Goal: Communication & Community: Ask a question

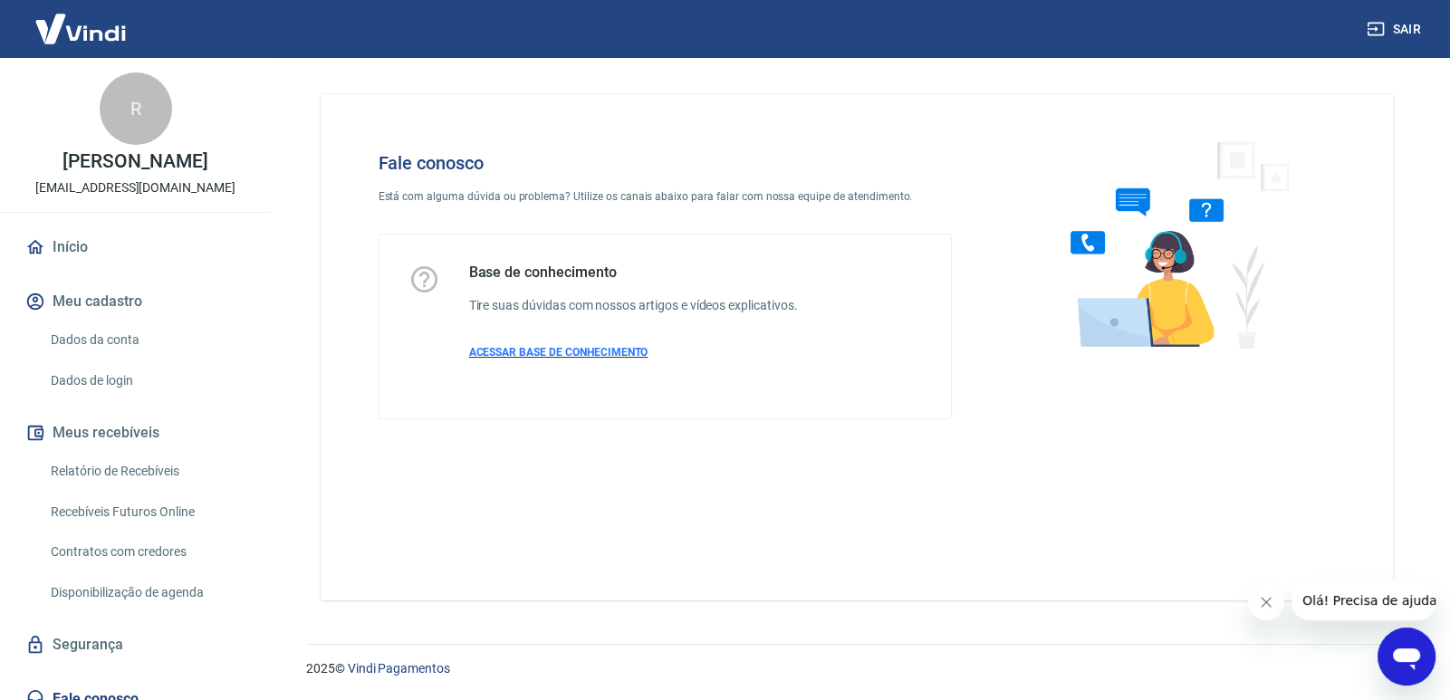
click at [589, 357] on span "ACESSAR BASE DE CONHECIMENTO" at bounding box center [558, 352] width 179 height 13
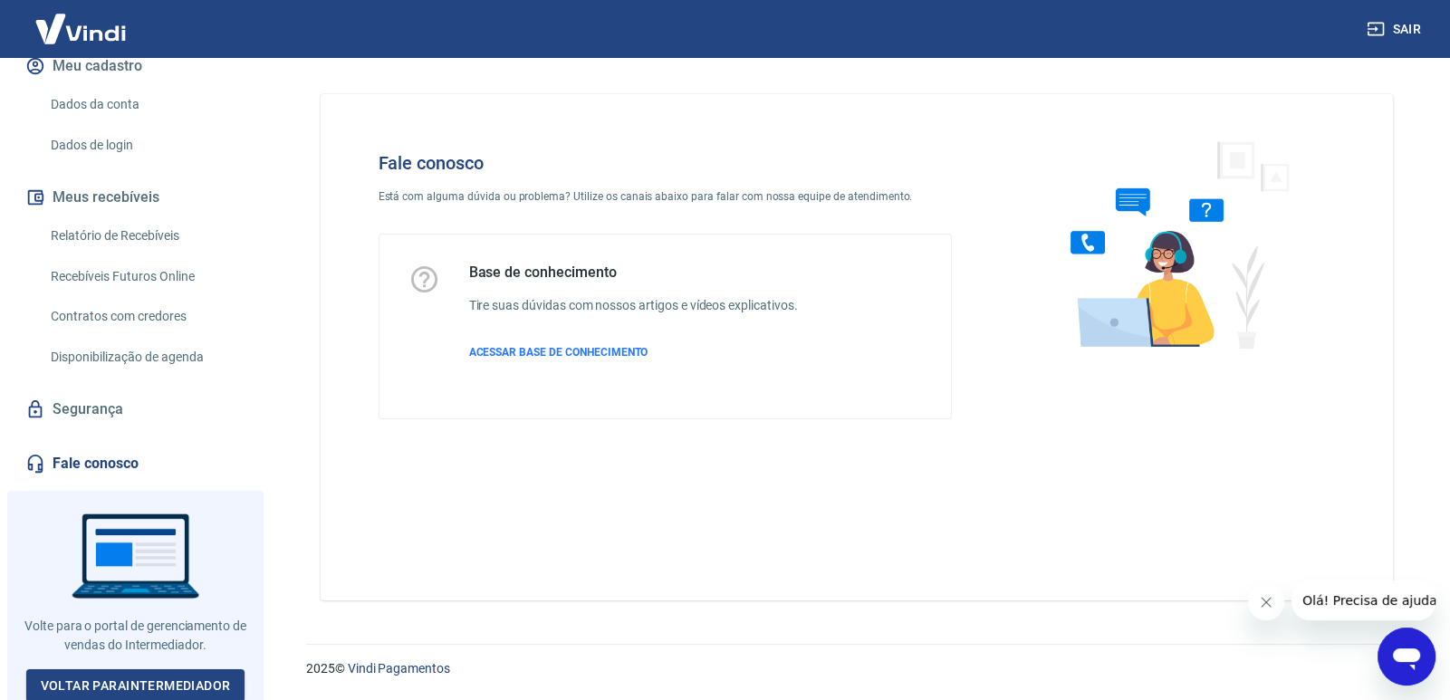
scroll to position [237, 0]
click at [126, 467] on link "Fale conosco" at bounding box center [135, 462] width 227 height 40
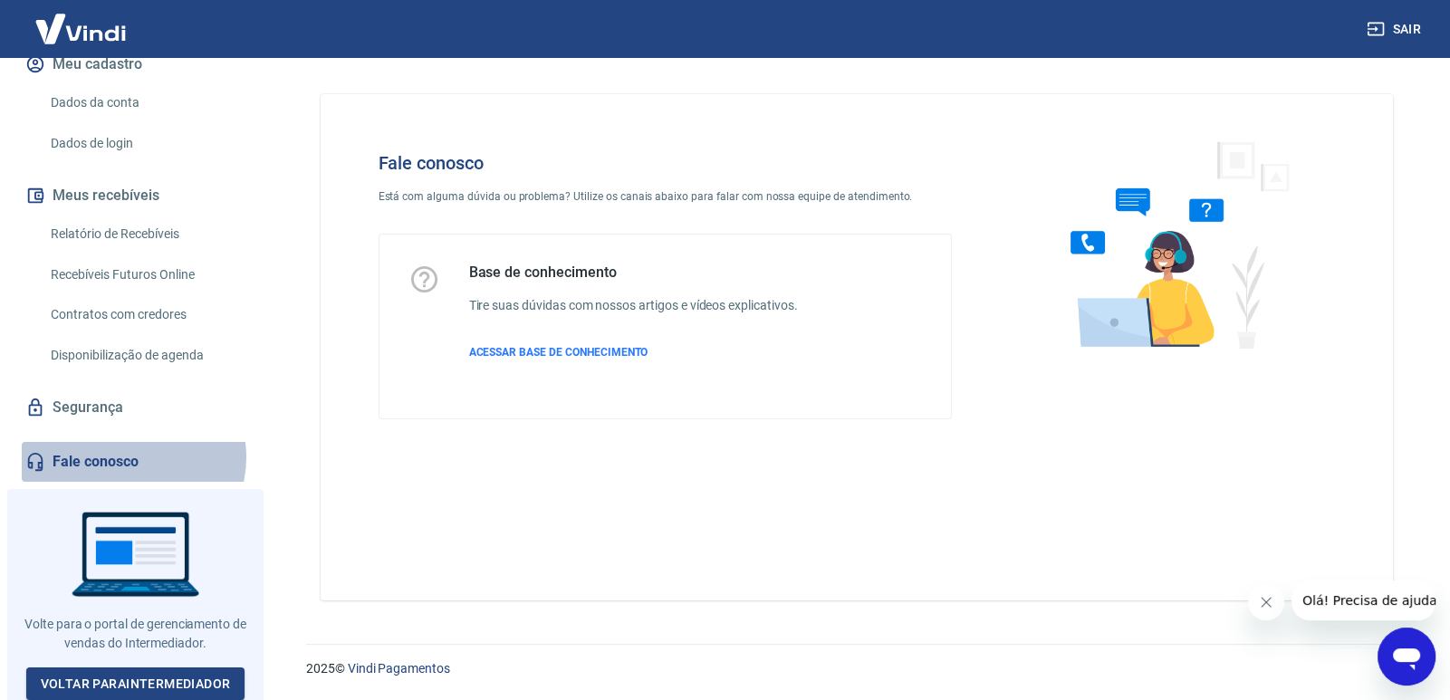
click at [132, 457] on link "Fale conosco" at bounding box center [135, 462] width 227 height 40
click at [1400, 646] on icon "Abrir janela de mensagens" at bounding box center [1406, 656] width 33 height 33
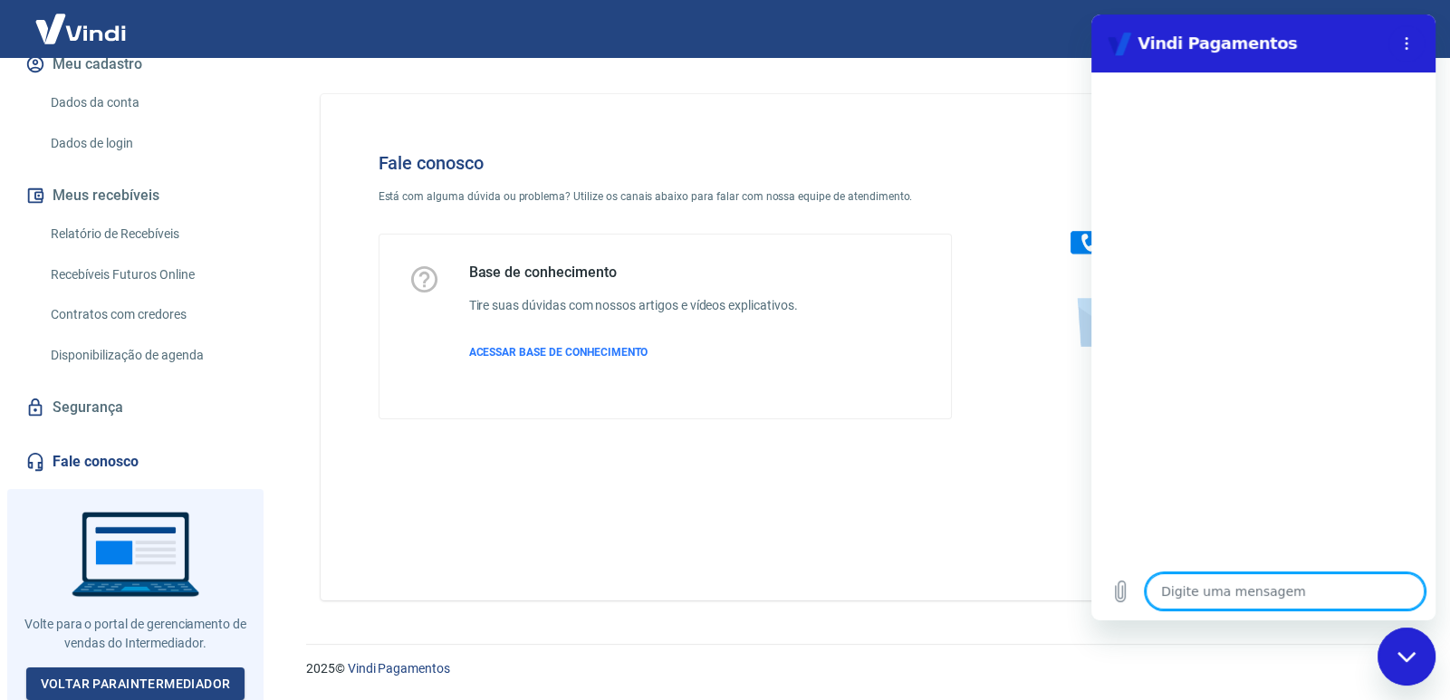
click at [1252, 588] on textarea at bounding box center [1285, 591] width 279 height 36
type textarea "o"
type textarea "x"
type textarea "ol"
type textarea "x"
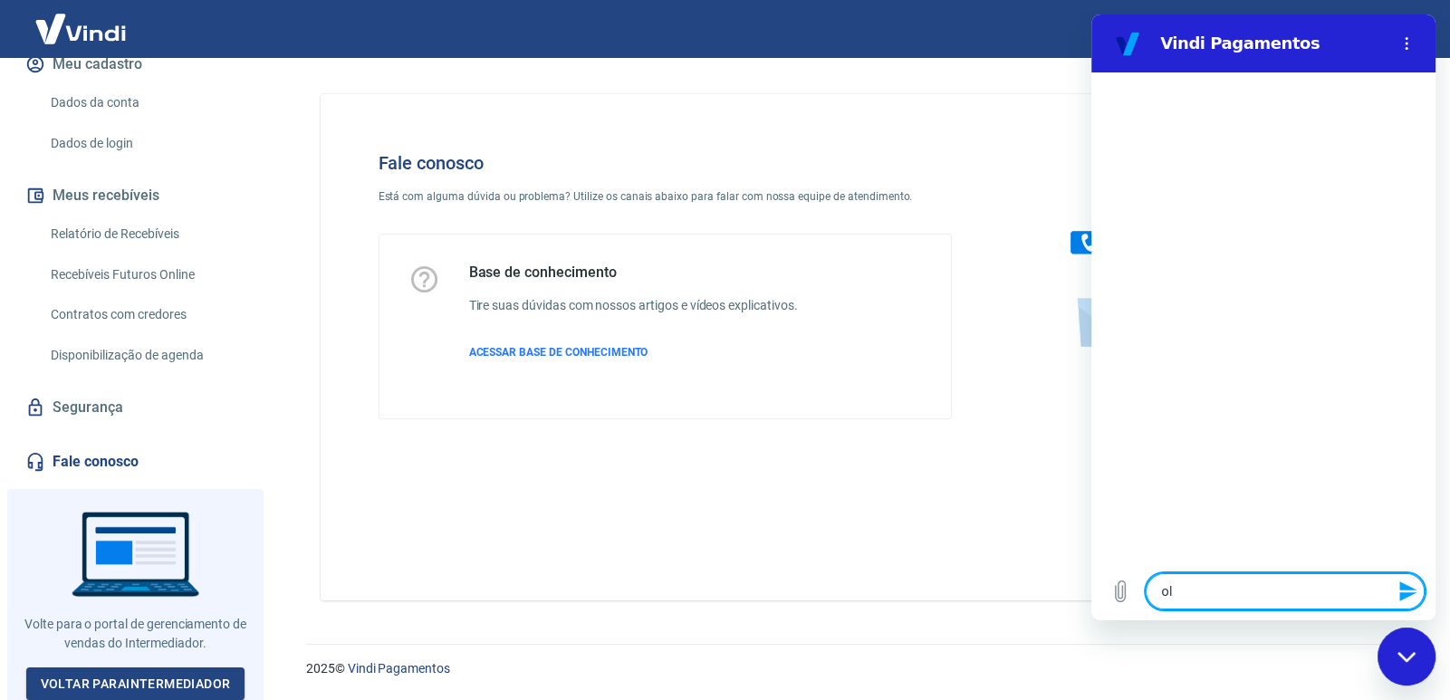
type textarea "olá"
type textarea "x"
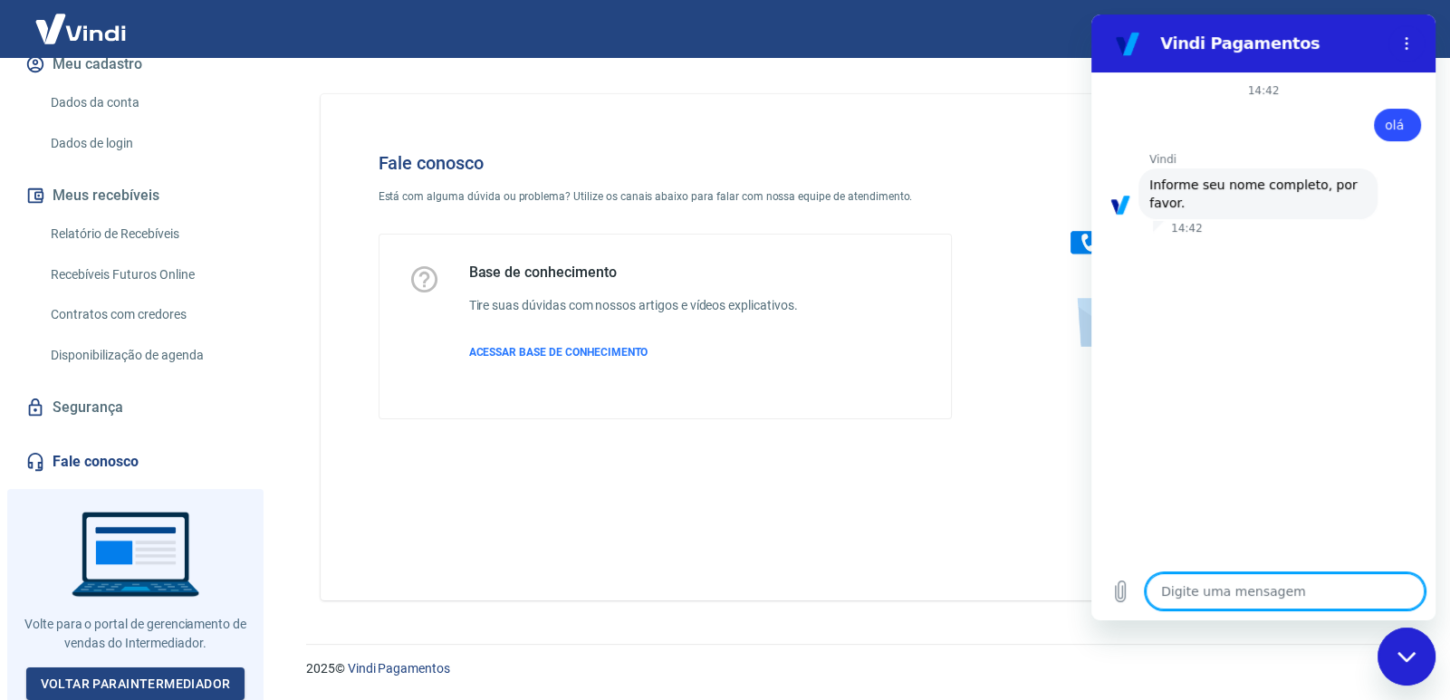
click at [1233, 602] on textarea at bounding box center [1285, 591] width 279 height 36
type textarea "R"
type textarea "x"
type textarea "Ra"
type textarea "x"
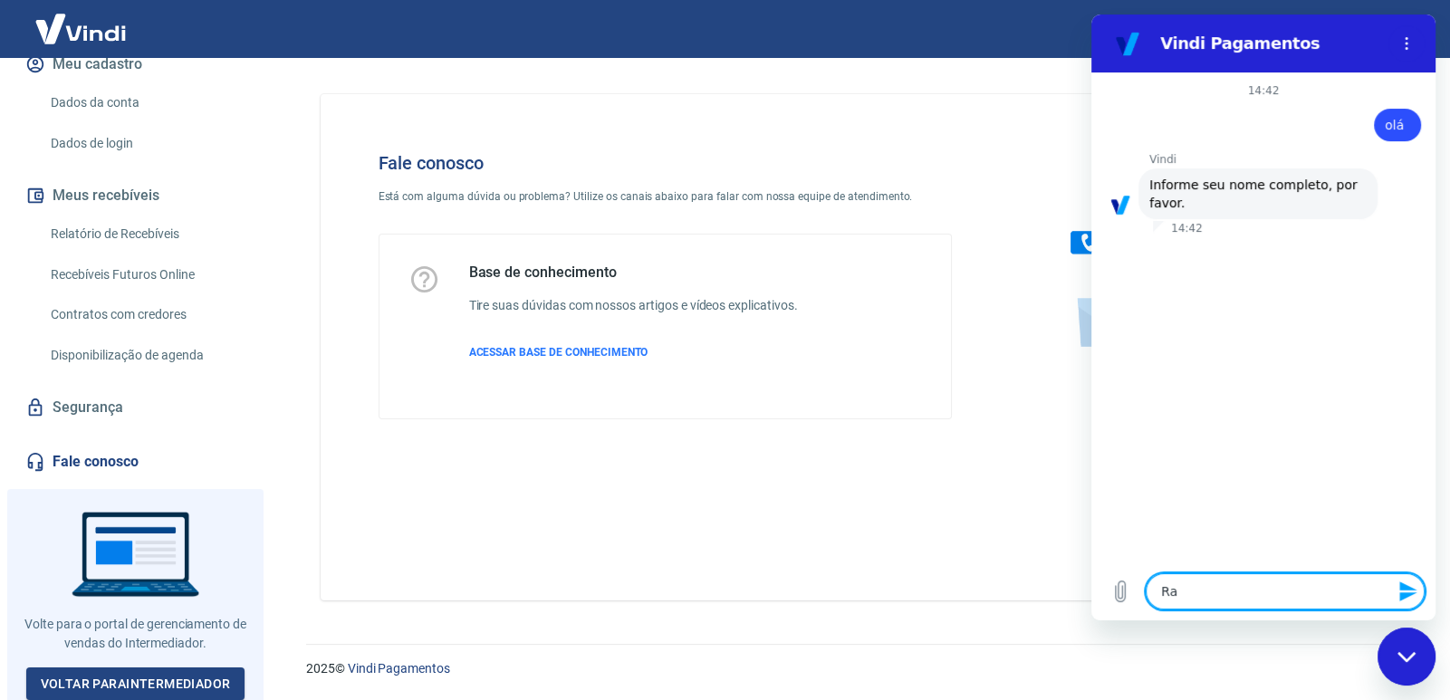
type textarea "Raf"
type textarea "x"
type textarea "Rafa"
type textarea "x"
type textarea "Rafae"
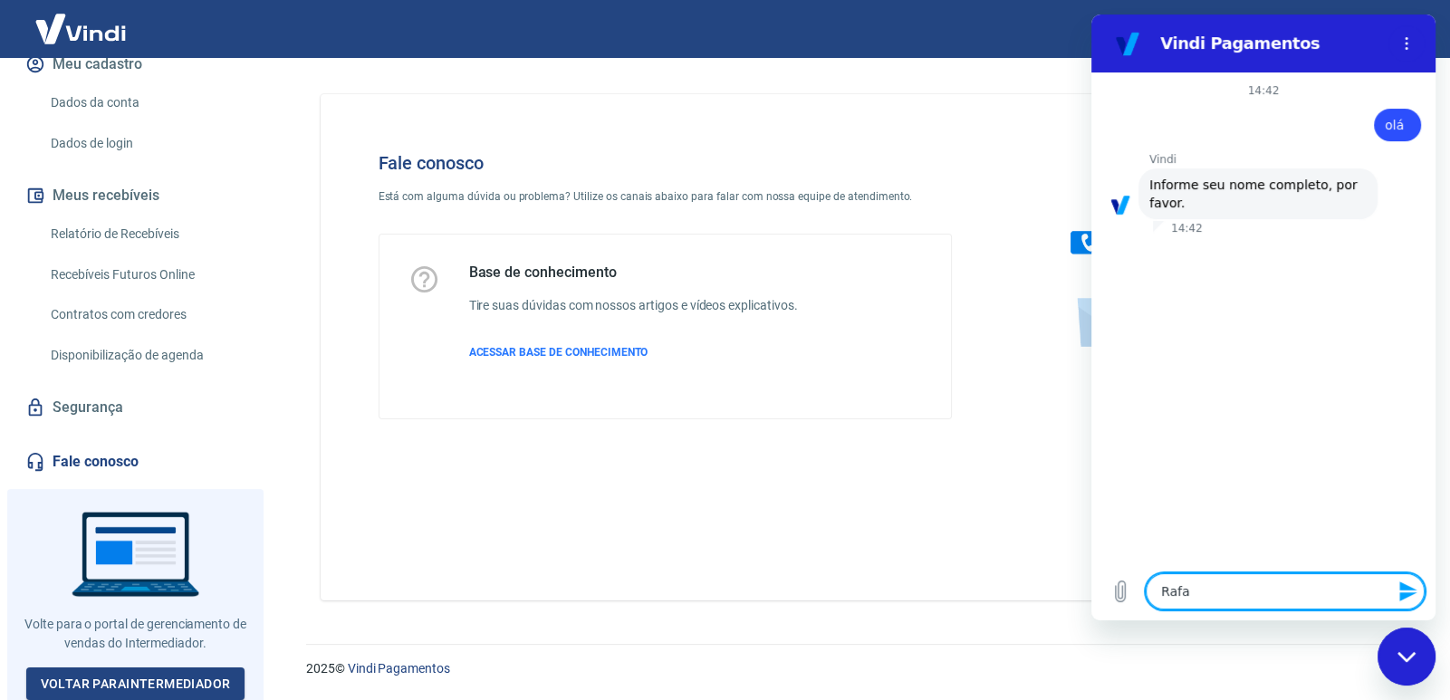
type textarea "x"
type textarea "[PERSON_NAME]"
type textarea "x"
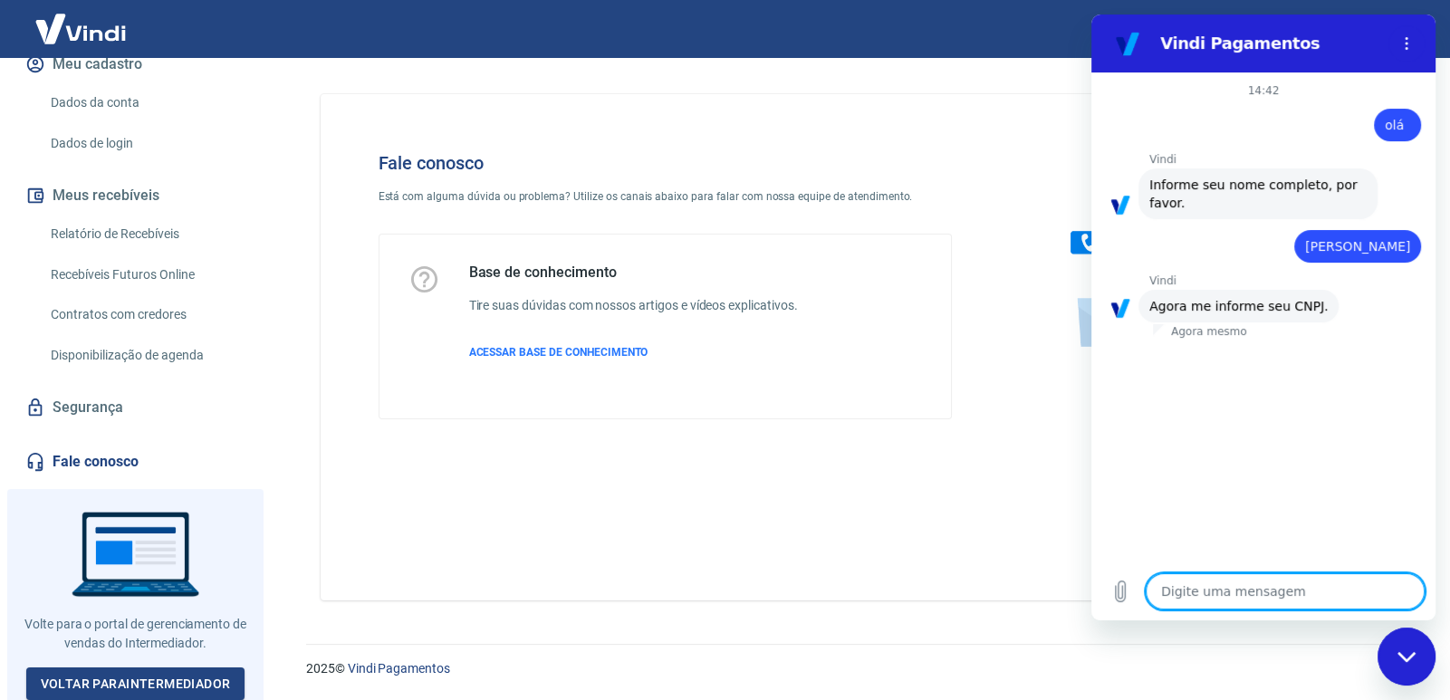
type textarea "4"
type textarea "x"
type textarea "40"
type textarea "x"
type textarea "408"
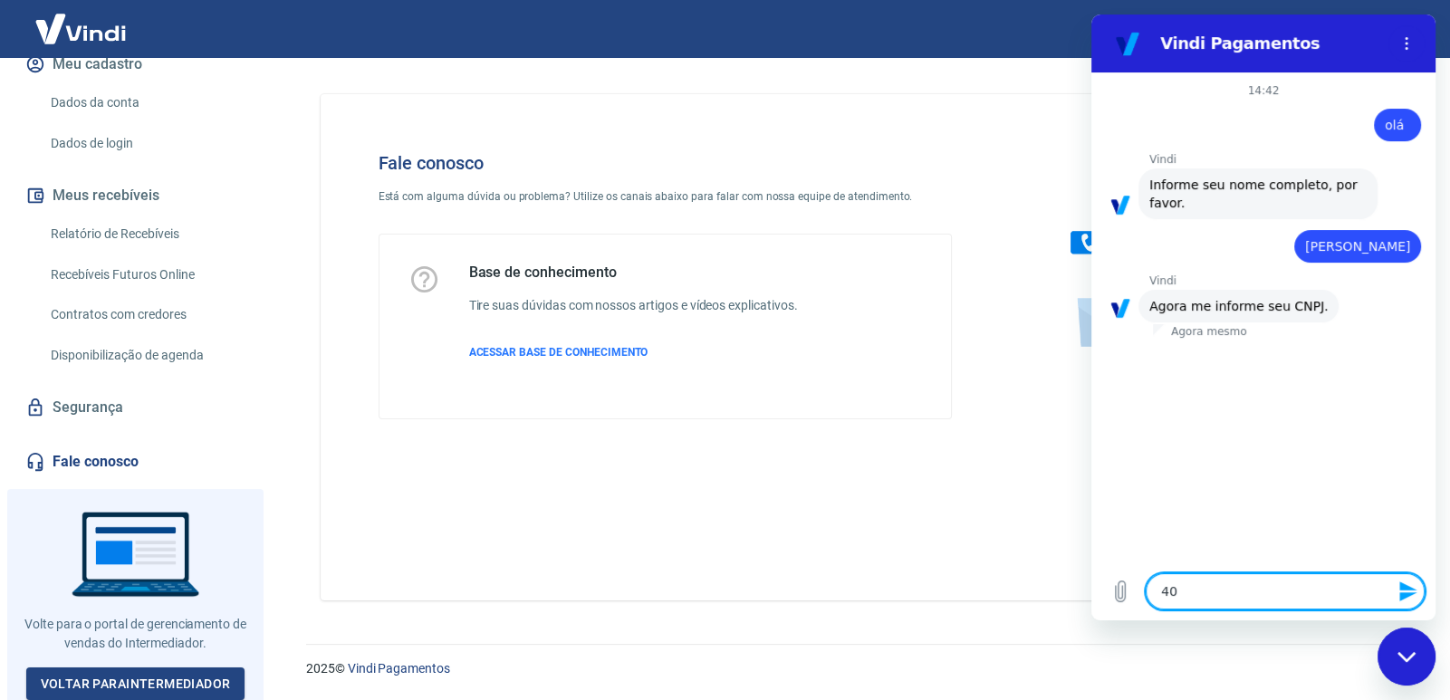
type textarea "x"
type textarea "4080"
type textarea "x"
type textarea "40804"
type textarea "x"
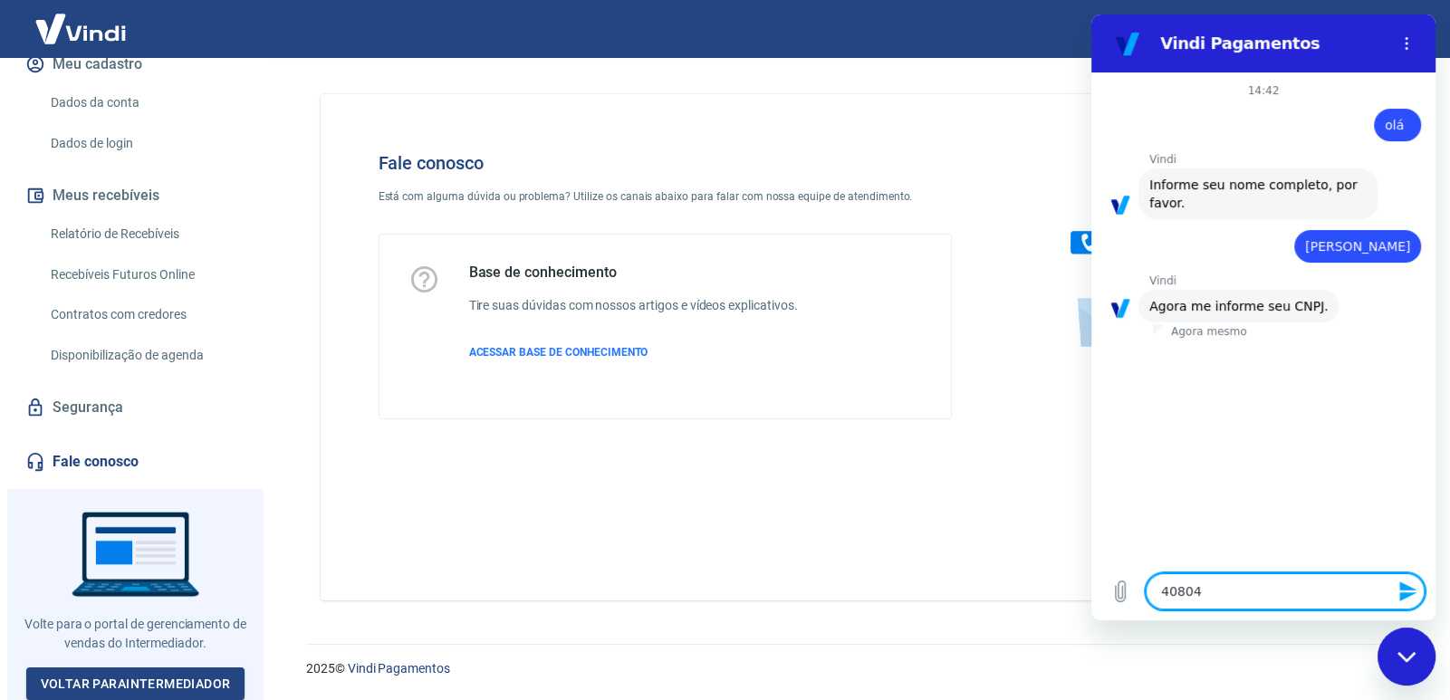
type textarea "408044"
type textarea "x"
type textarea "4080447"
type textarea "x"
type textarea "40804477"
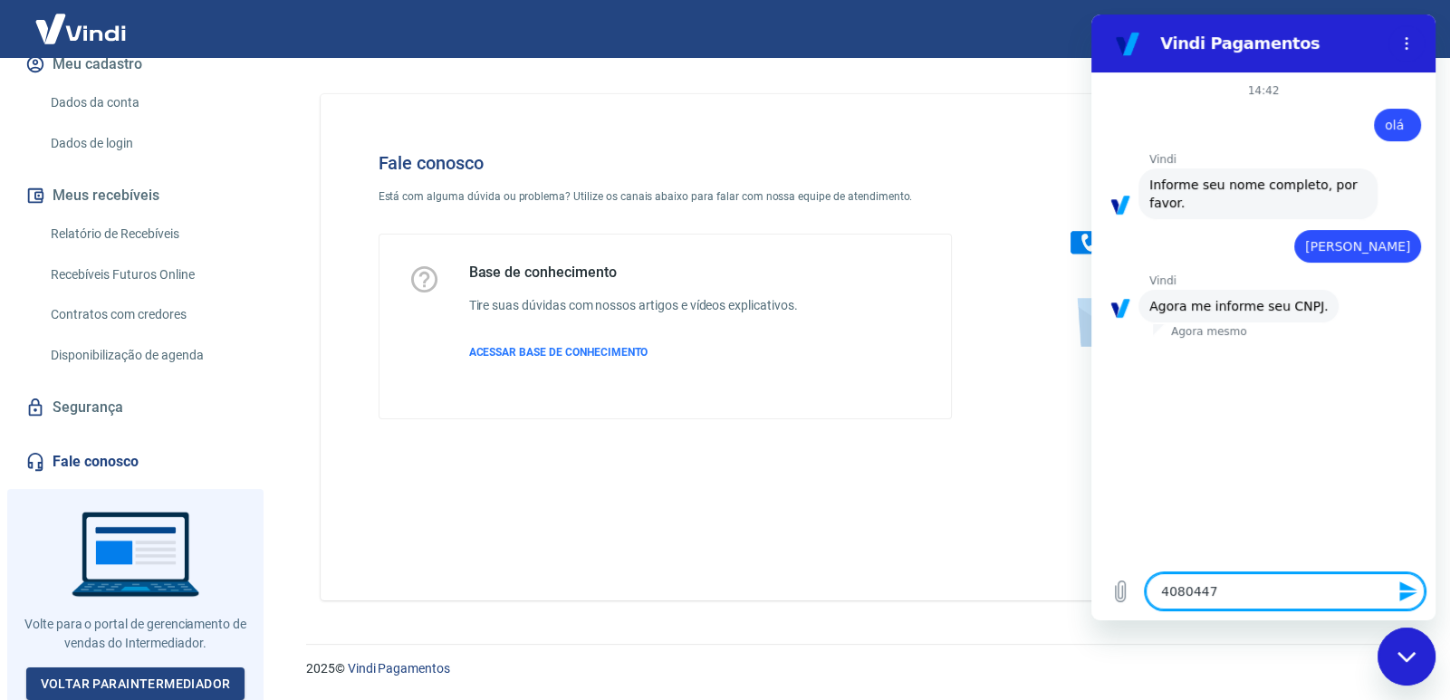
type textarea "x"
type textarea "408044770"
type textarea "x"
type textarea "4080447700"
type textarea "x"
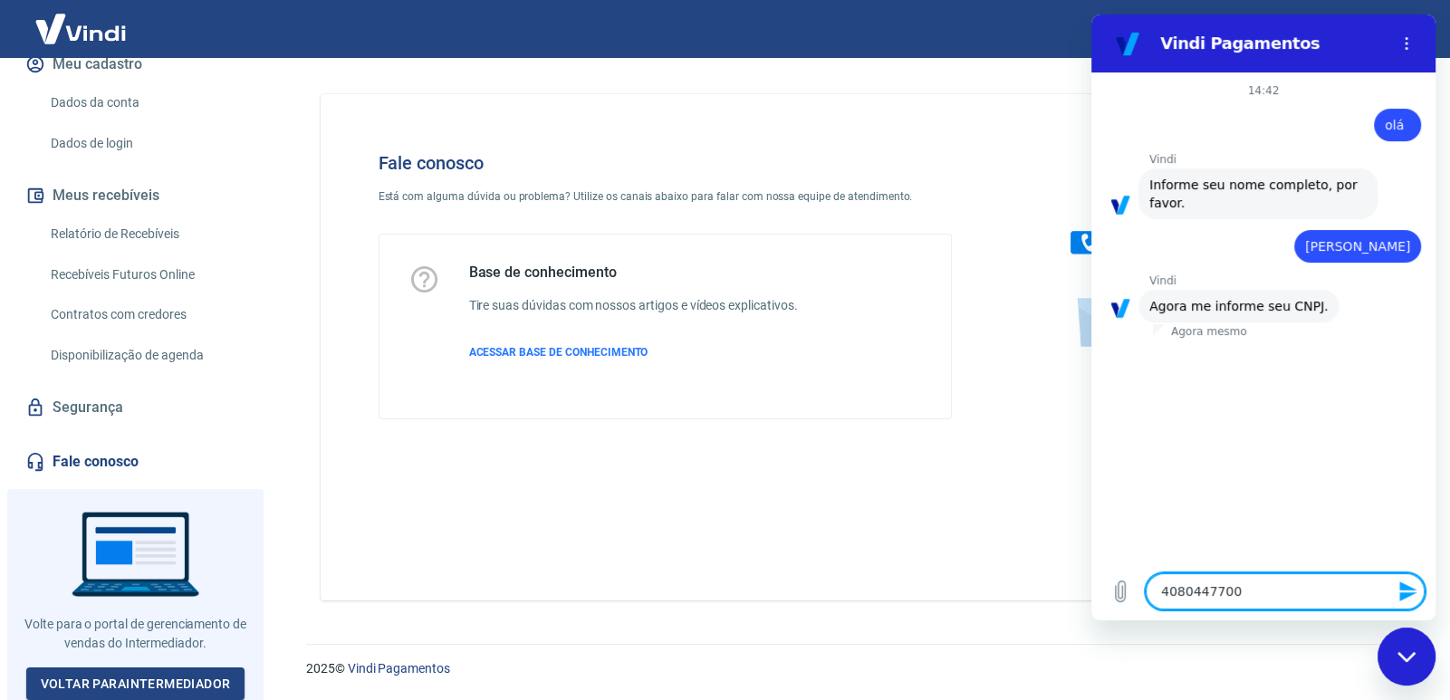
type textarea "40804477000"
type textarea "x"
type textarea "408044770001"
type textarea "x"
type textarea "4080447700014"
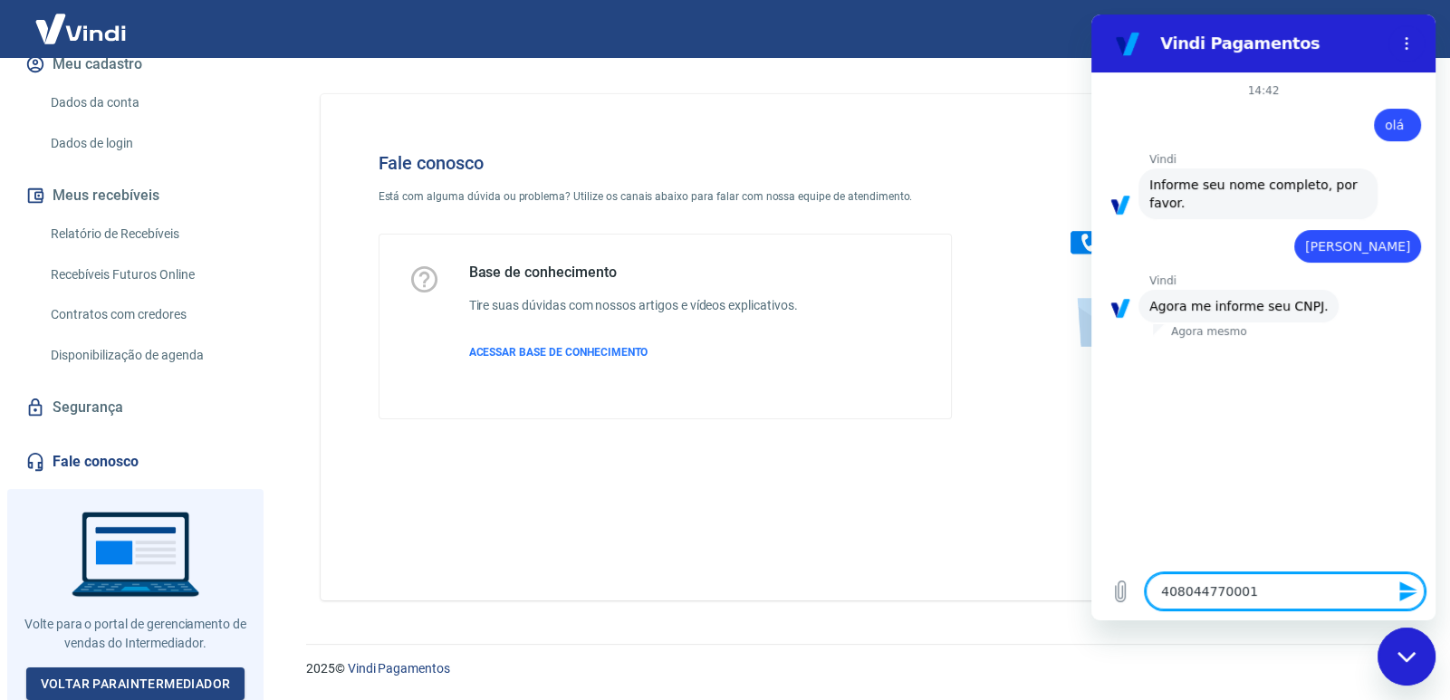
type textarea "x"
type textarea "40804477000144"
type textarea "x"
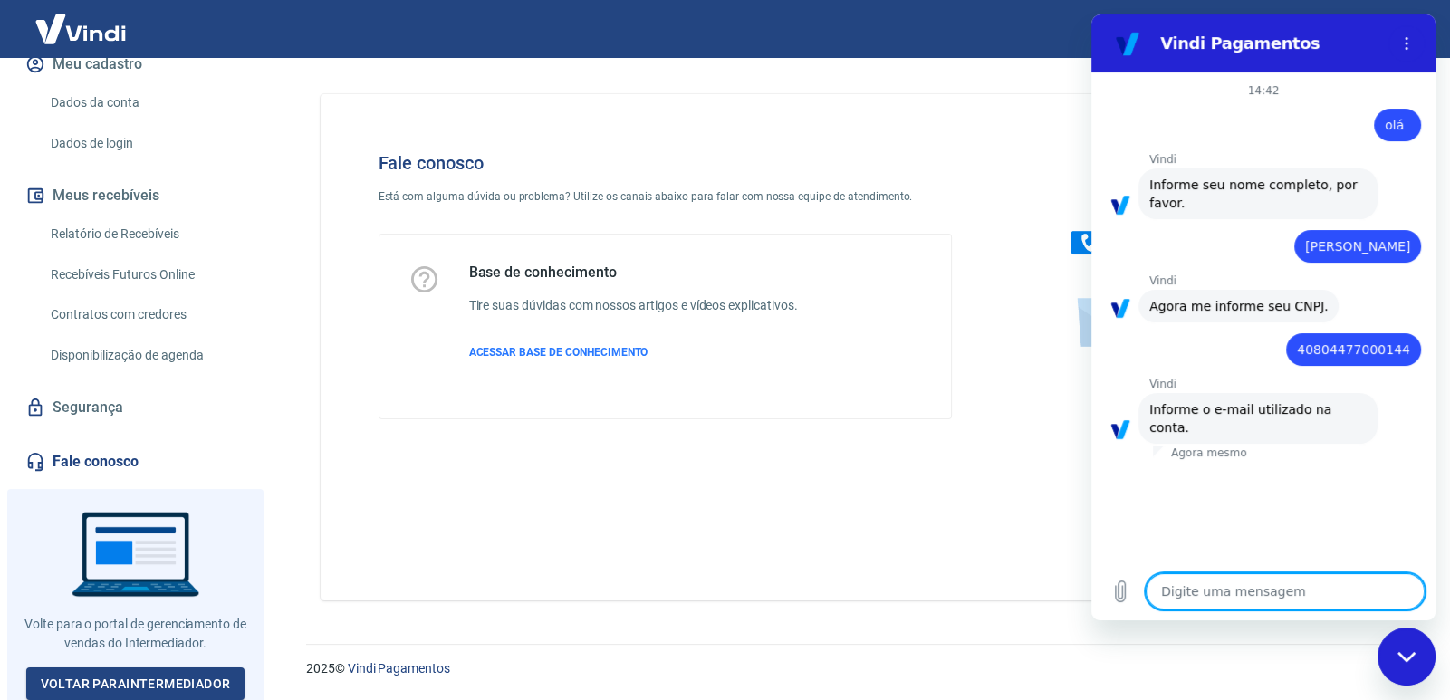
type textarea "j"
type textarea "x"
type textarea "jo"
type textarea "x"
type textarea "joa"
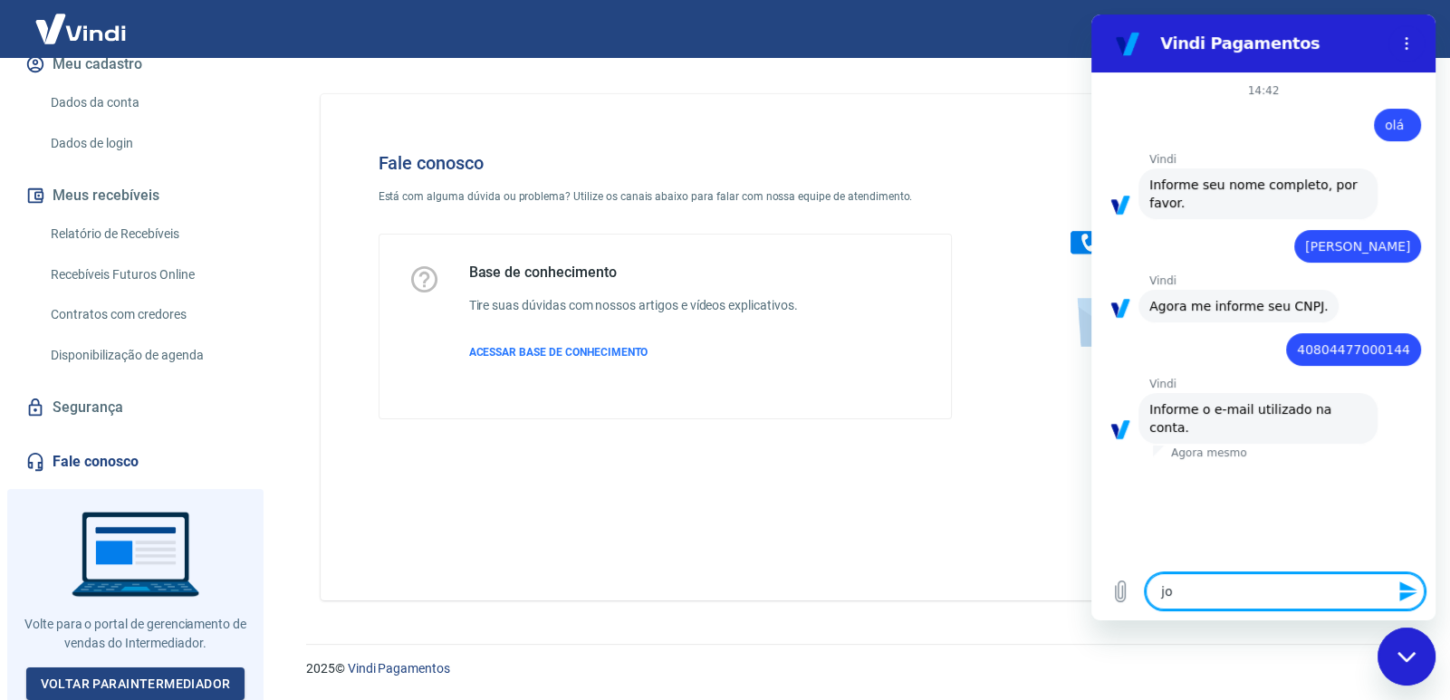
type textarea "x"
type textarea "joao"
type textarea "x"
type textarea "[PERSON_NAME]"
type textarea "x"
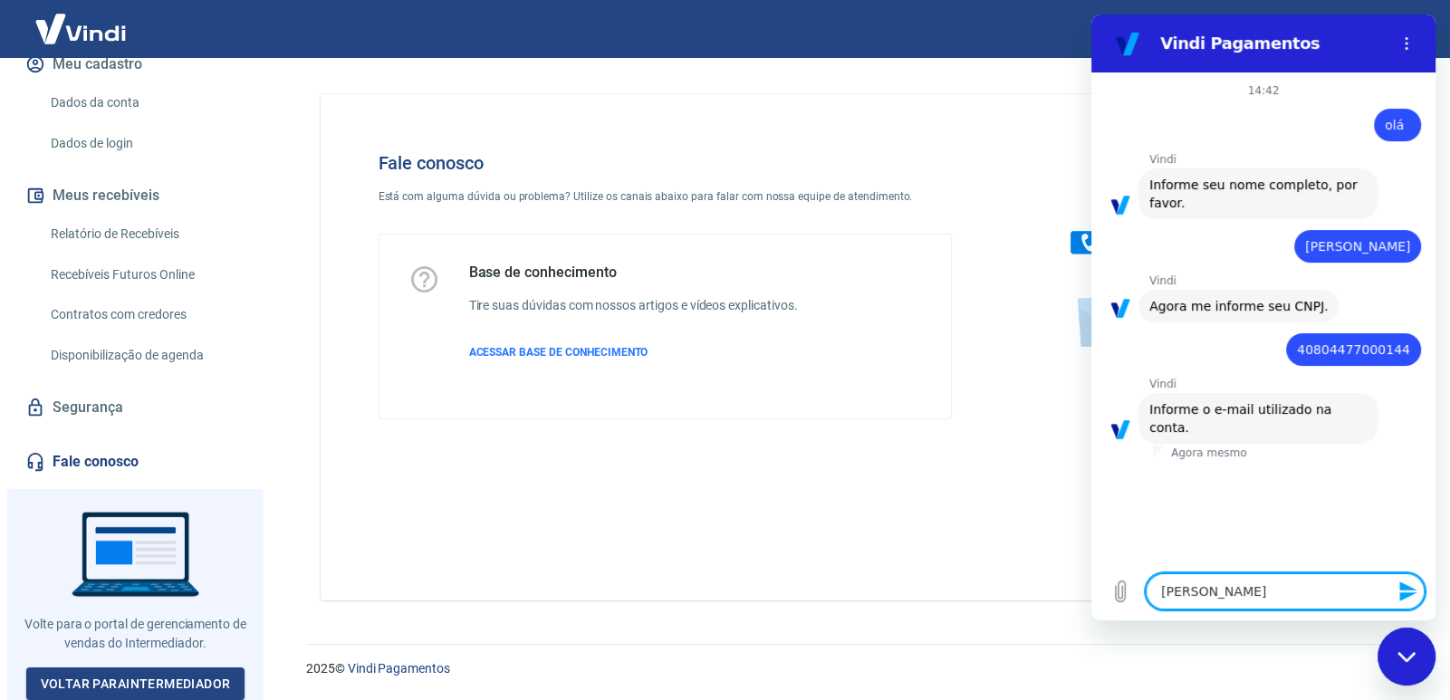
type textarea "[PERSON_NAME]"
type textarea "x"
type textarea "[PERSON_NAME]"
type textarea "x"
type textarea "joaono"
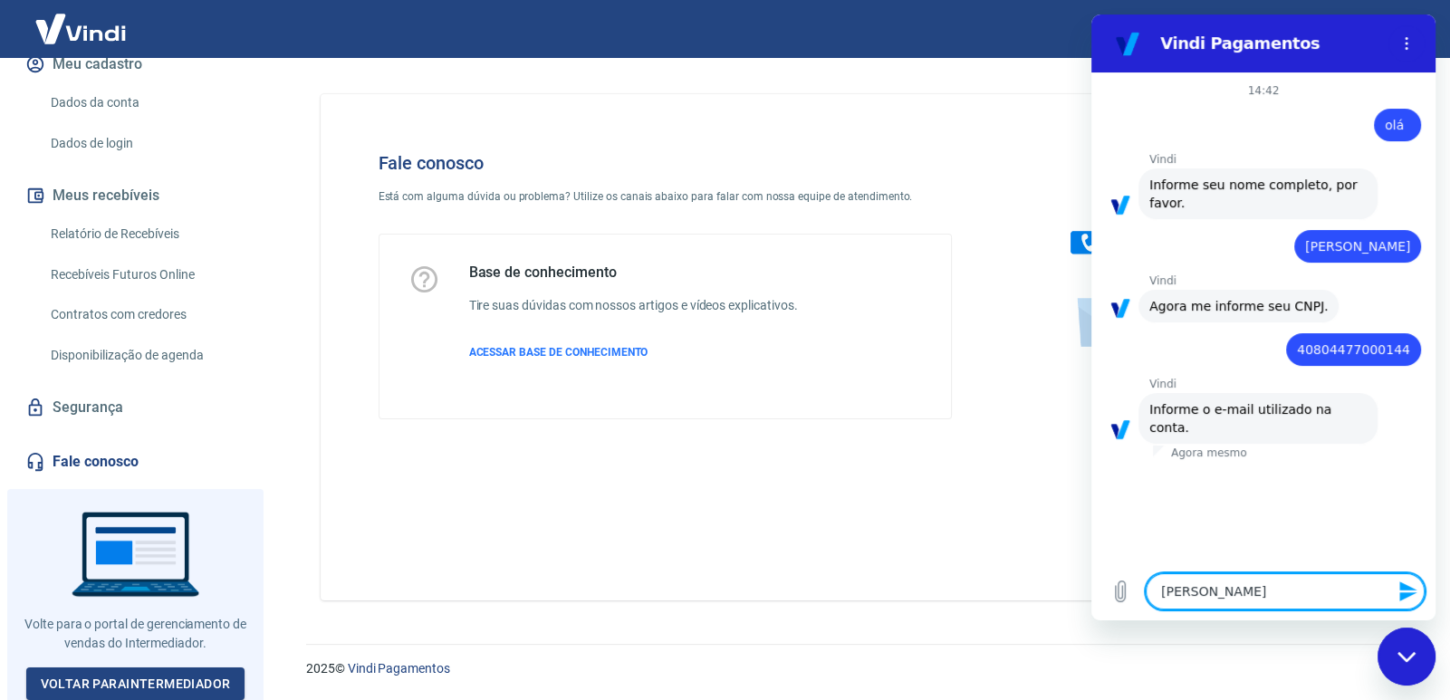
type textarea "x"
type textarea "[PERSON_NAME]"
type textarea "x"
type textarea "[PERSON_NAME]"
type textarea "x"
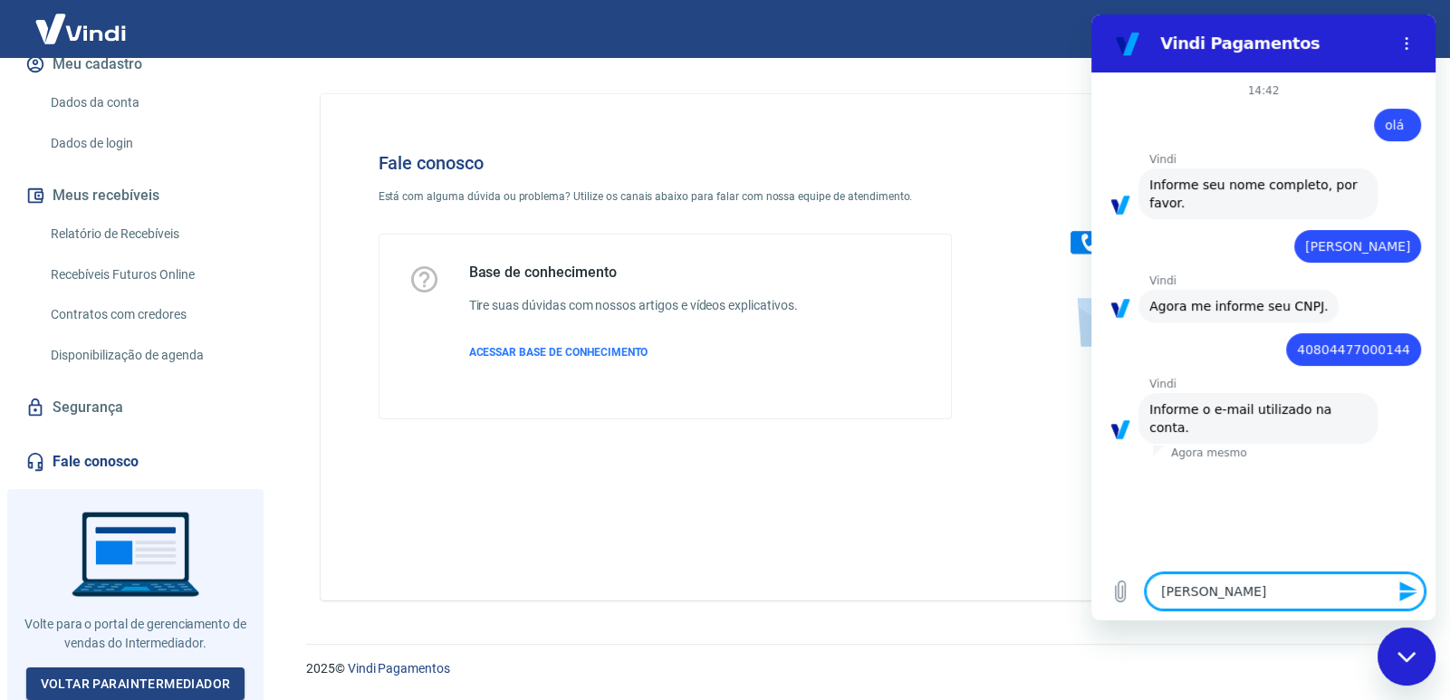
type textarea "[PERSON_NAME]"
type textarea "x"
type textarea "joaonovais"
type textarea "x"
type textarea "joaonovais@"
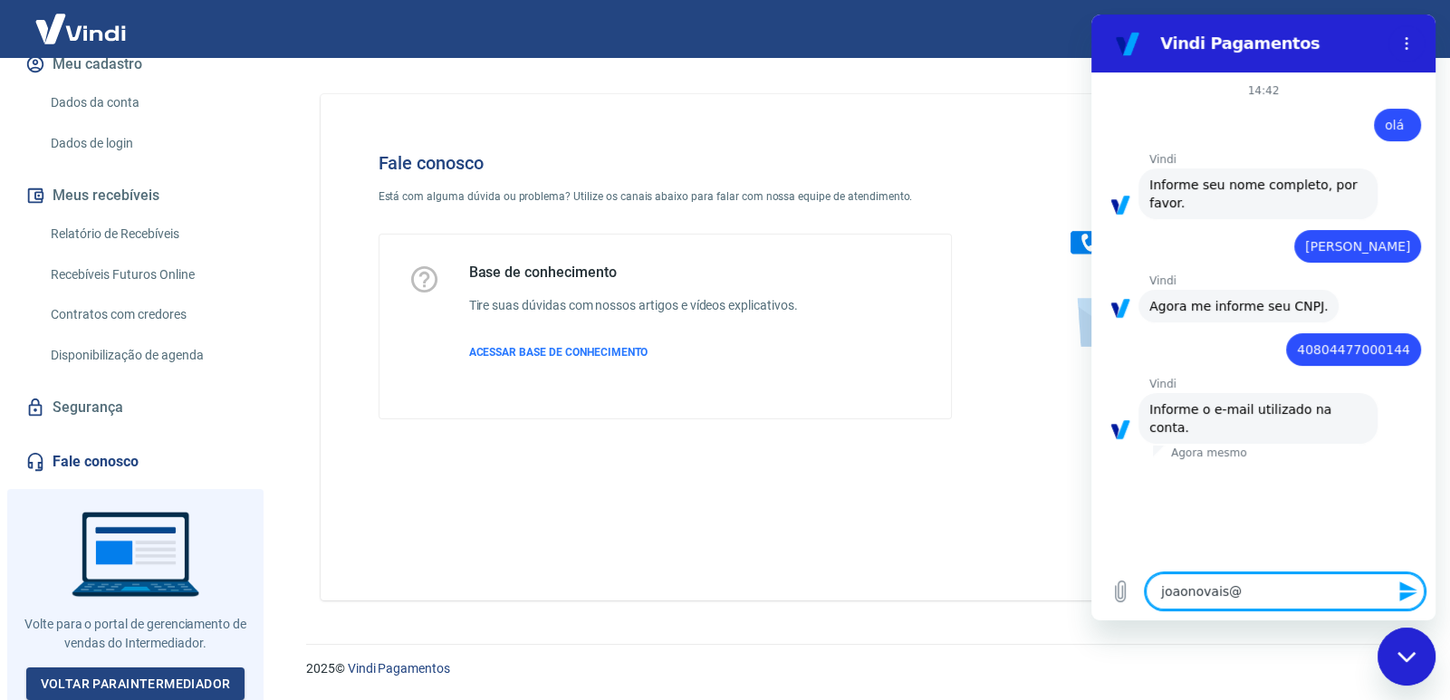
type textarea "x"
type textarea "[PERSON_NAME]"
type textarea "x"
type textarea "[PERSON_NAME]"
type textarea "x"
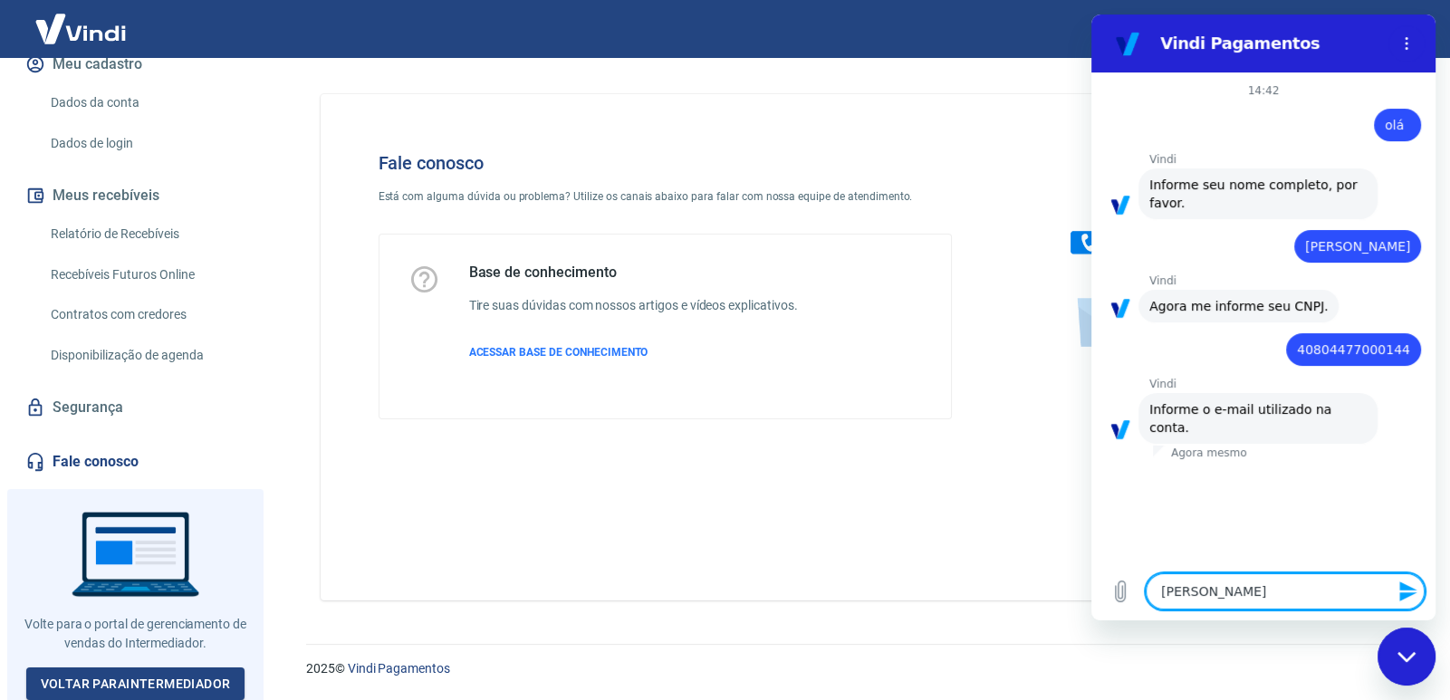
type textarea "joaonovais@edi"
type textarea "x"
type textarea "[PERSON_NAME]"
type textarea "x"
type textarea "[PERSON_NAME]"
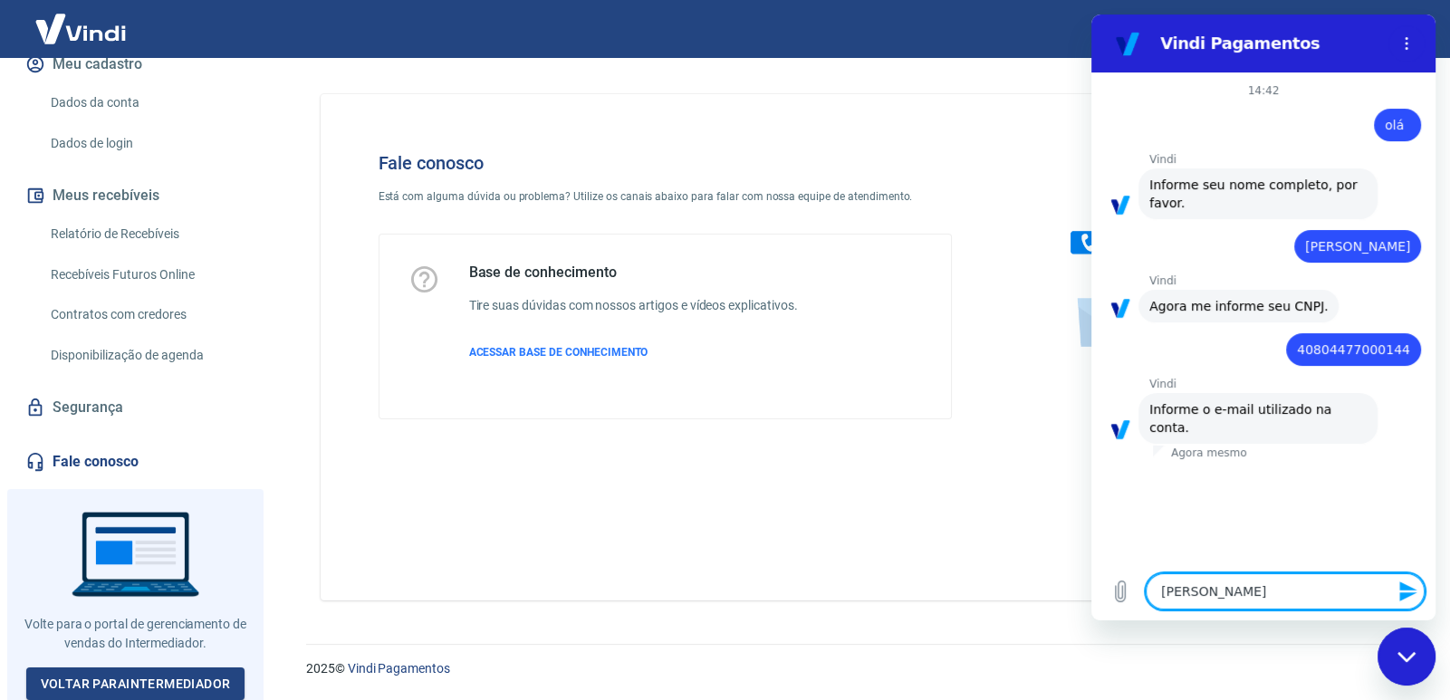
type textarea "x"
type textarea "joaonovais@editor"
type textarea "x"
type textarea "joaonovais@editora"
type textarea "x"
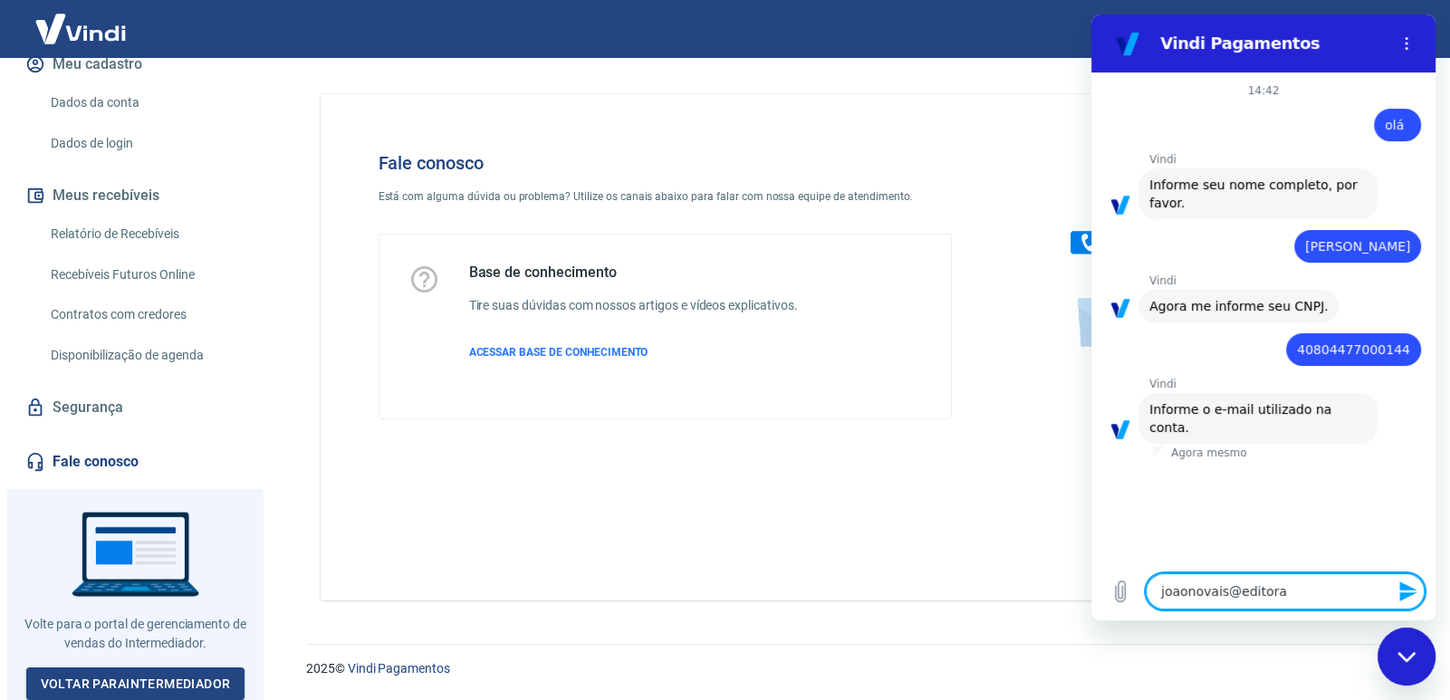
type textarea "joaonovais@editorah"
type textarea "x"
type textarea "joaonovais@editorahe"
type textarea "x"
type textarea "joaonovais@editorahez"
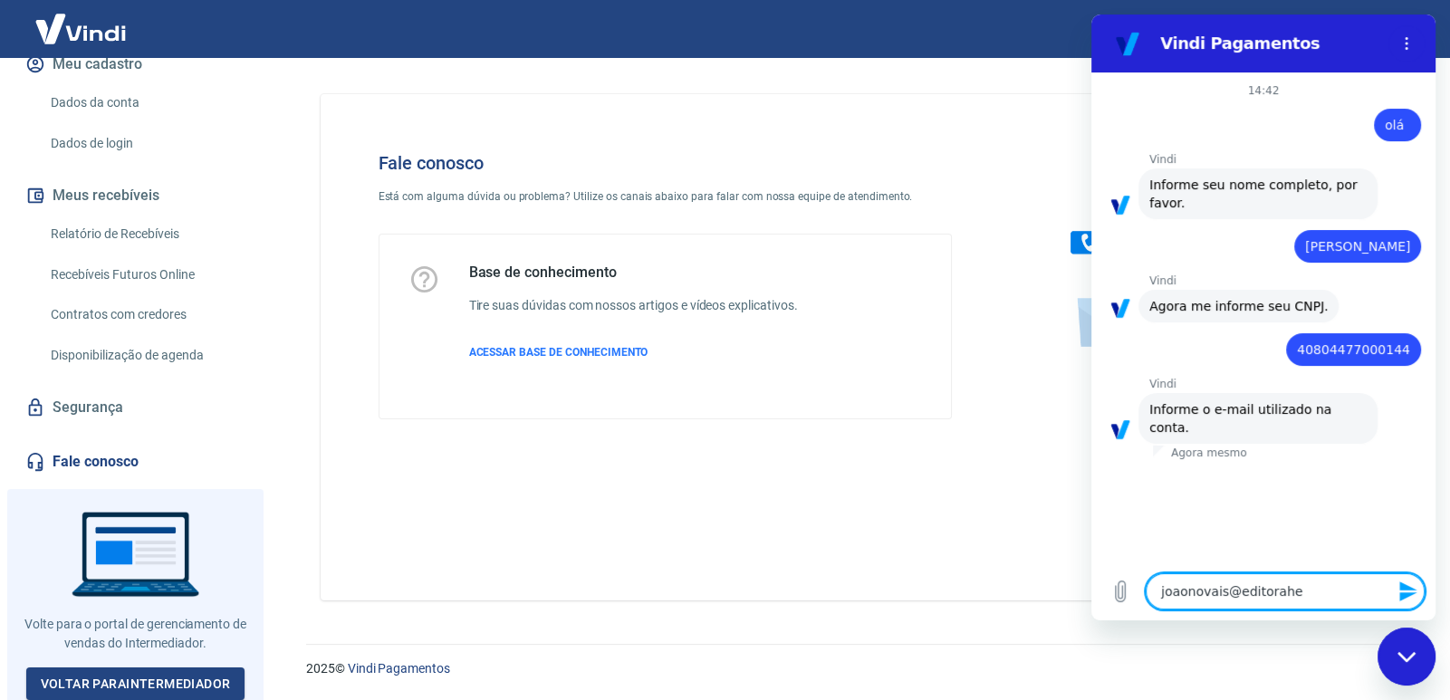
type textarea "x"
type textarea "joaonovais@editorahezi"
type textarea "x"
type textarea "joaonovais@editorahezio"
type textarea "x"
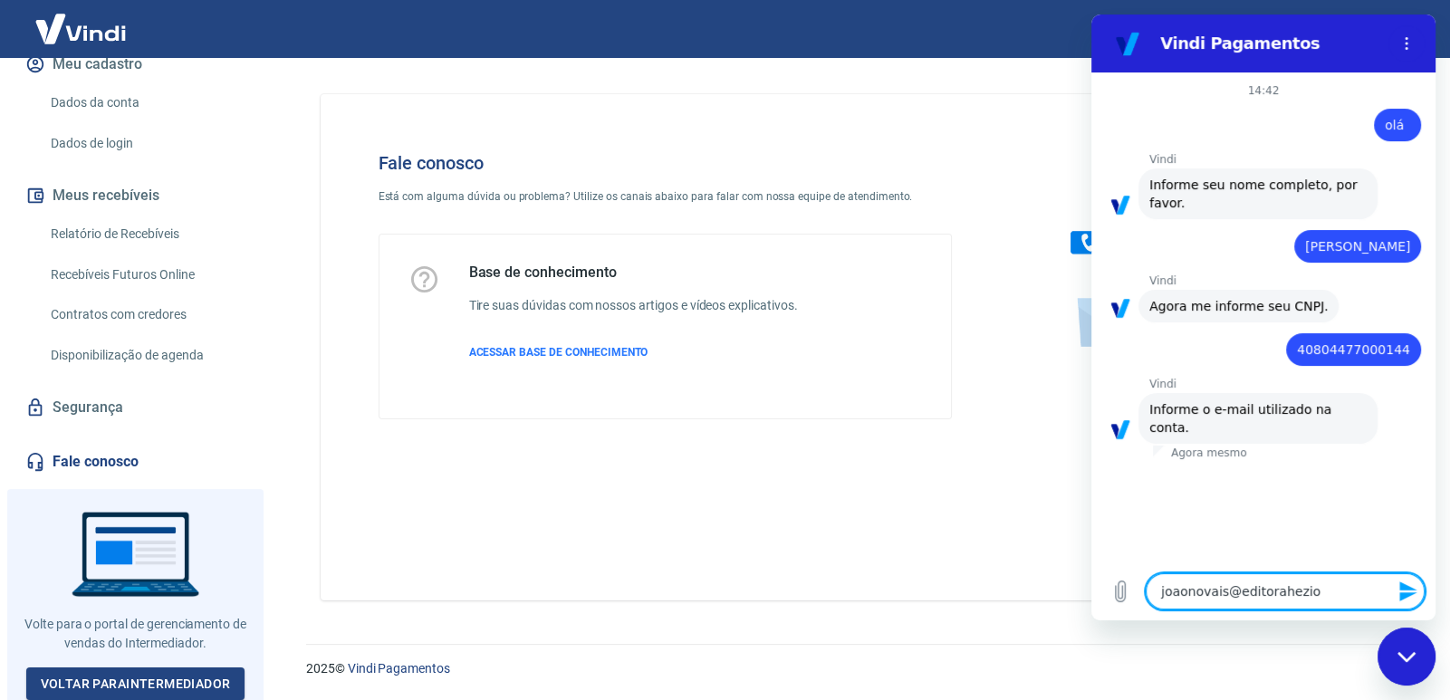
type textarea "joaonovais@editoraheziom"
type textarea "x"
type textarea "joaonovais@editoraheziom."
type textarea "x"
type textarea "joaonovais@editoraheziom.c"
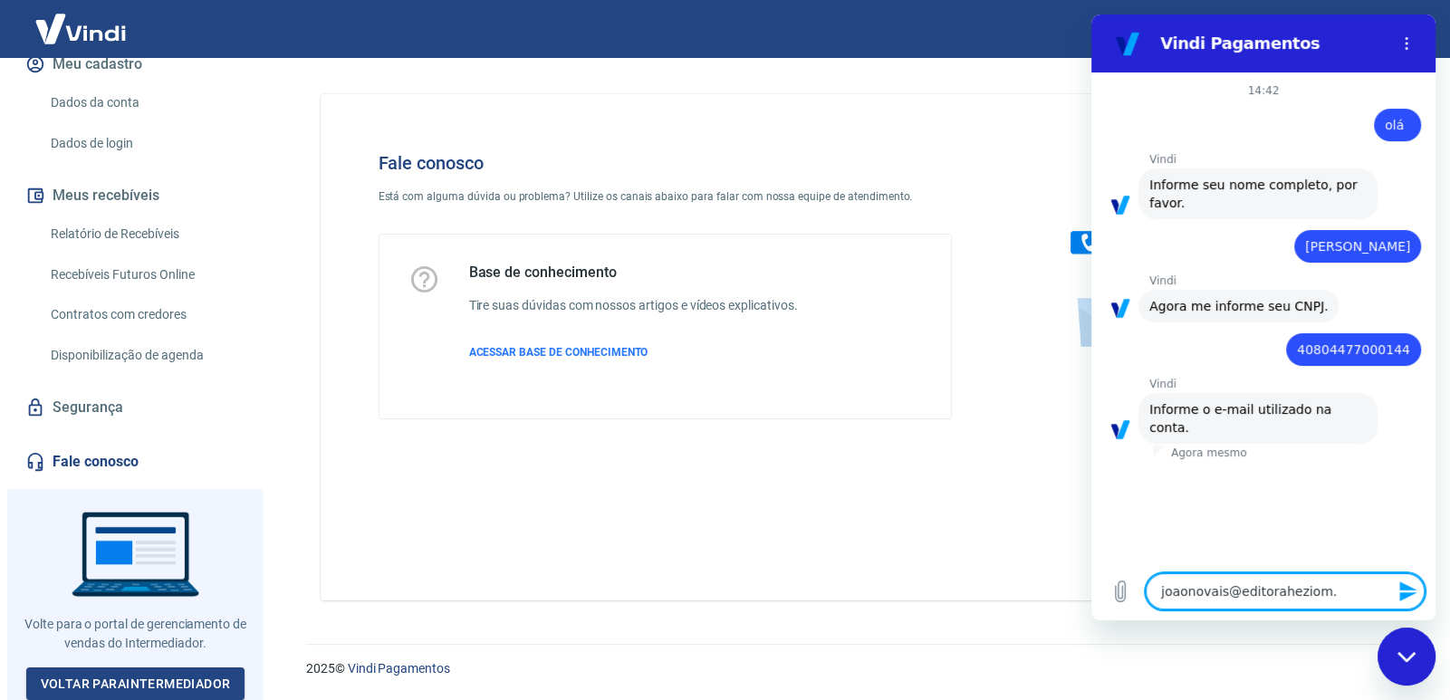
type textarea "x"
type textarea "[EMAIL_ADDRESS][DOMAIN_NAME]"
type textarea "x"
type textarea "[EMAIL_ADDRESS][DOMAIN_NAME]"
type textarea "x"
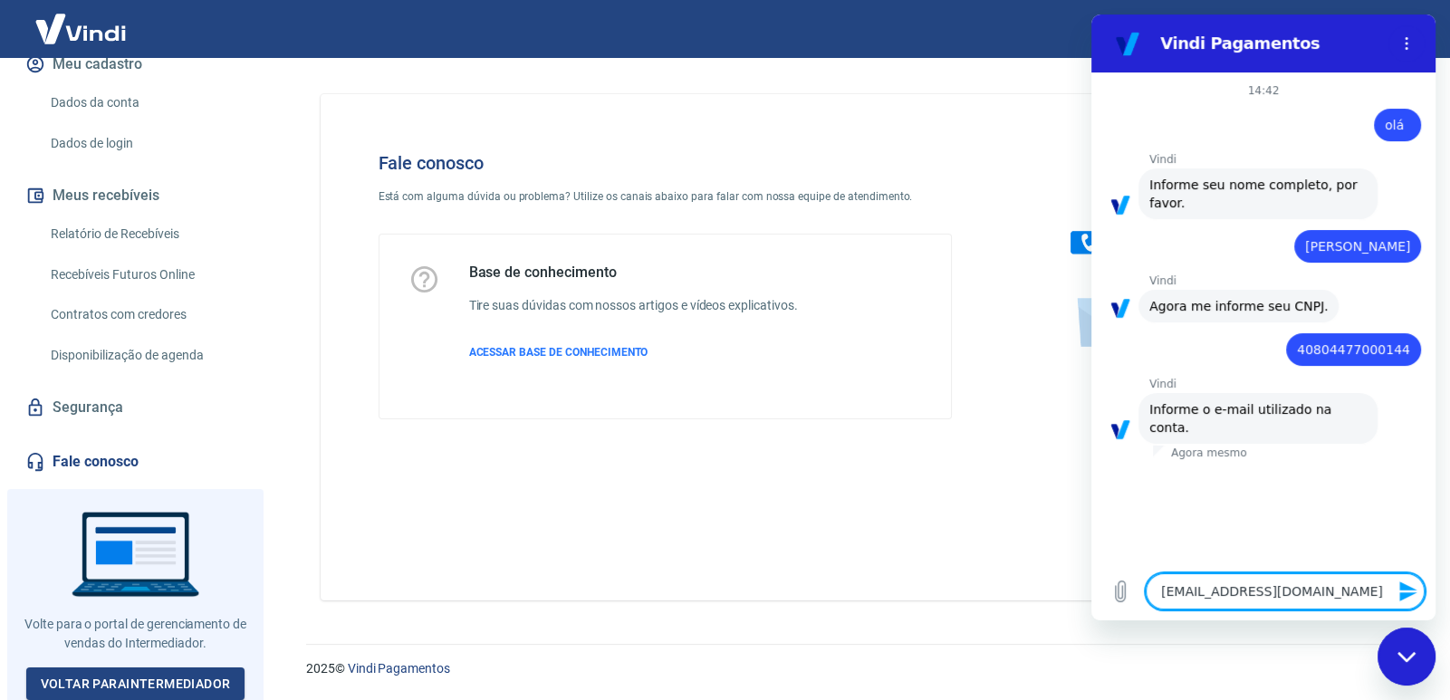
type textarea "[EMAIL_ADDRESS][DOMAIN_NAME]."
type textarea "x"
type textarea "joaonovais@editoraheziom.com.b"
type textarea "x"
type textarea "[EMAIL_ADDRESS][DOMAIN_NAME]"
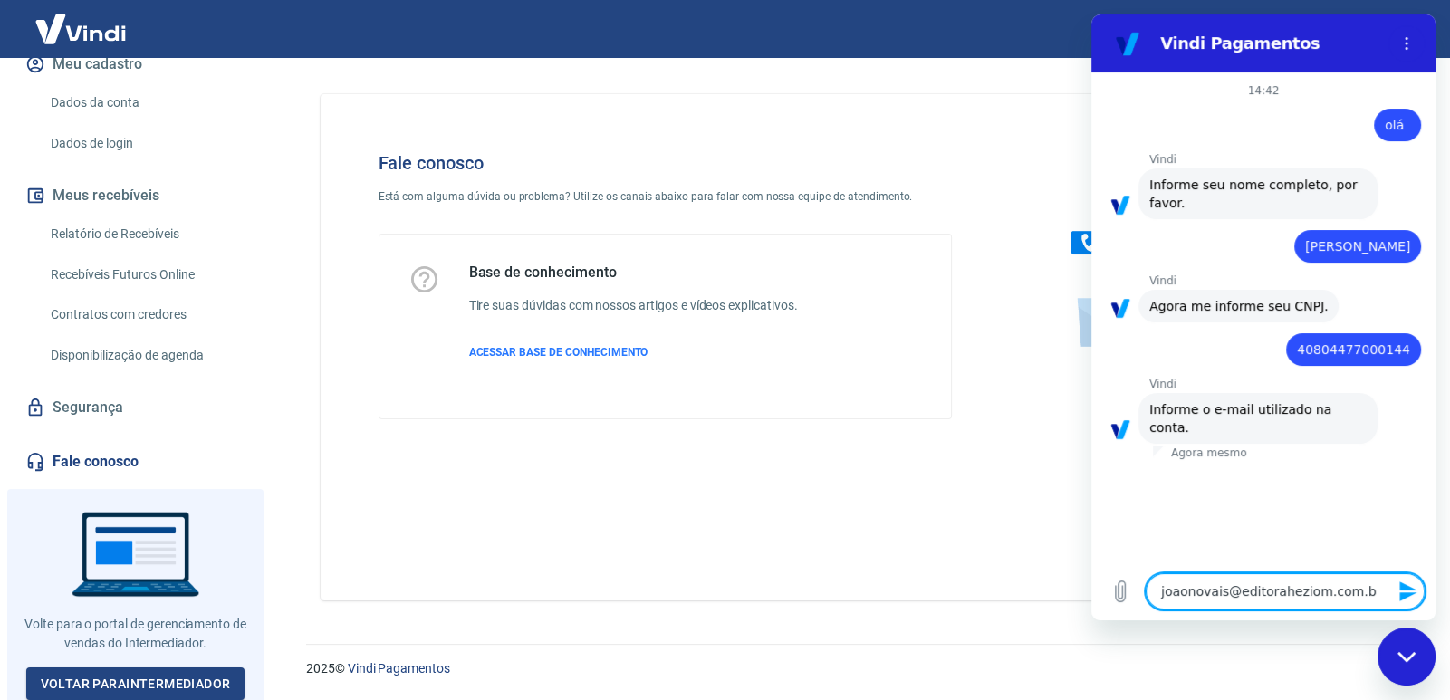
type textarea "x"
click at [1187, 589] on textarea "[EMAIL_ADDRESS][DOMAIN_NAME]" at bounding box center [1285, 591] width 279 height 36
type textarea "[PERSON_NAME][EMAIL_ADDRESS][DOMAIN_NAME]"
type textarea "x"
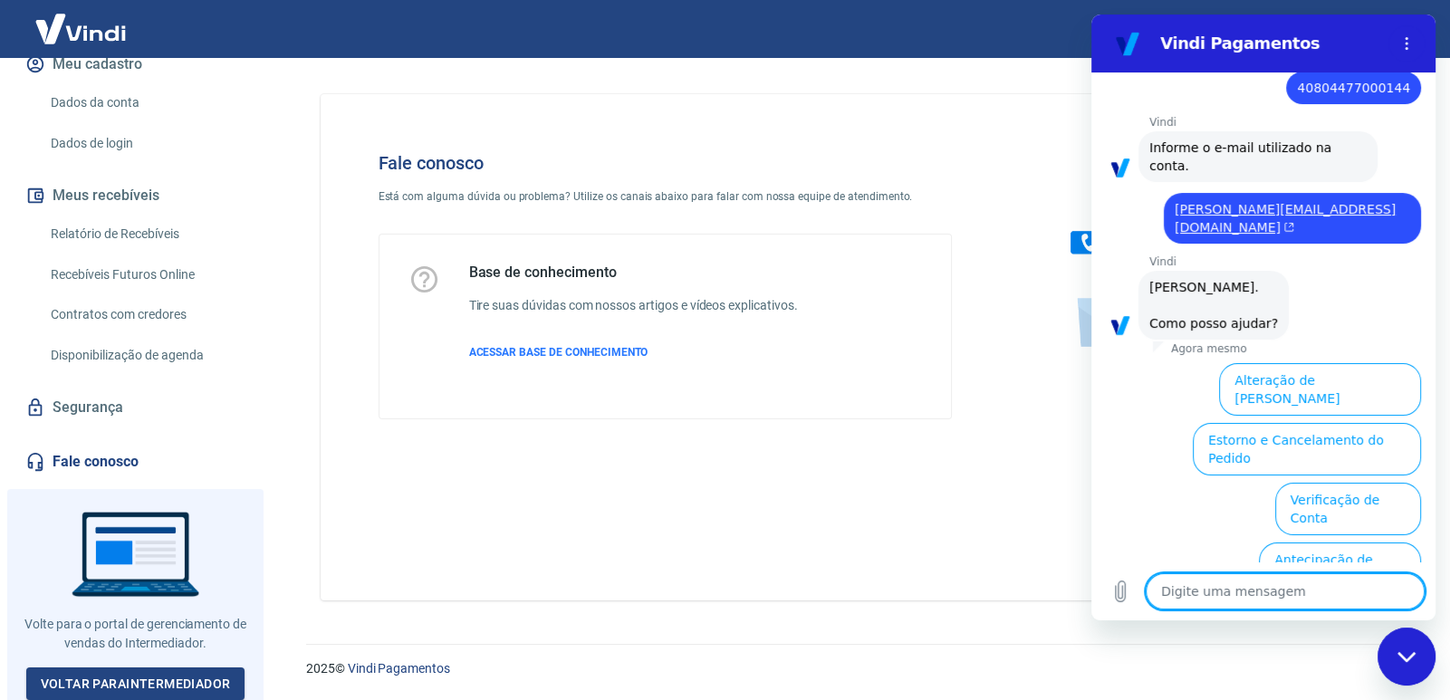
scroll to position [395, 0]
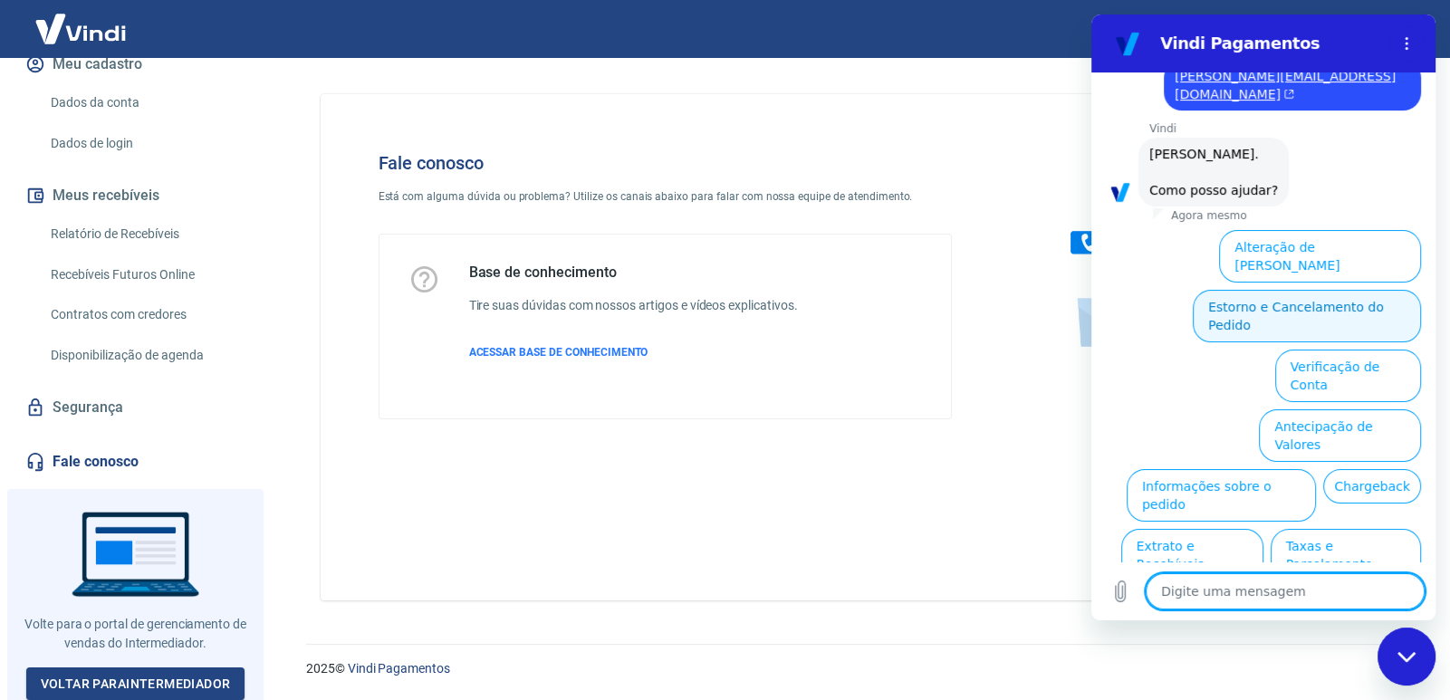
click at [1281, 290] on button "Estorno e Cancelamento do Pedido" at bounding box center [1307, 316] width 228 height 53
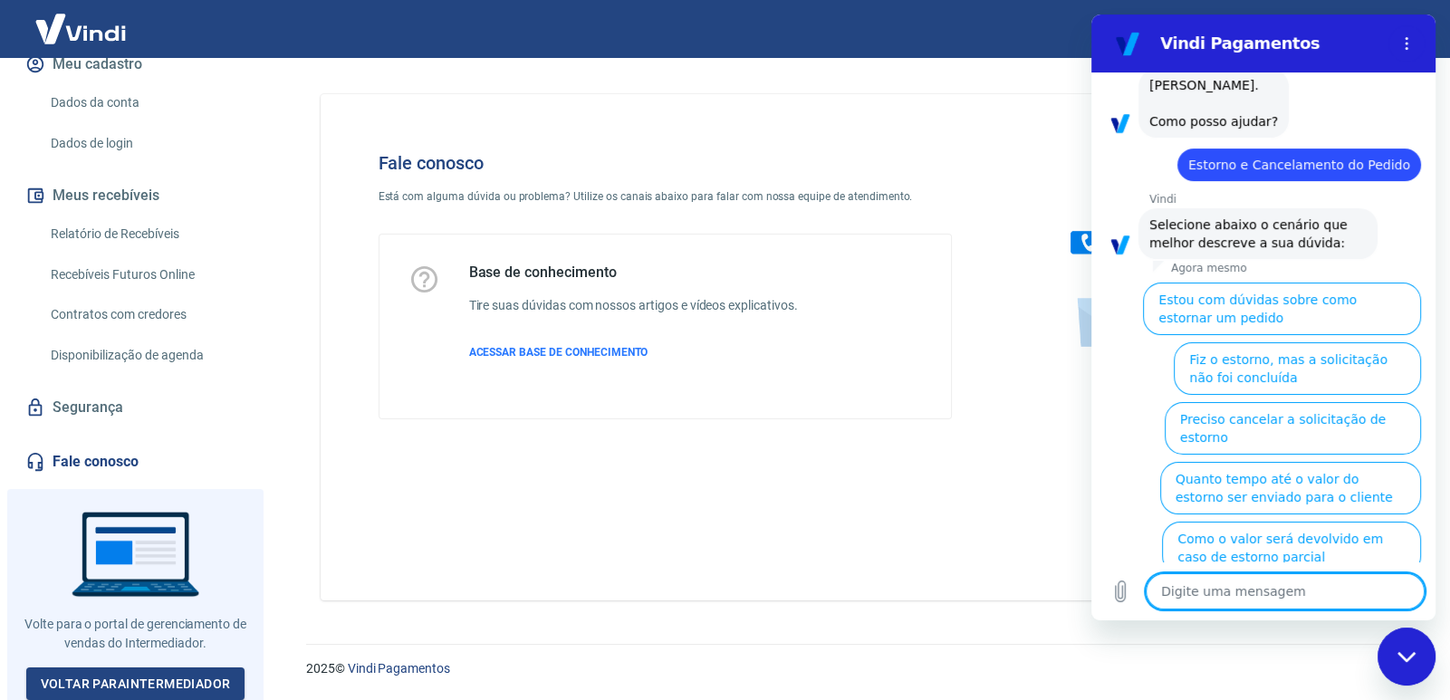
scroll to position [465, 0]
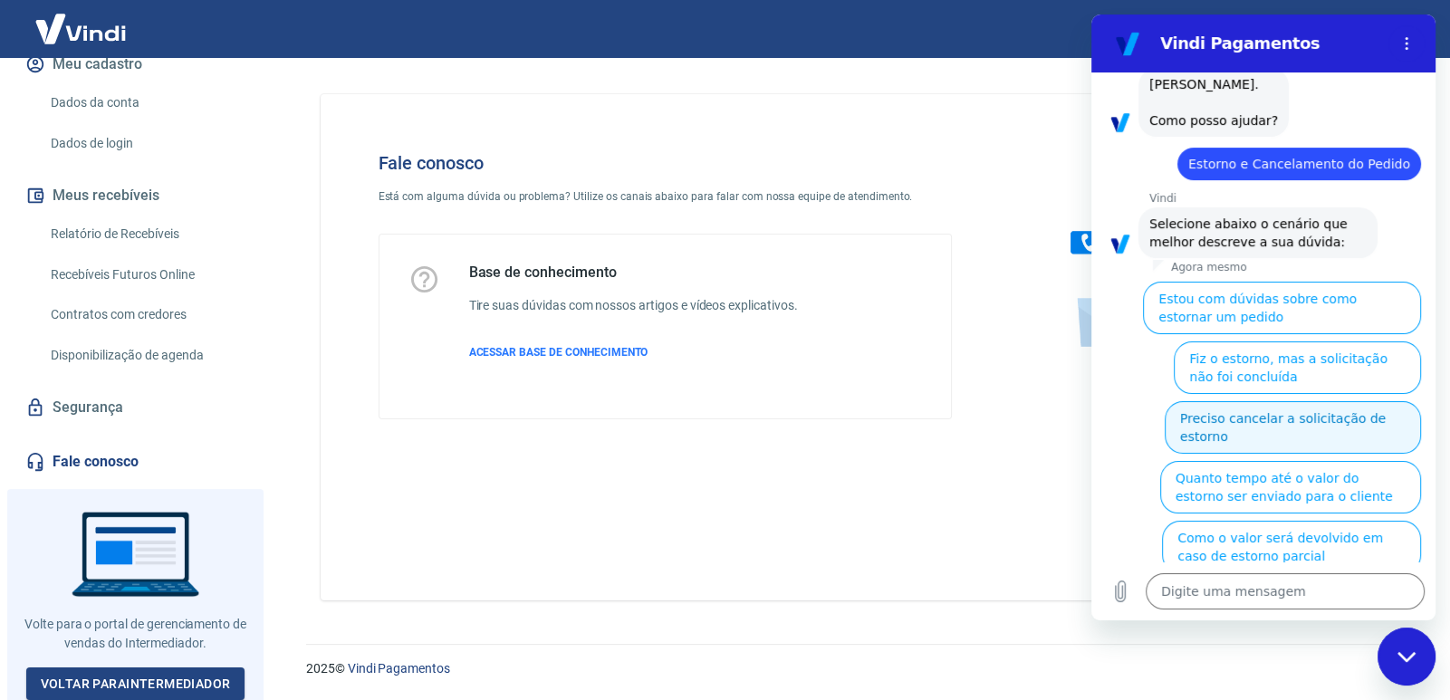
click at [1295, 401] on button "Preciso cancelar a solicitação de estorno" at bounding box center [1293, 427] width 256 height 53
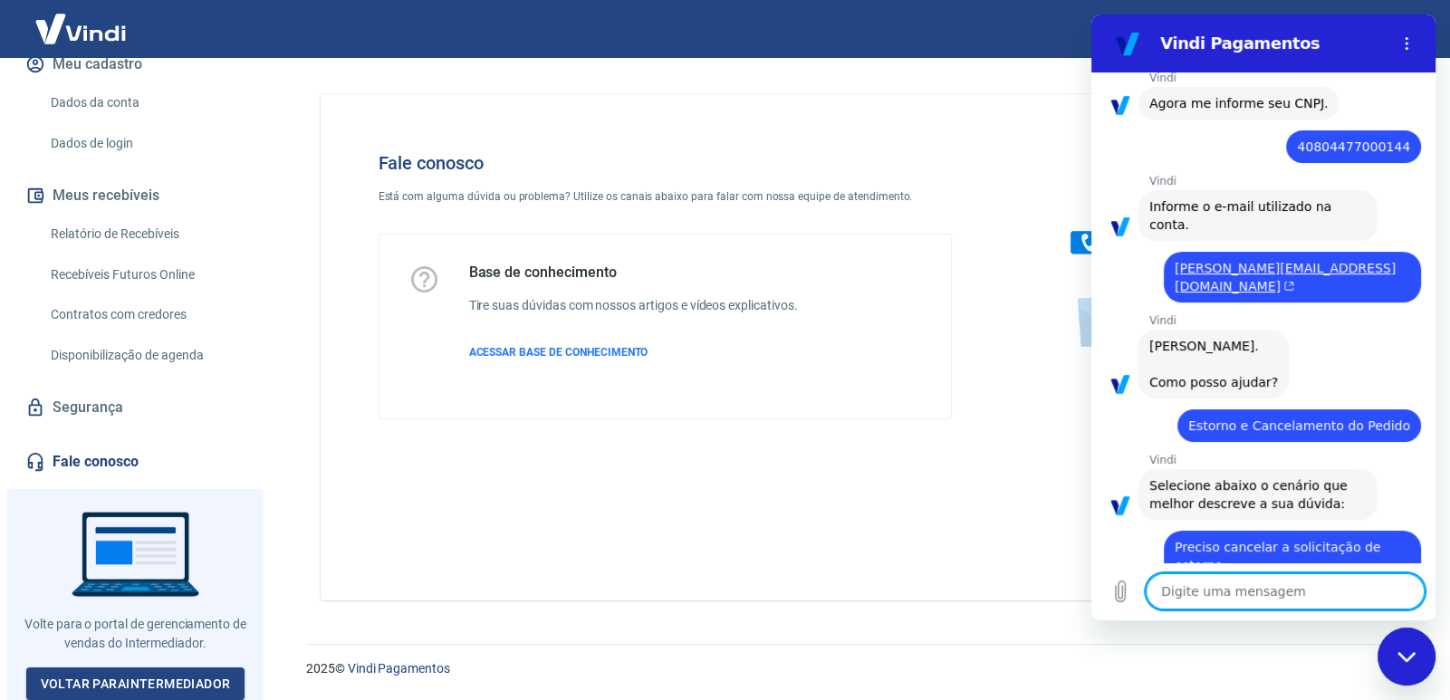
scroll to position [206, 0]
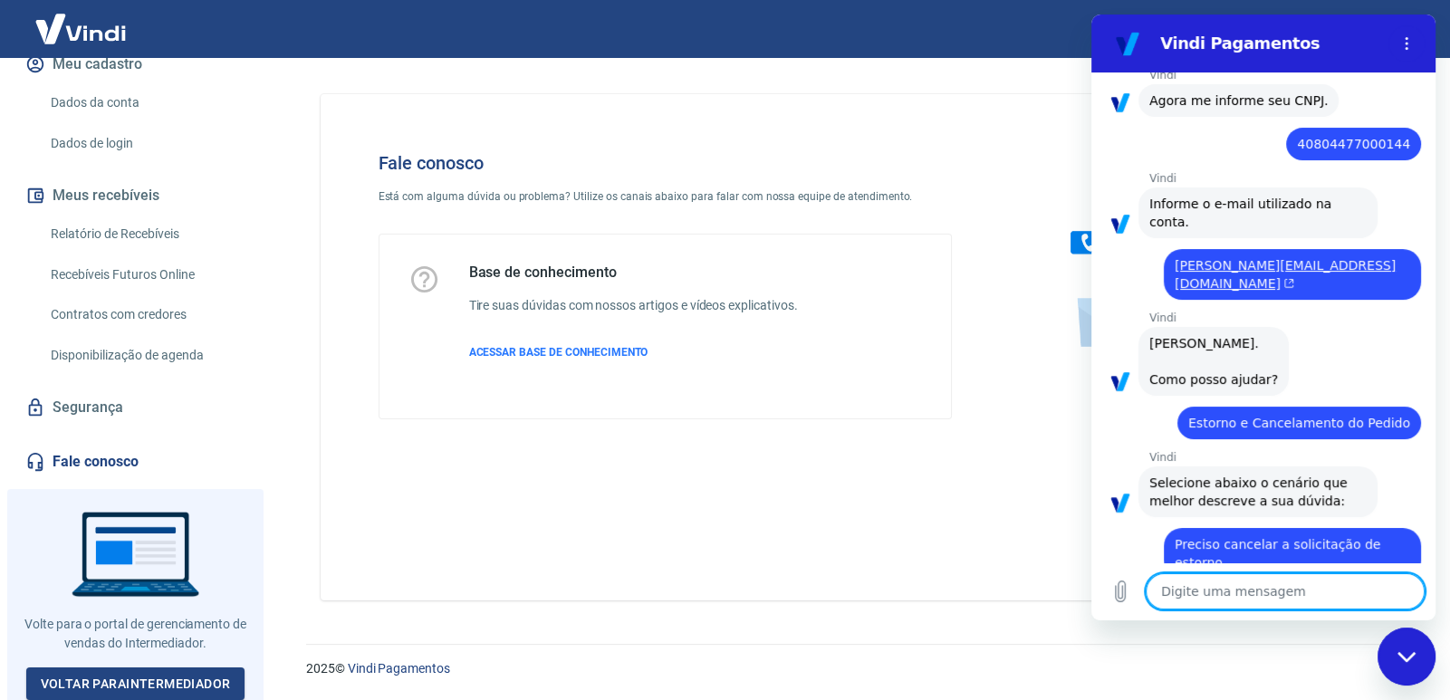
type textarea "x"
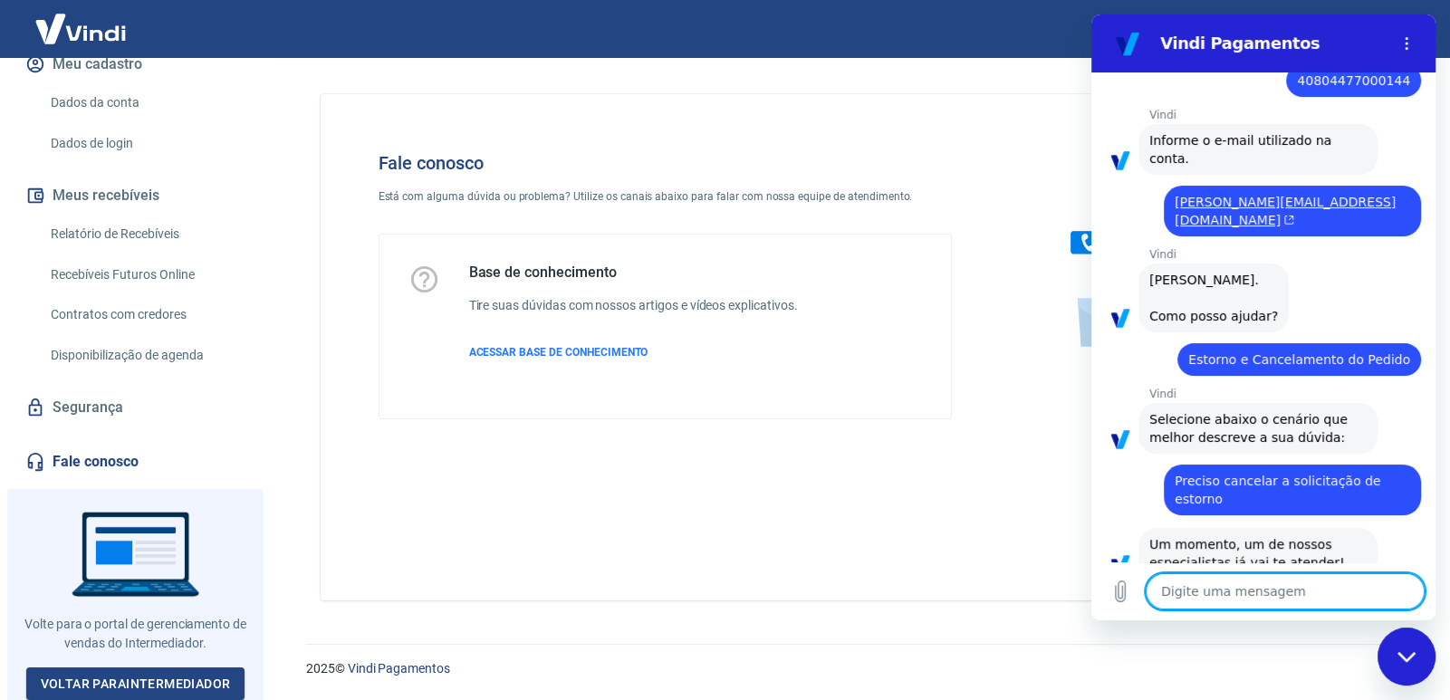
scroll to position [350, 0]
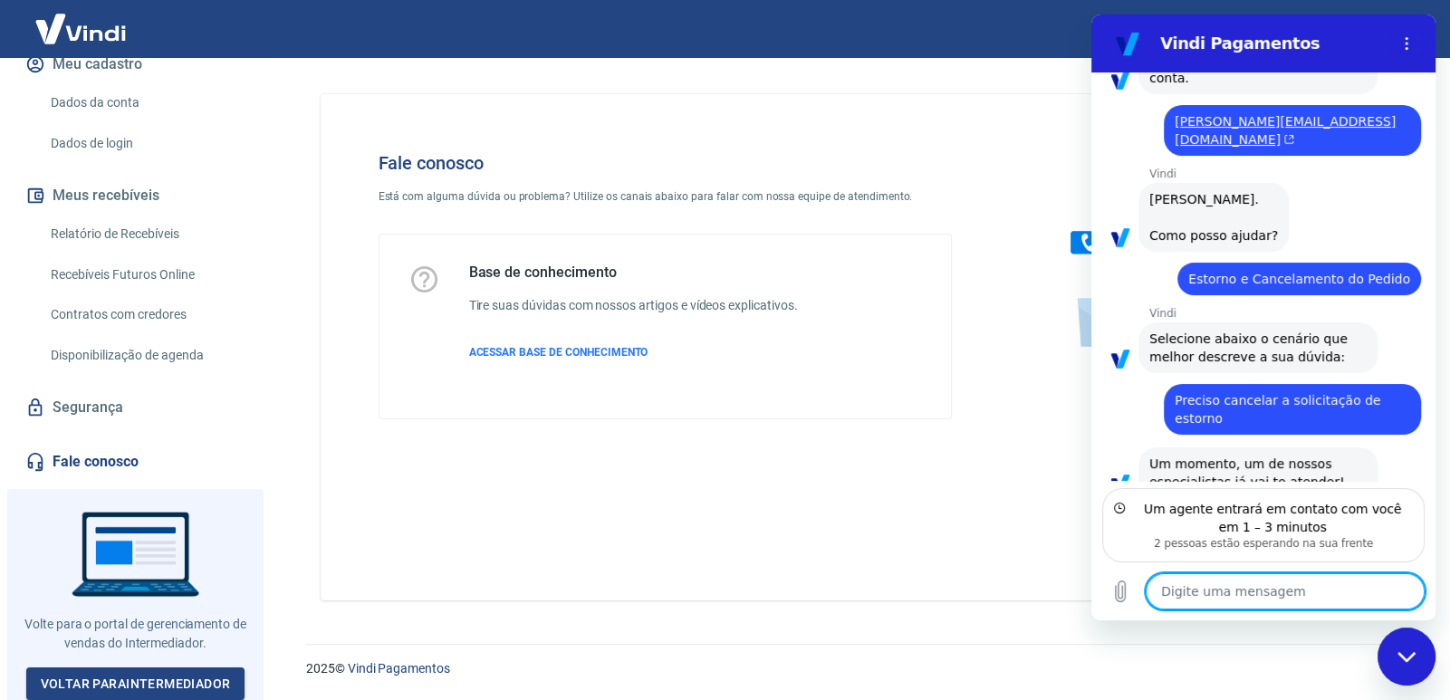
click at [1228, 591] on textarea at bounding box center [1285, 591] width 279 height 36
type textarea "o"
type textarea "x"
type textarea "ol"
type textarea "x"
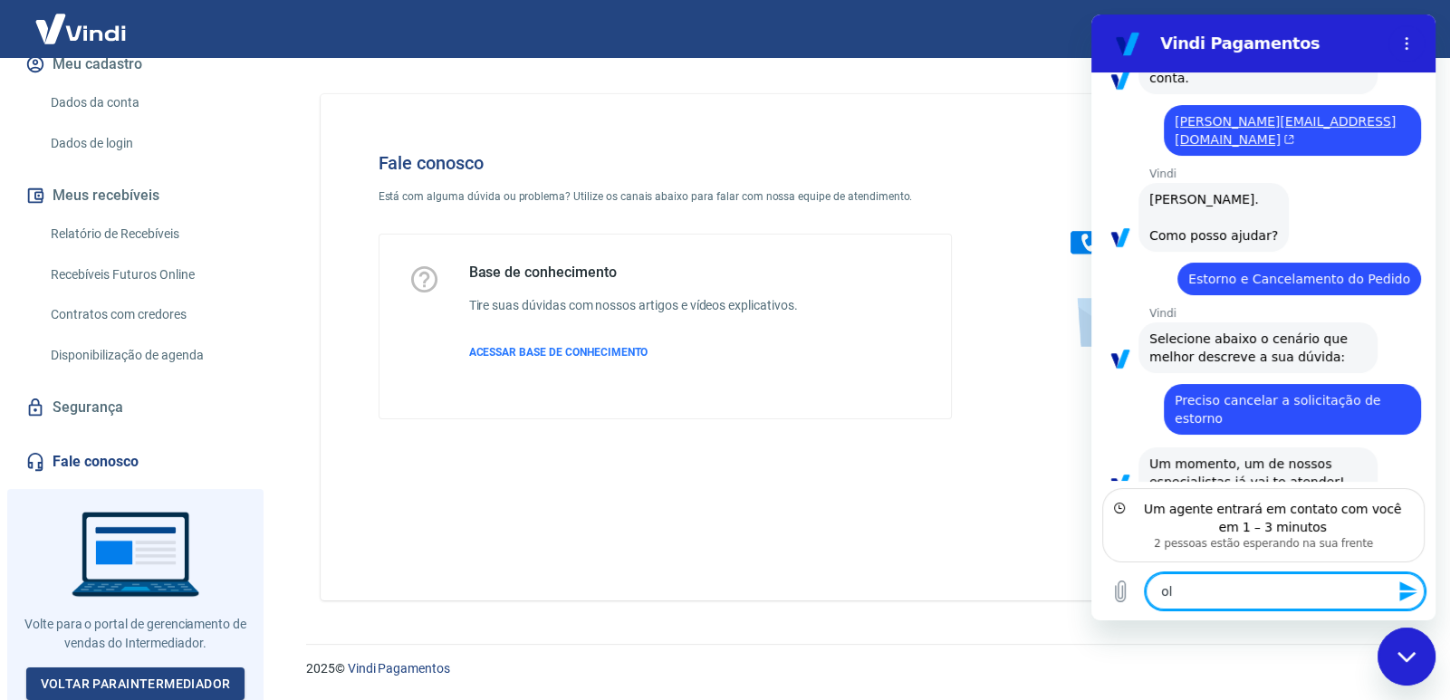
type textarea "olá"
type textarea "x"
type textarea "olá"
type textarea "x"
type textarea "olá b"
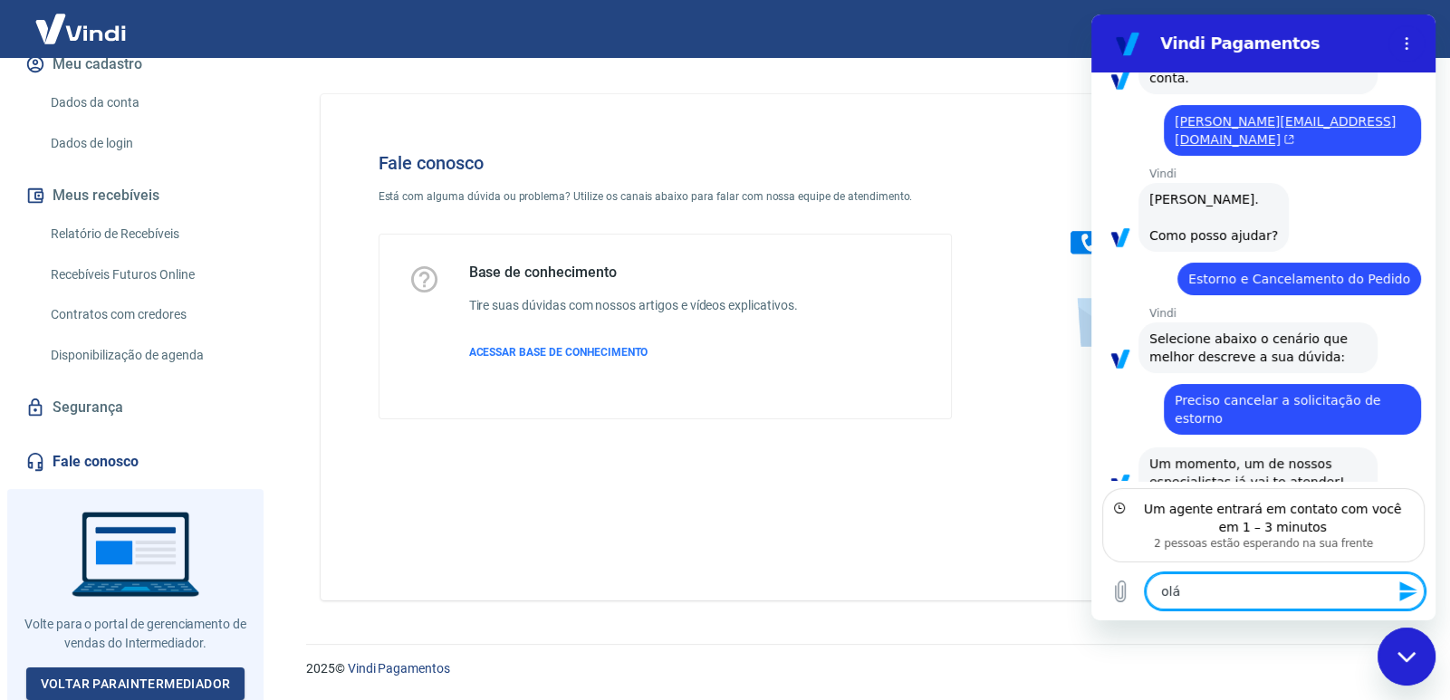
type textarea "x"
type textarea "olá bo"
type textarea "x"
type textarea "olá boa"
type textarea "x"
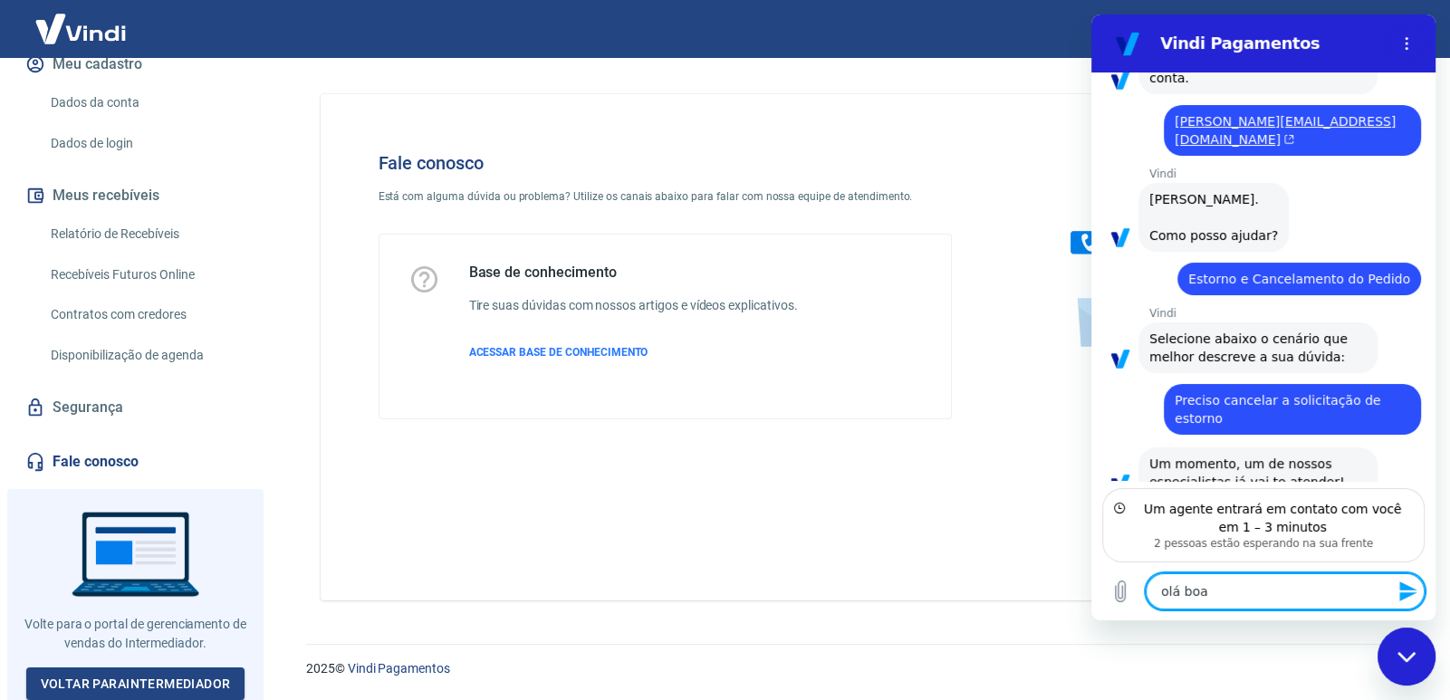
type textarea "olá boa"
type textarea "x"
type textarea "olá boa a"
type textarea "x"
type textarea "olá boa at"
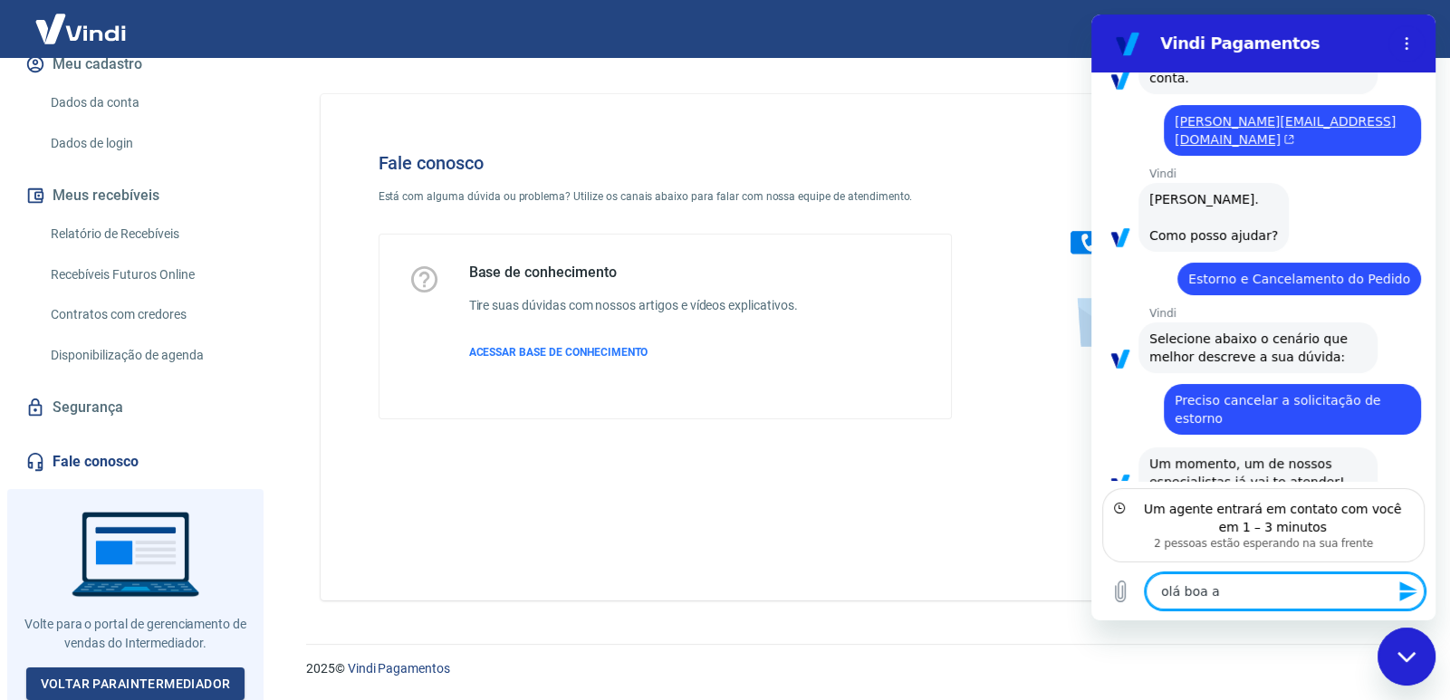
type textarea "x"
type textarea "olá boa atr"
type textarea "x"
type textarea "olá boa at"
type textarea "x"
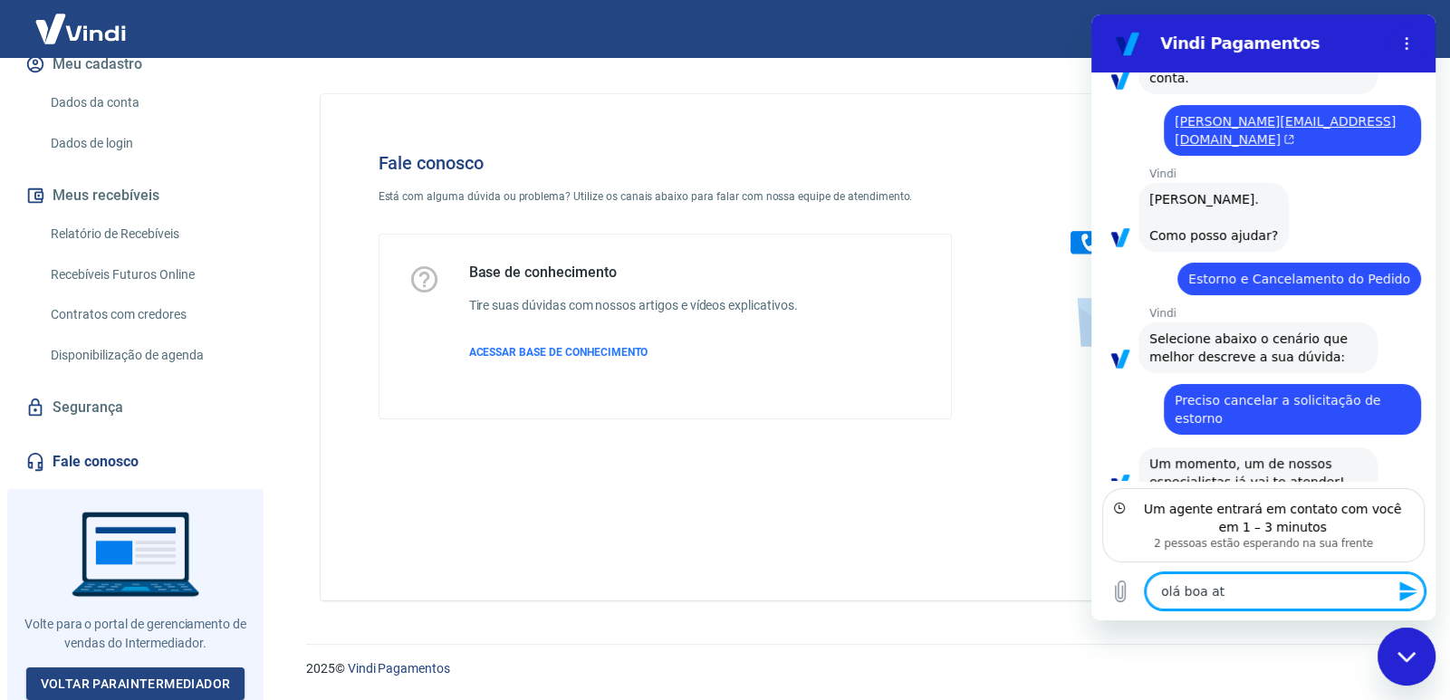
type textarea "olá boa a"
type textarea "x"
type textarea "olá boa"
type textarea "x"
type textarea "olá boa t"
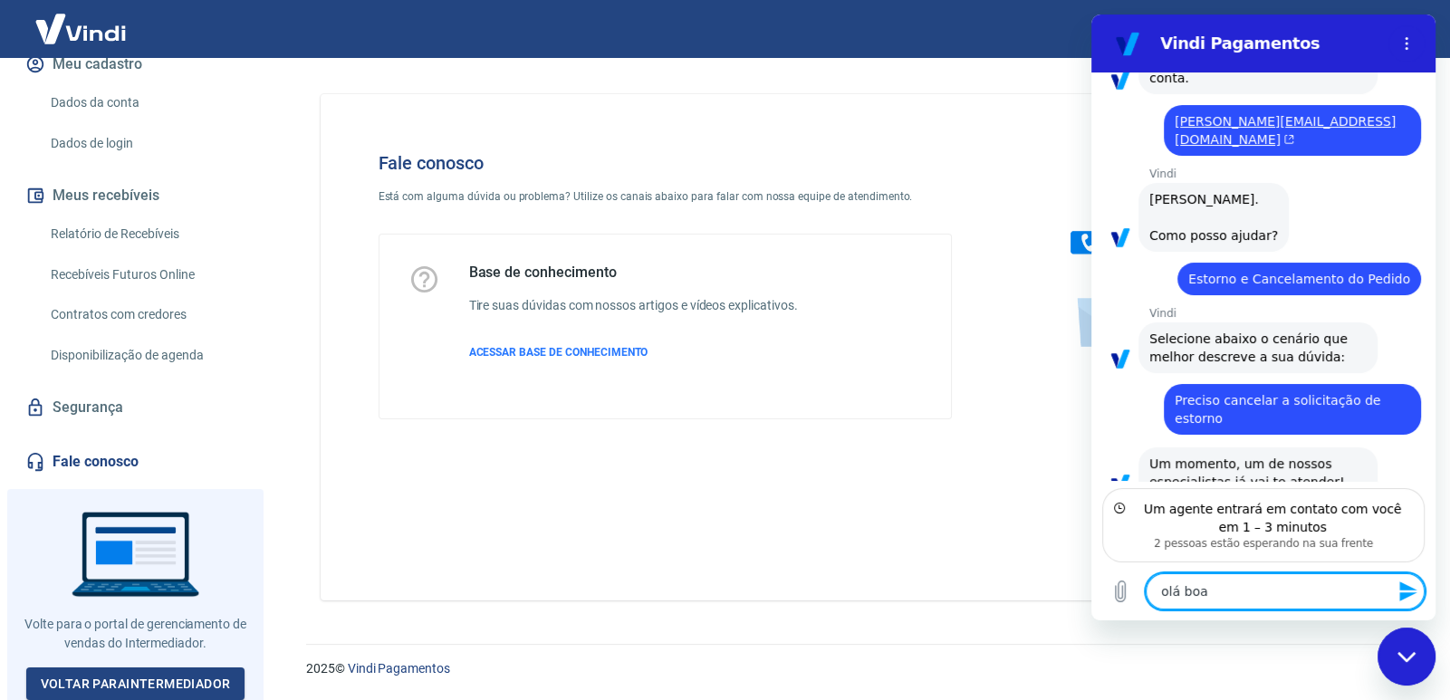
type textarea "x"
type textarea "olá boa ta"
type textarea "x"
type textarea "olá boa tad"
type textarea "x"
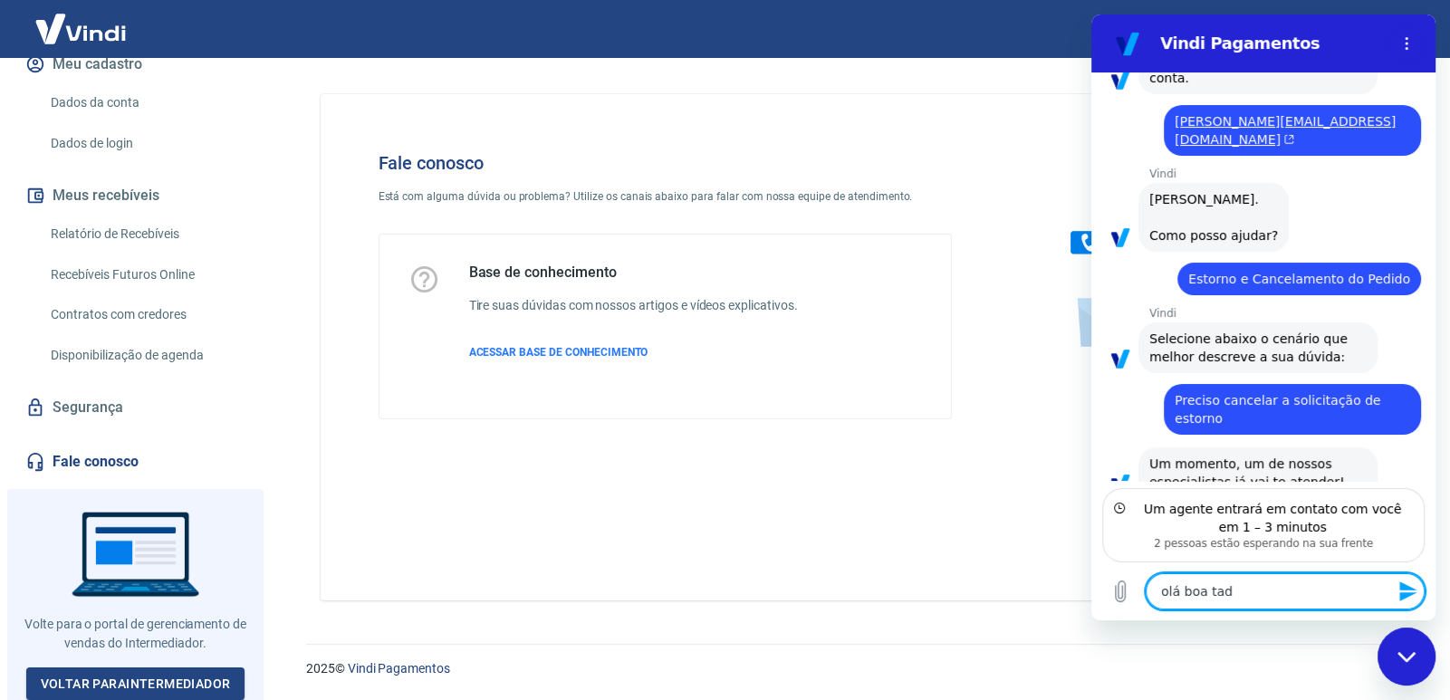
type textarea "olá boa tadr"
type textarea "x"
type textarea "olá boa tad"
type textarea "x"
type textarea "olá boa ta"
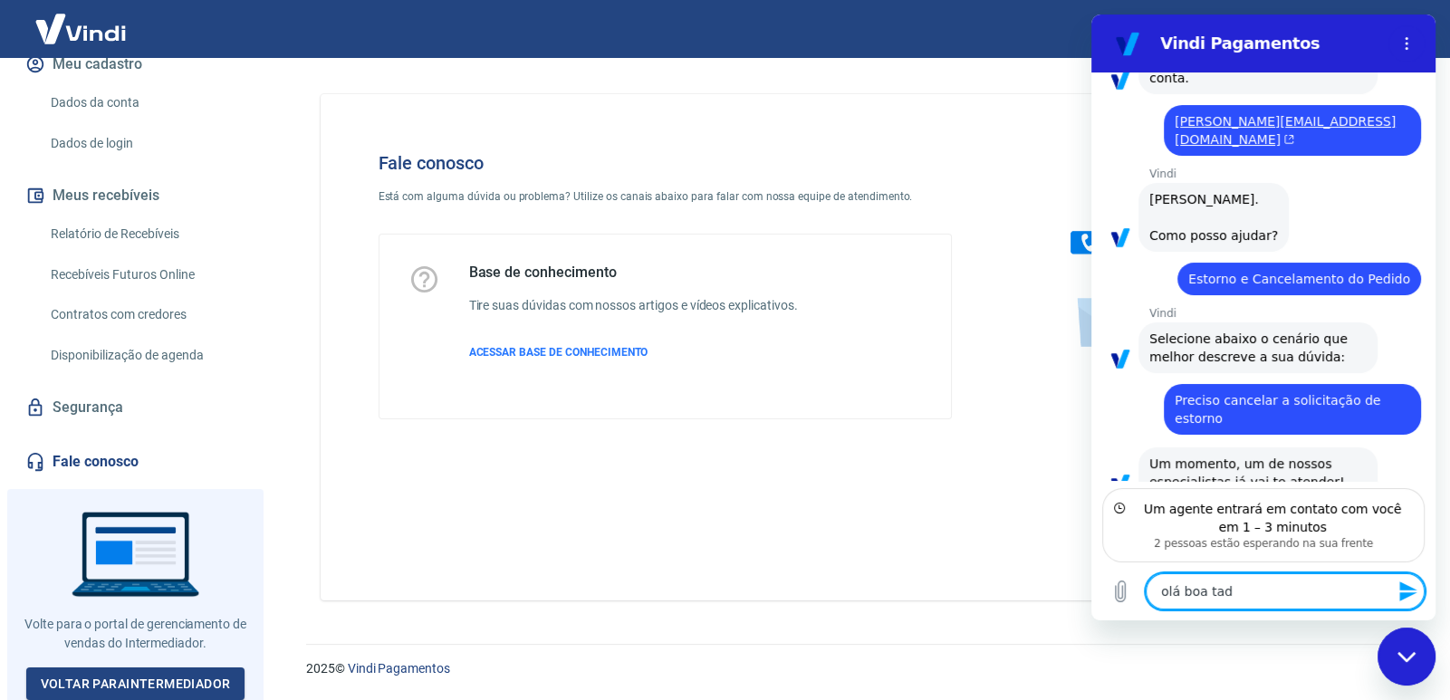
type textarea "x"
type textarea "olá boa tar"
type textarea "x"
type textarea "olá boa tare"
type textarea "x"
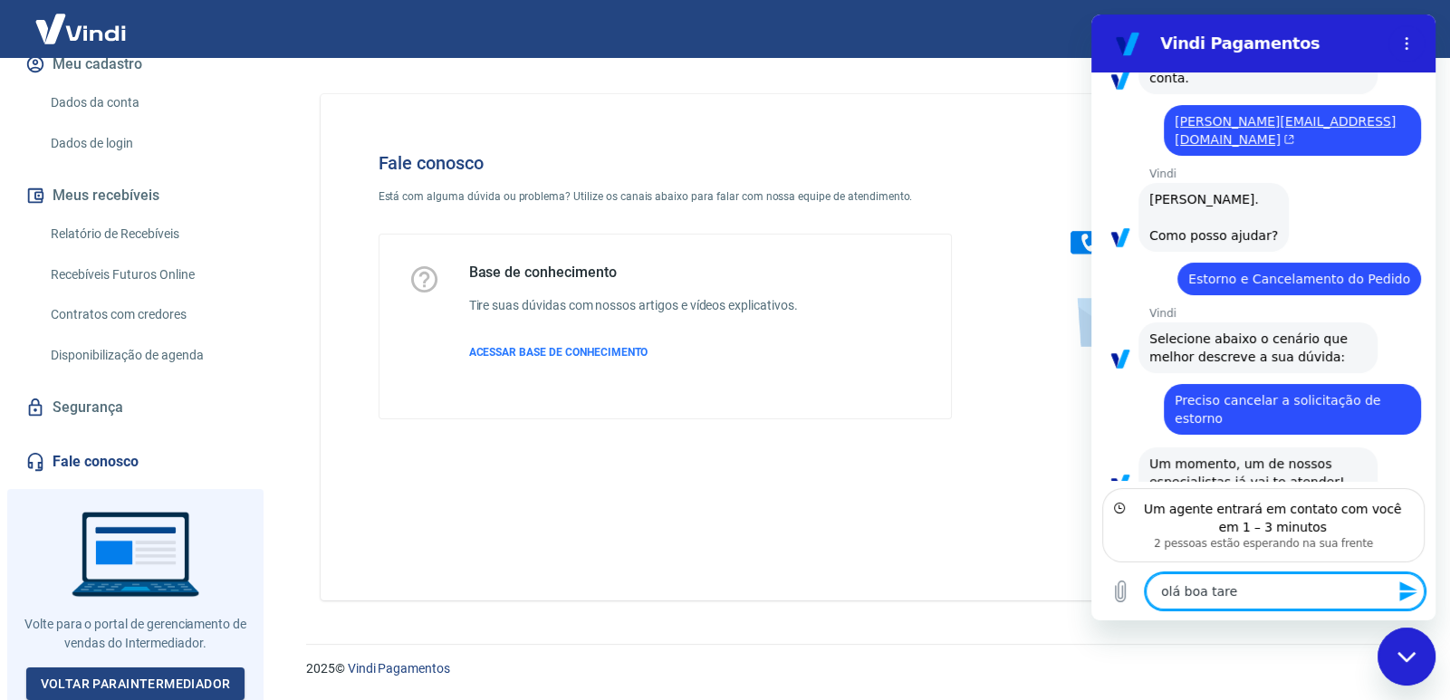
type textarea "olá boa tared"
type textarea "x"
type textarea "olá boa tare"
type textarea "x"
type textarea "olá boa tar"
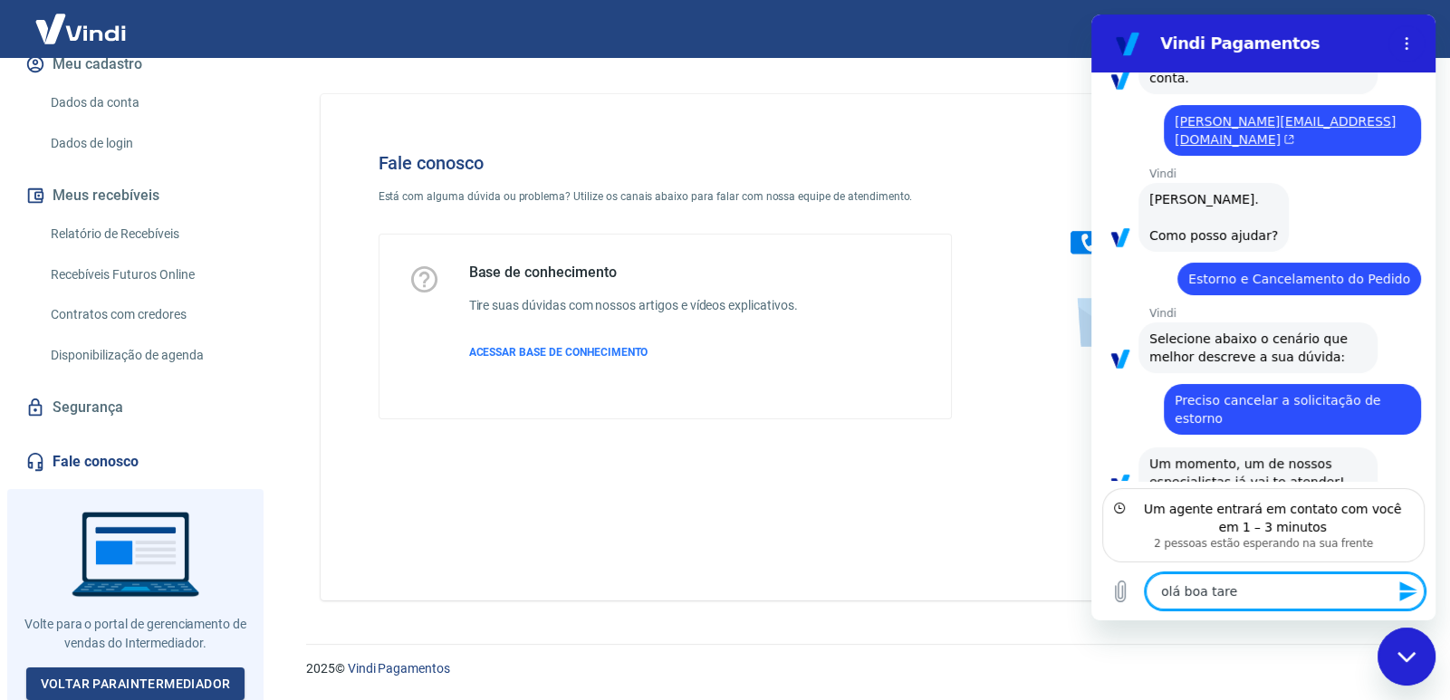
type textarea "x"
type textarea "olá boa tard"
type textarea "x"
type textarea "olá boa tarde"
type textarea "x"
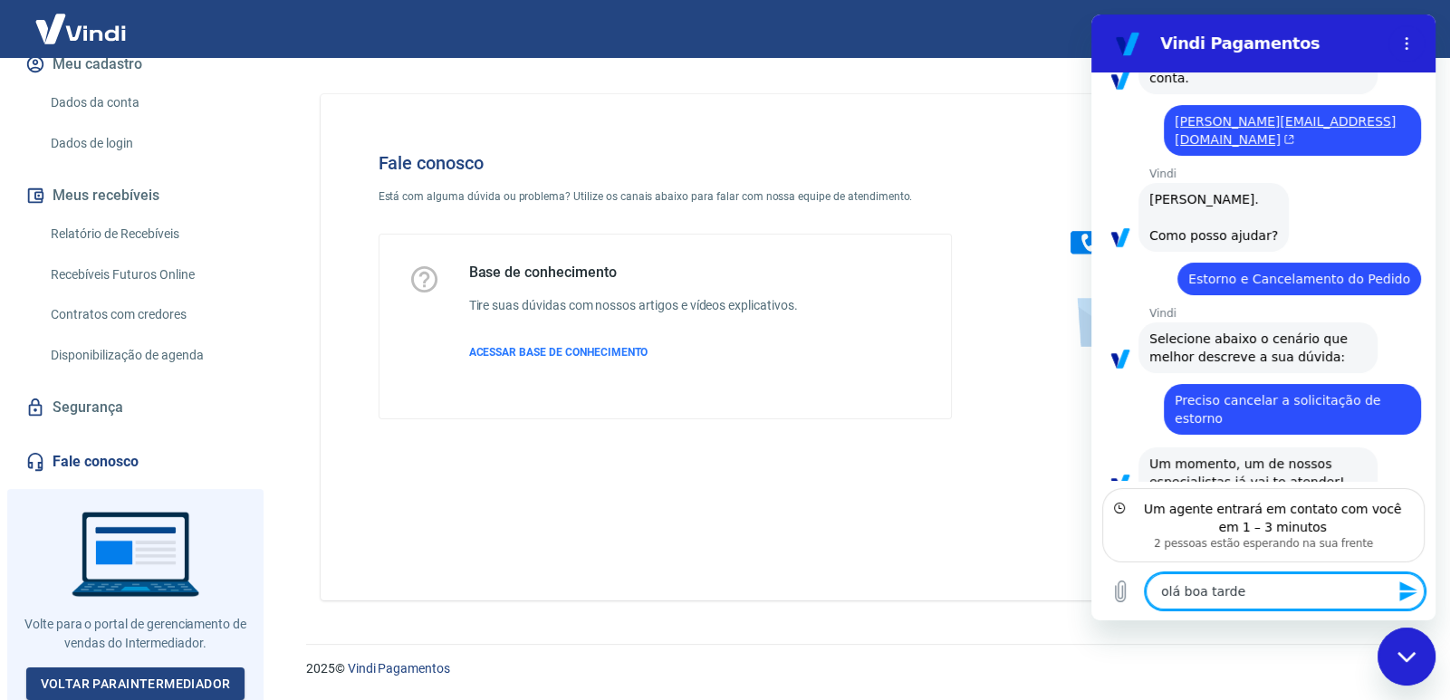
type textarea "olá boa tarde,"
type textarea "x"
type textarea "olá boa tarde,"
type textarea "x"
type textarea "olá boa tarde, e"
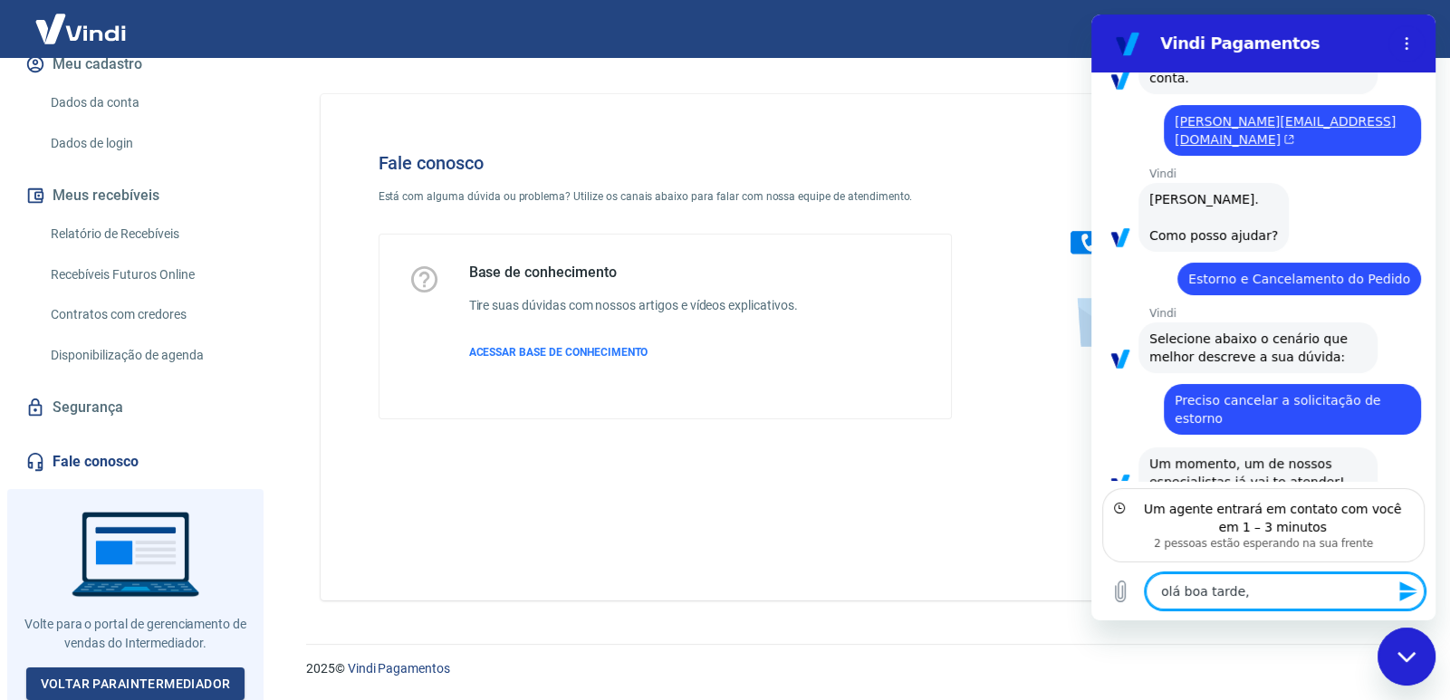
type textarea "x"
type textarea "olá boa tarde, es"
type textarea "x"
type textarea "olá boa tarde, est"
type textarea "x"
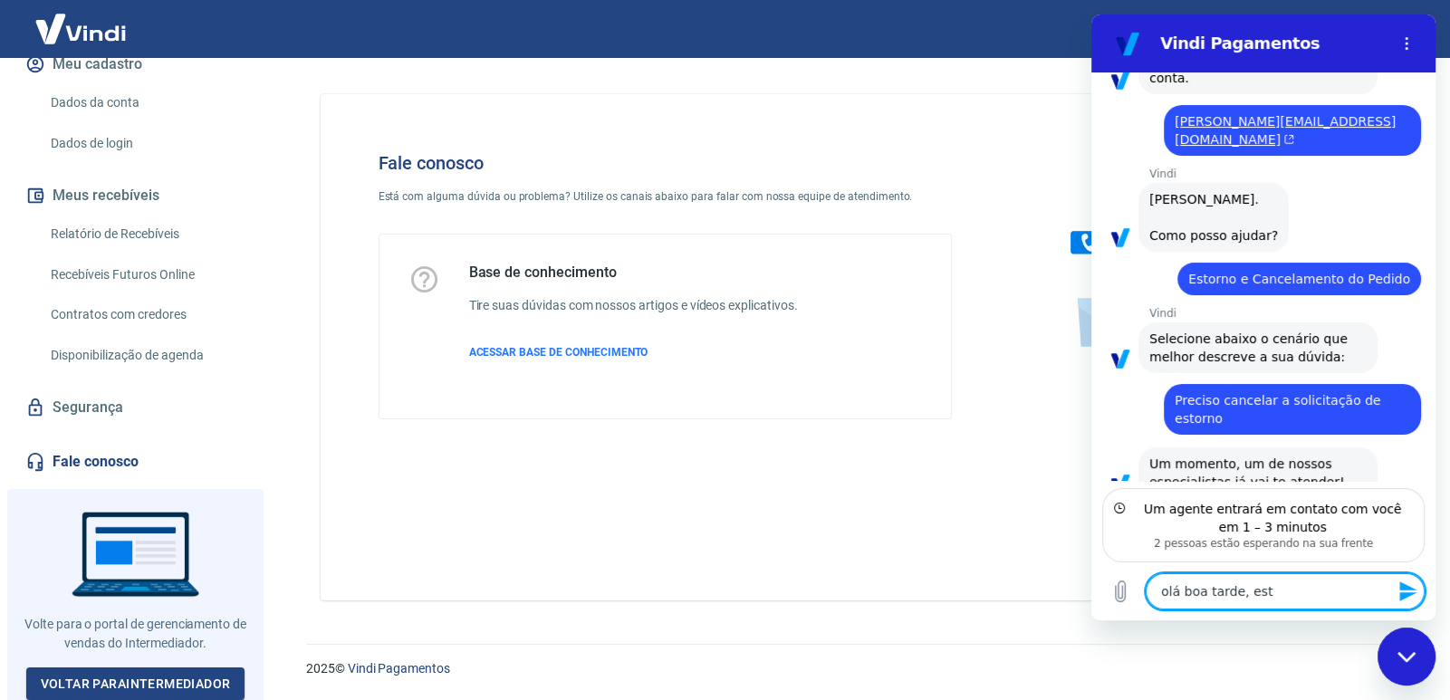
type textarea "olá boa tarde, esta"
type textarea "x"
type textarea "olá boa tarde, estam"
type textarea "x"
type textarea "olá boa tarde, estamo"
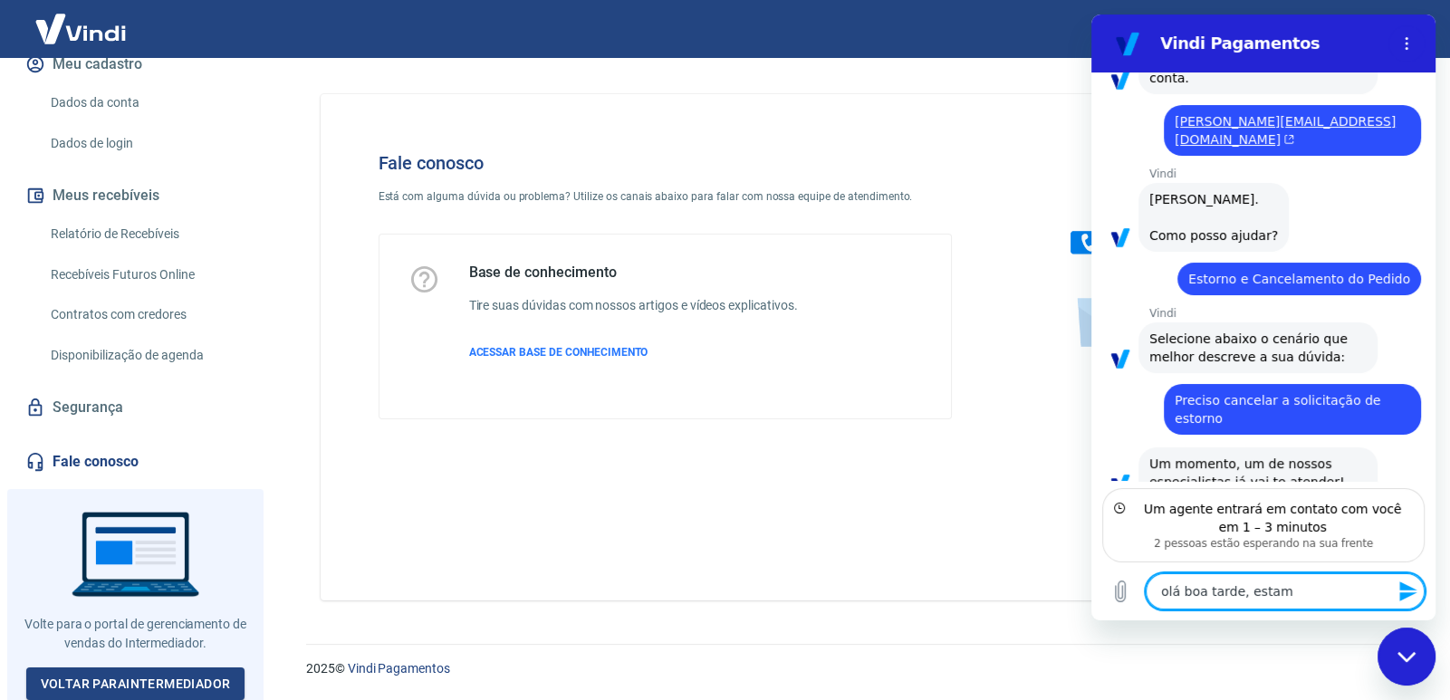
type textarea "x"
type textarea "olá boa tarde, estamos"
type textarea "x"
type textarea "olá boa tarde, estamos"
type textarea "x"
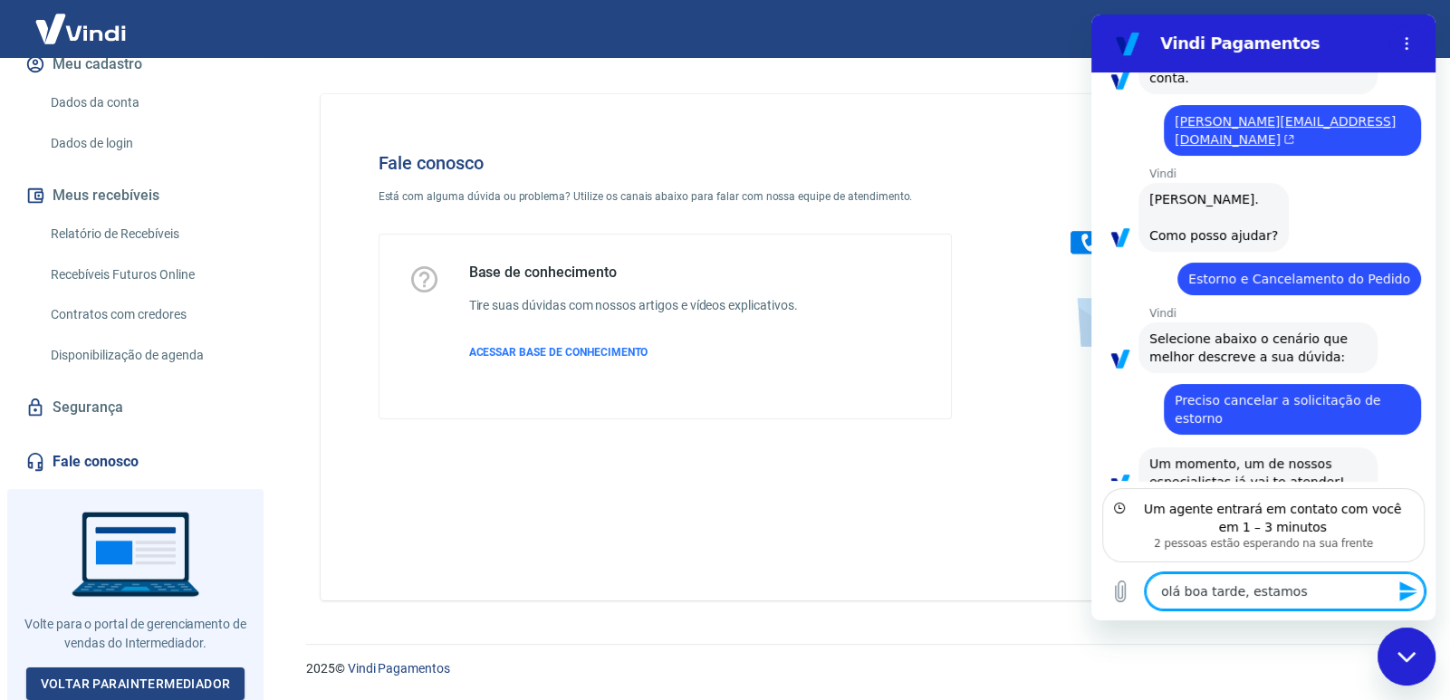
type textarea "olá boa tarde, estamos t"
type textarea "x"
type textarea "olá boa tarde, estamos te"
type textarea "x"
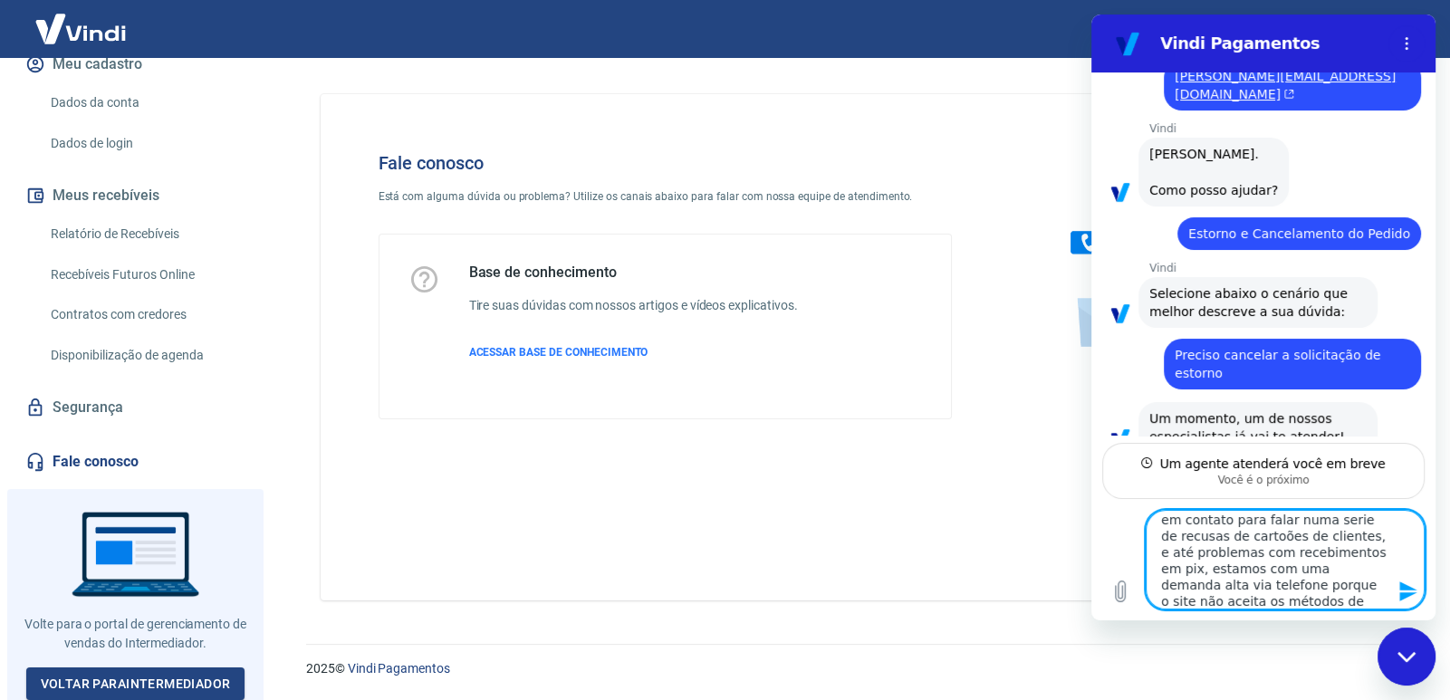
scroll to position [0, 0]
drag, startPoint x: 1336, startPoint y: 601, endPoint x: 978, endPoint y: 464, distance: 383.0
click html "Vindi Pagamentos 14:42 diz: olá Enviado · 14:42 [PERSON_NAME] diz: Informe seu …"
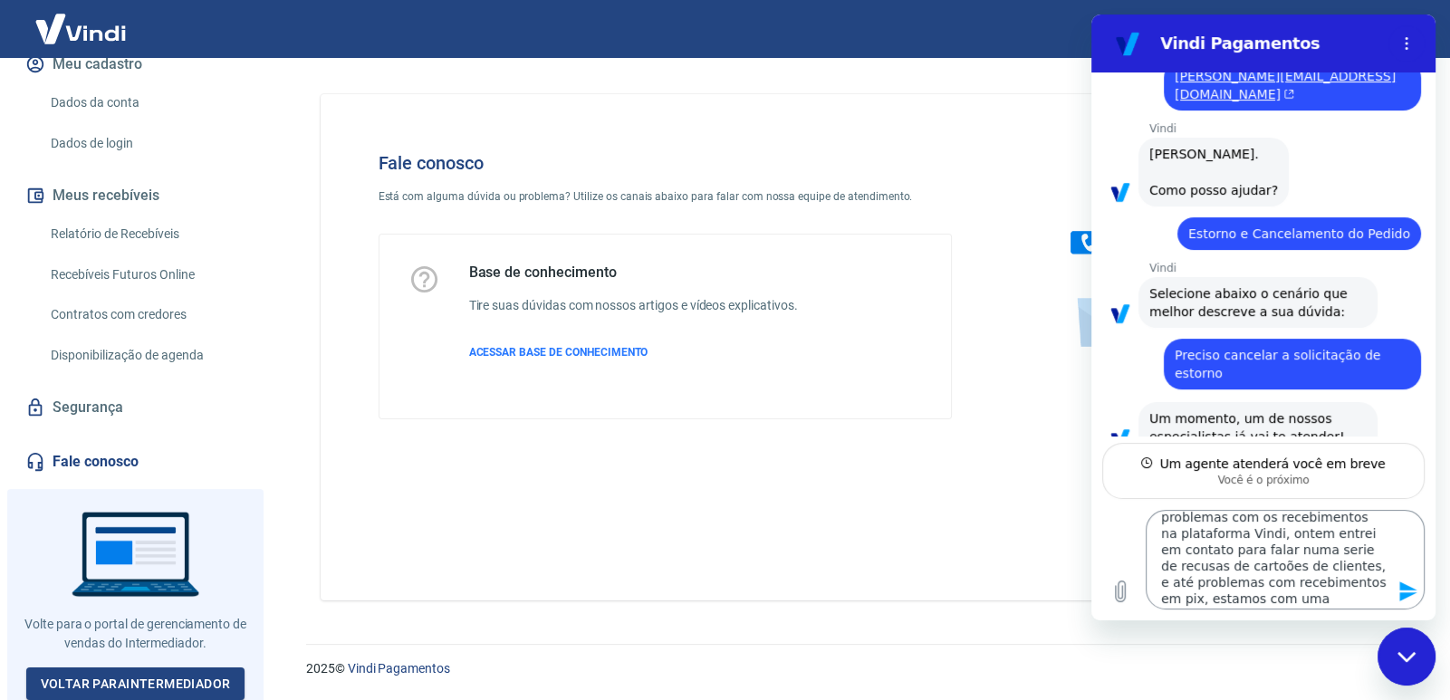
scroll to position [66, 0]
click at [1327, 591] on textarea "olá boa tarde, estamos tendo problemas com os recebimentos na plataforma Vindi,…" at bounding box center [1285, 560] width 279 height 100
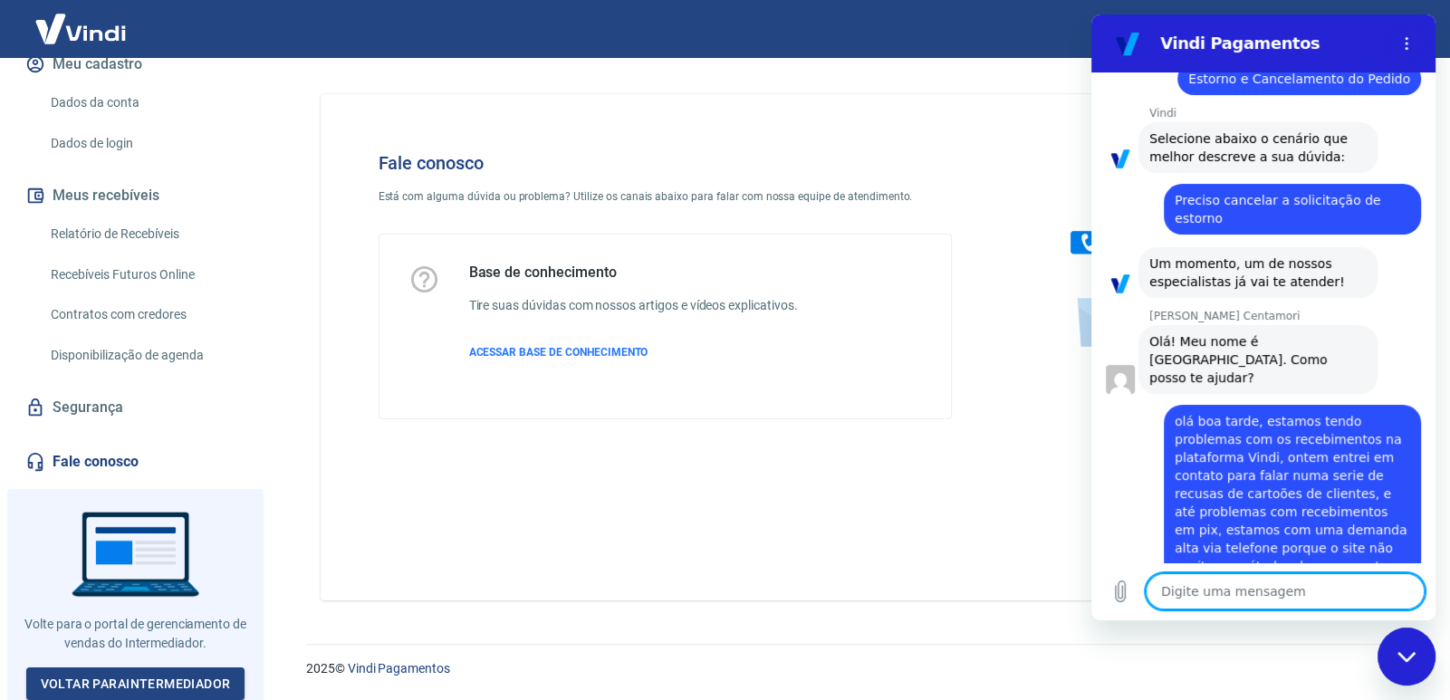
scroll to position [553, 0]
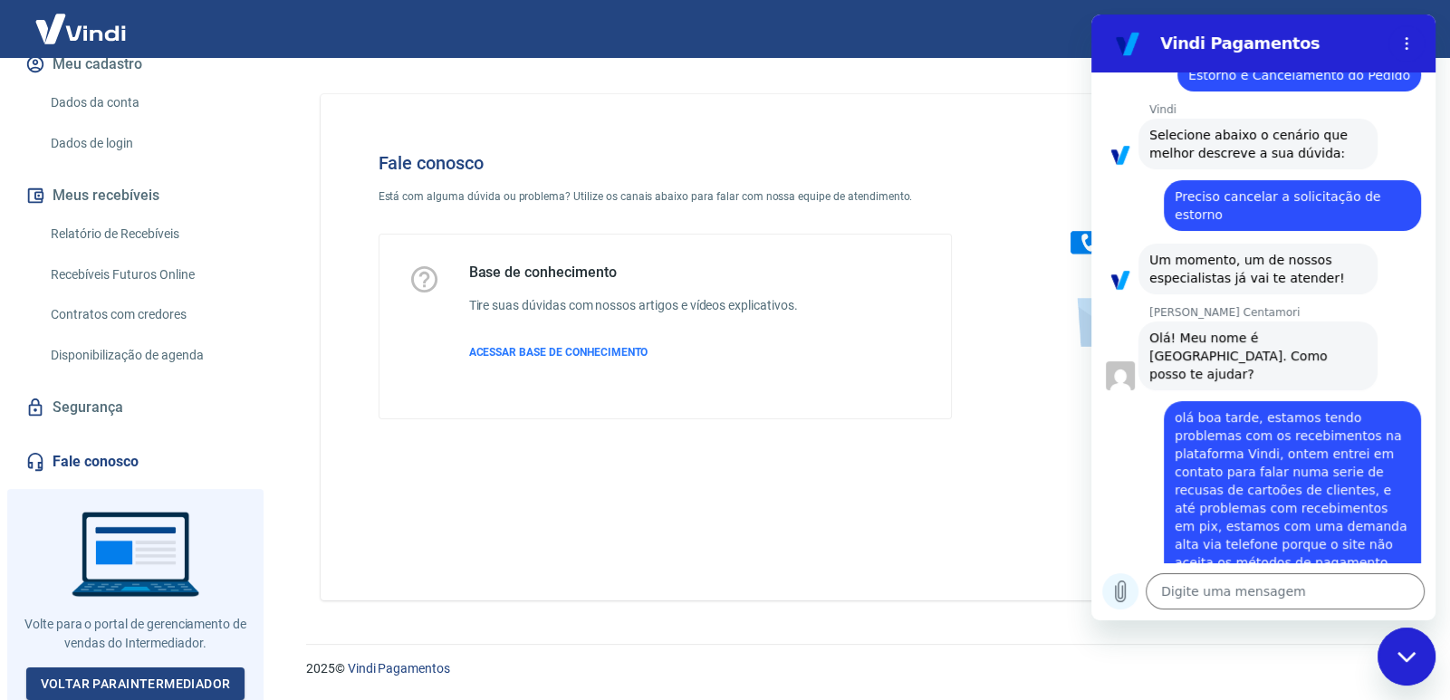
click at [1119, 600] on icon "Carregar arquivo" at bounding box center [1121, 592] width 22 height 22
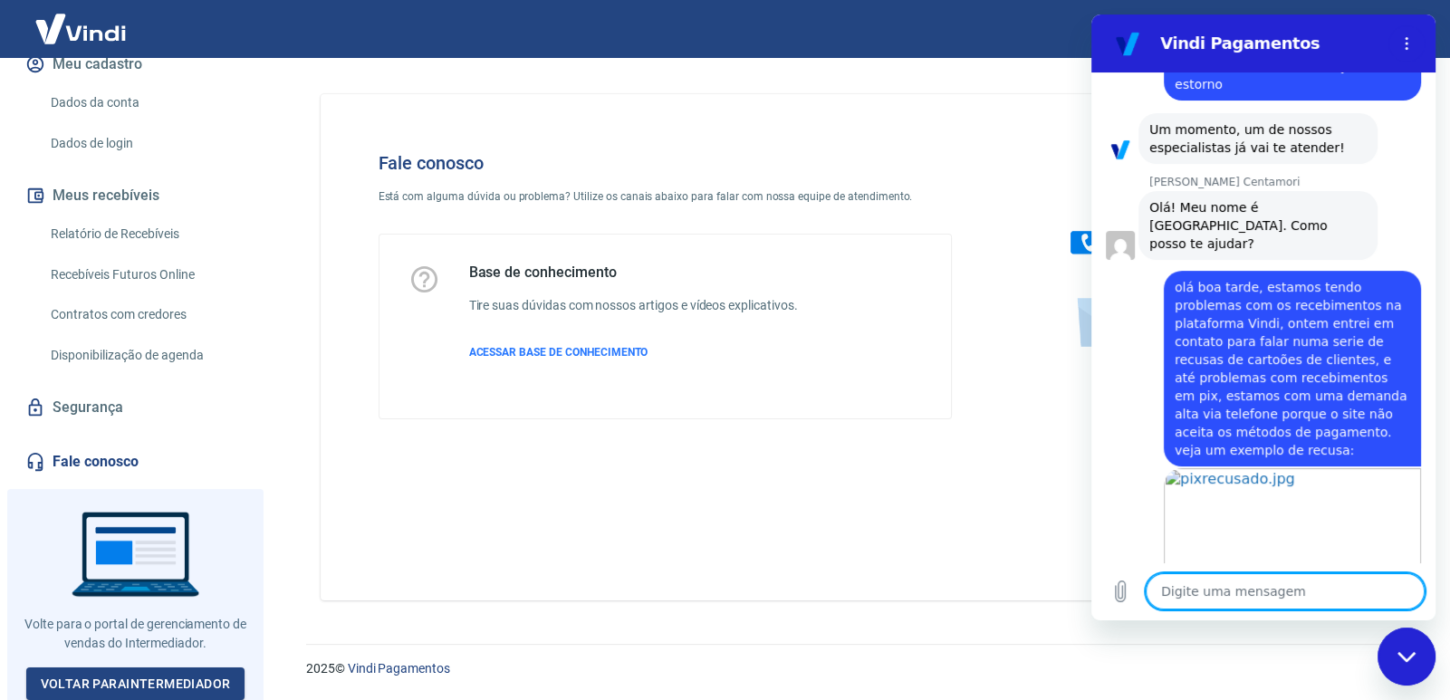
scroll to position [687, 0]
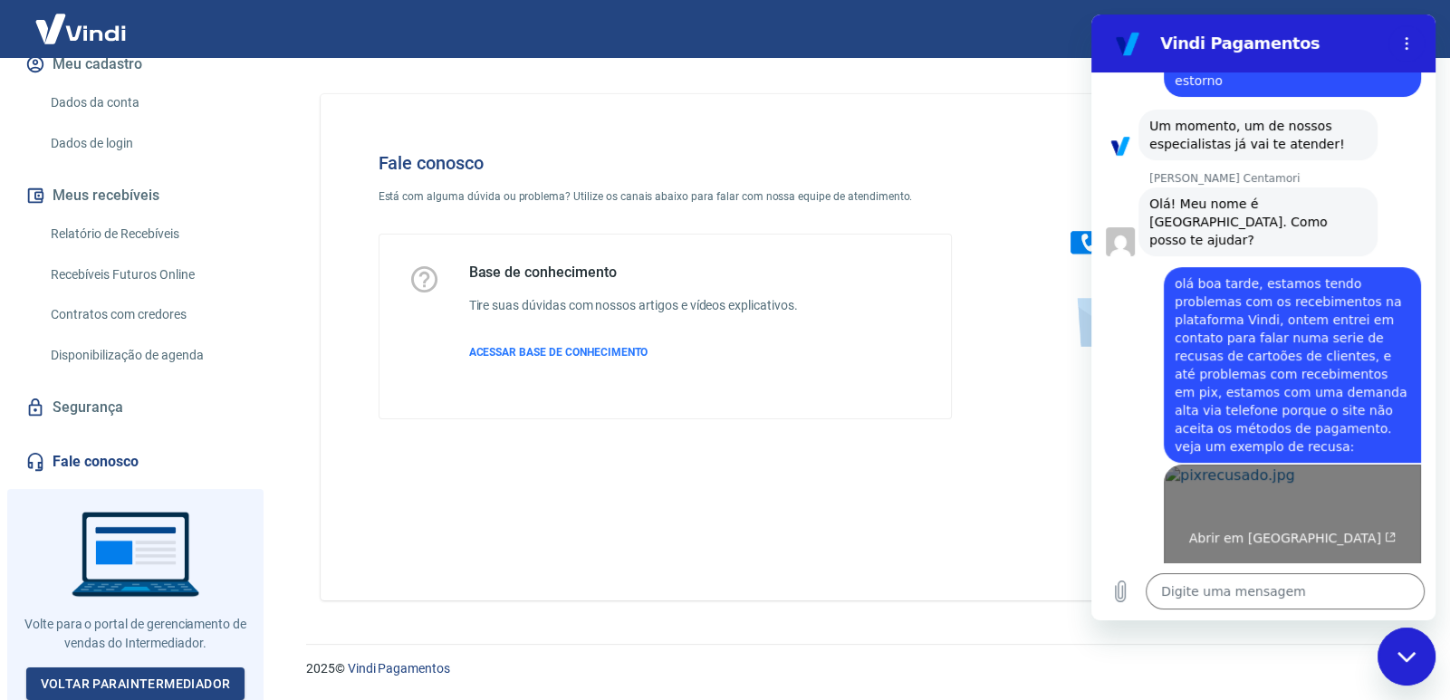
click at [1269, 499] on link "Abrir em [GEOGRAPHIC_DATA]" at bounding box center [1292, 531] width 257 height 132
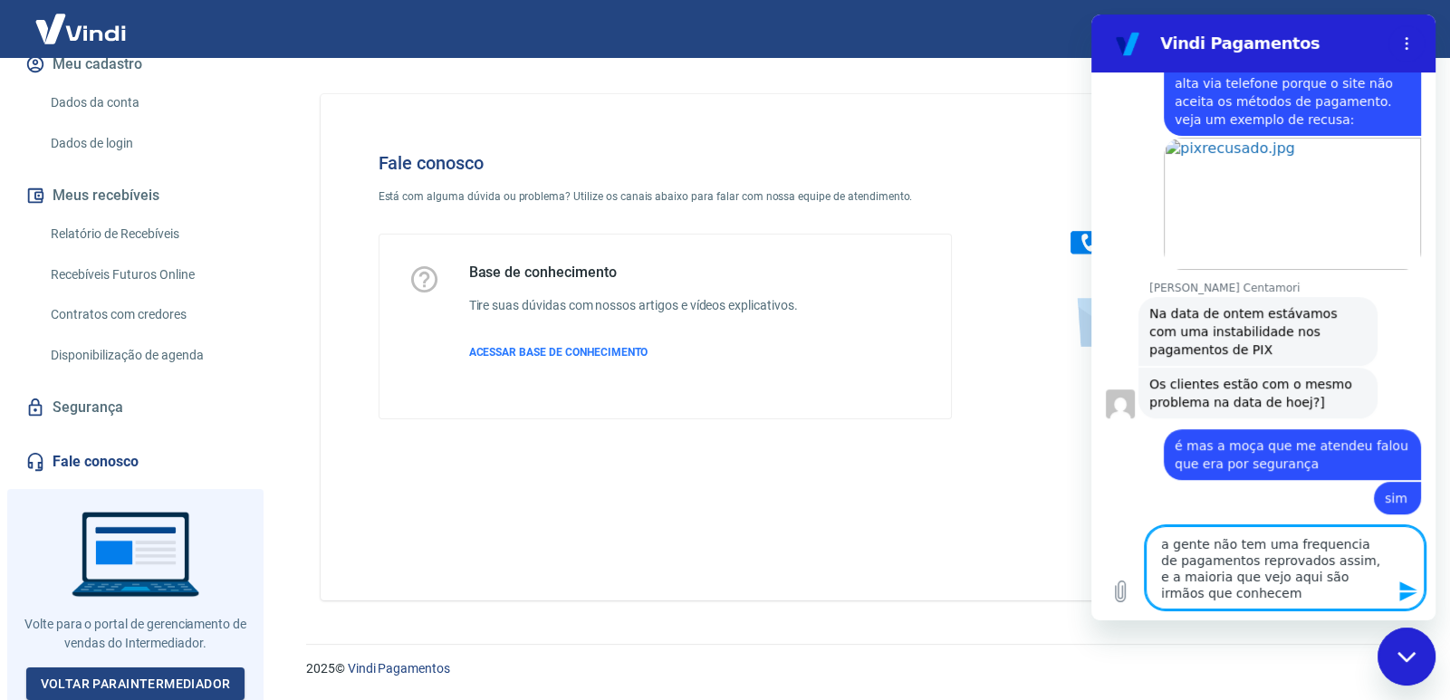
scroll to position [1014, 0]
click at [1340, 542] on textarea "a gente não tem uma frequencia de pagamentos reprovados assim, e a maioria que …" at bounding box center [1285, 567] width 279 height 83
click at [1091, 14] on lt-span "frequência" at bounding box center [1091, 14] width 0 height 0
click at [1170, 547] on textarea "a gente não tem uma frequência de pagamentos reprovados assim, e a maioria que …" at bounding box center [1285, 567] width 279 height 83
click at [1307, 598] on textarea "A gente não tem uma frequência de pagamentos reprovados assim, e a maioria que …" at bounding box center [1285, 567] width 279 height 83
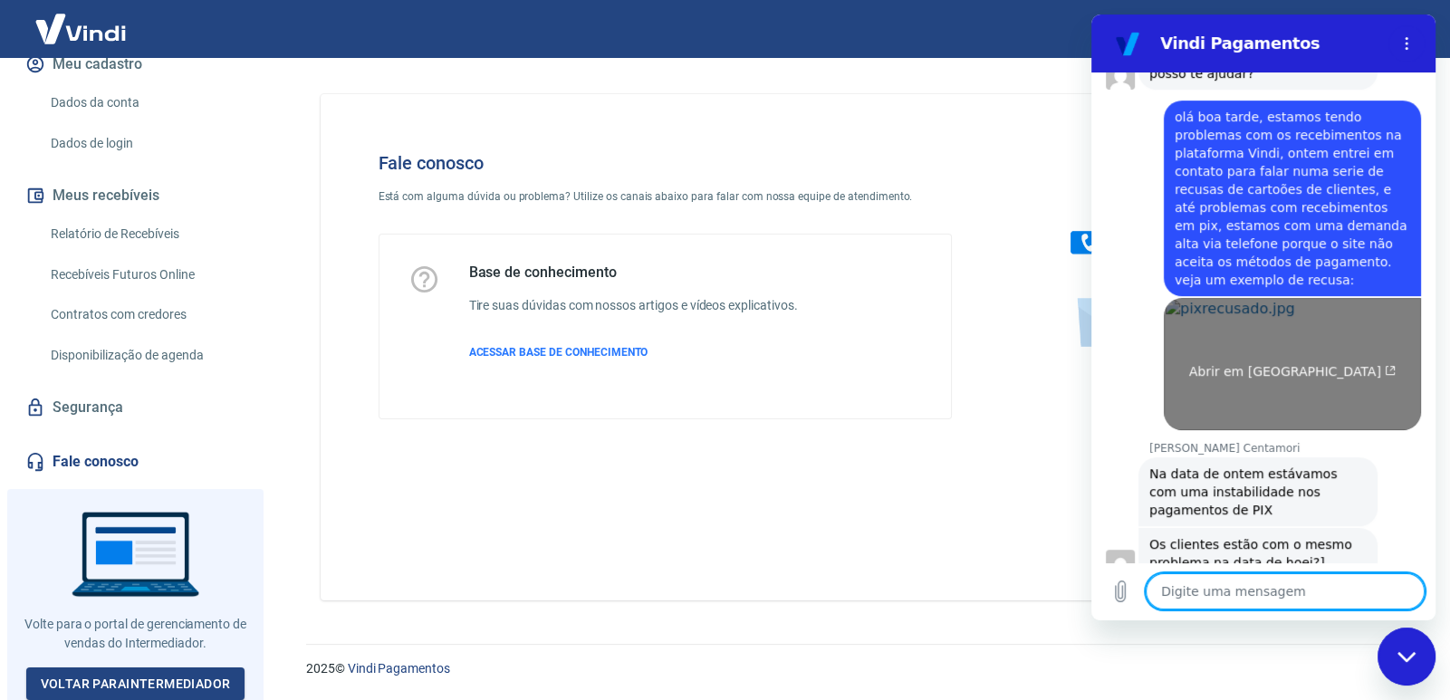
scroll to position [849, 0]
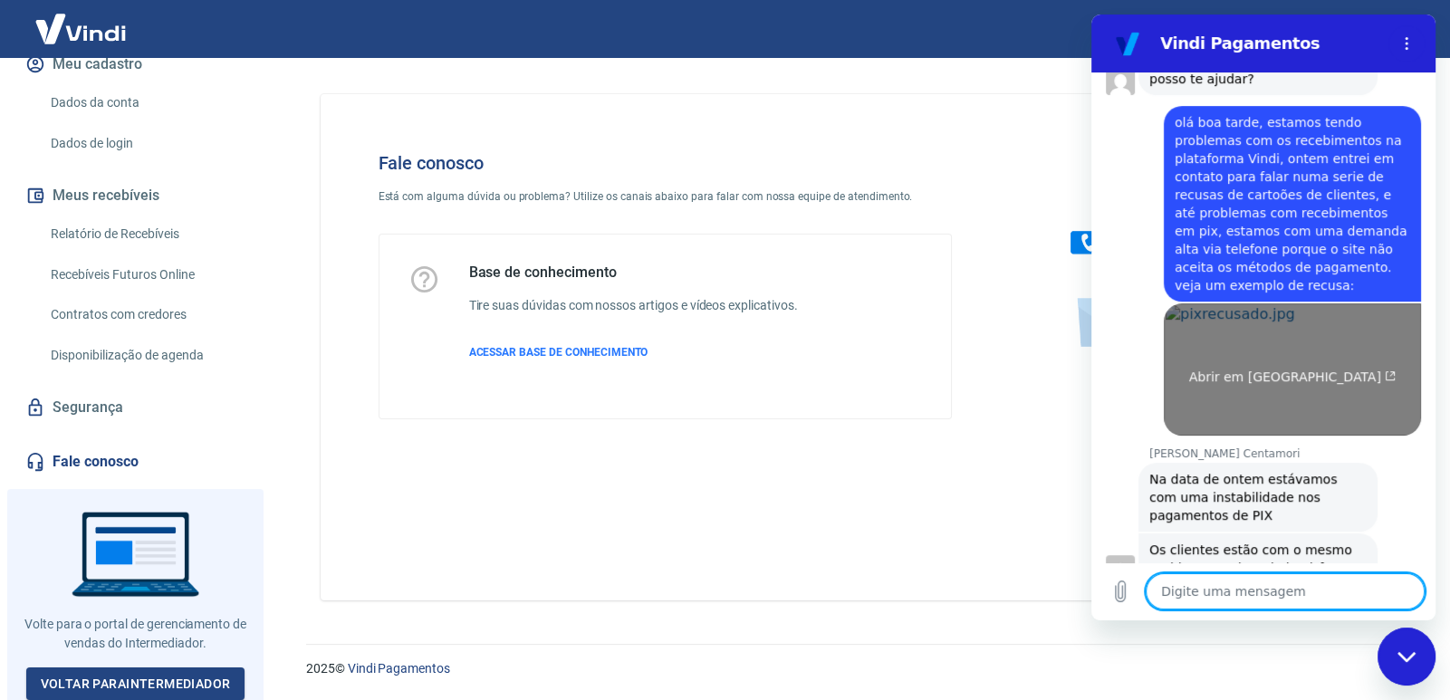
click at [1303, 370] on span "Abrir em [GEOGRAPHIC_DATA]" at bounding box center [1292, 377] width 207 height 14
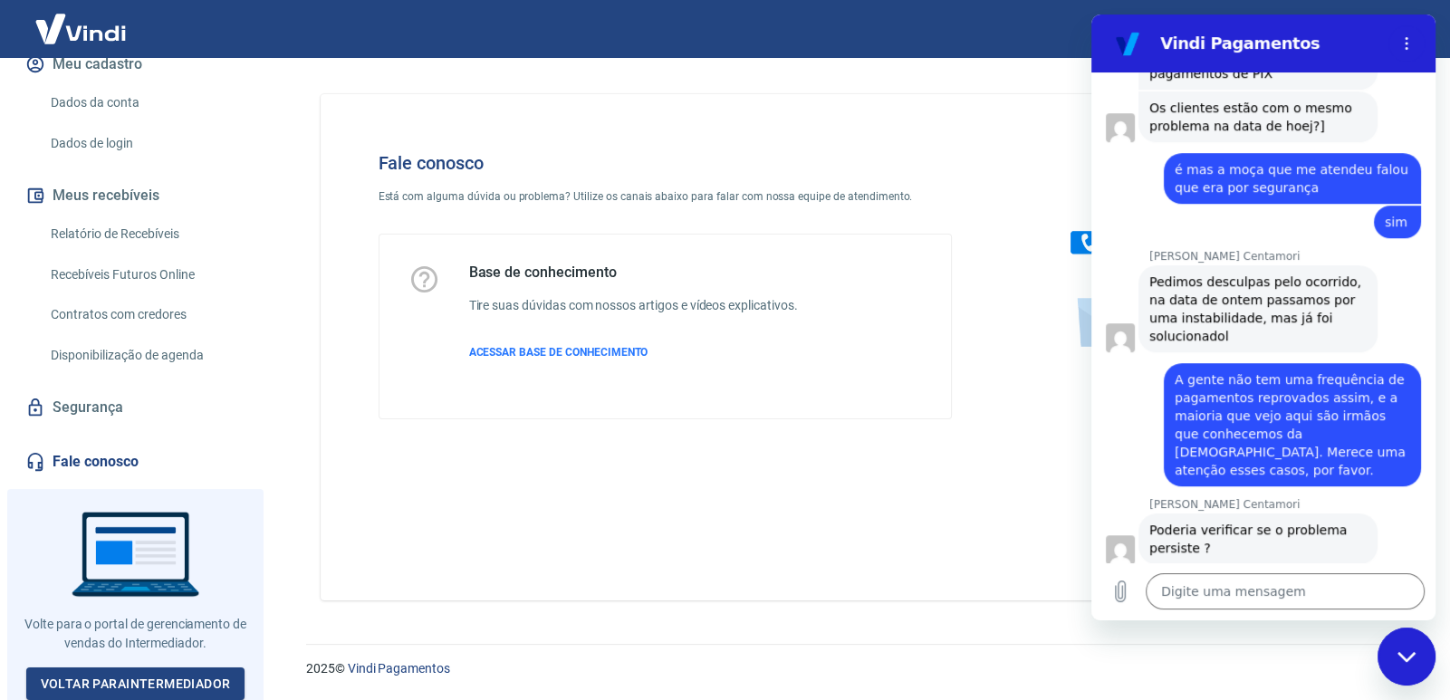
scroll to position [1302, 0]
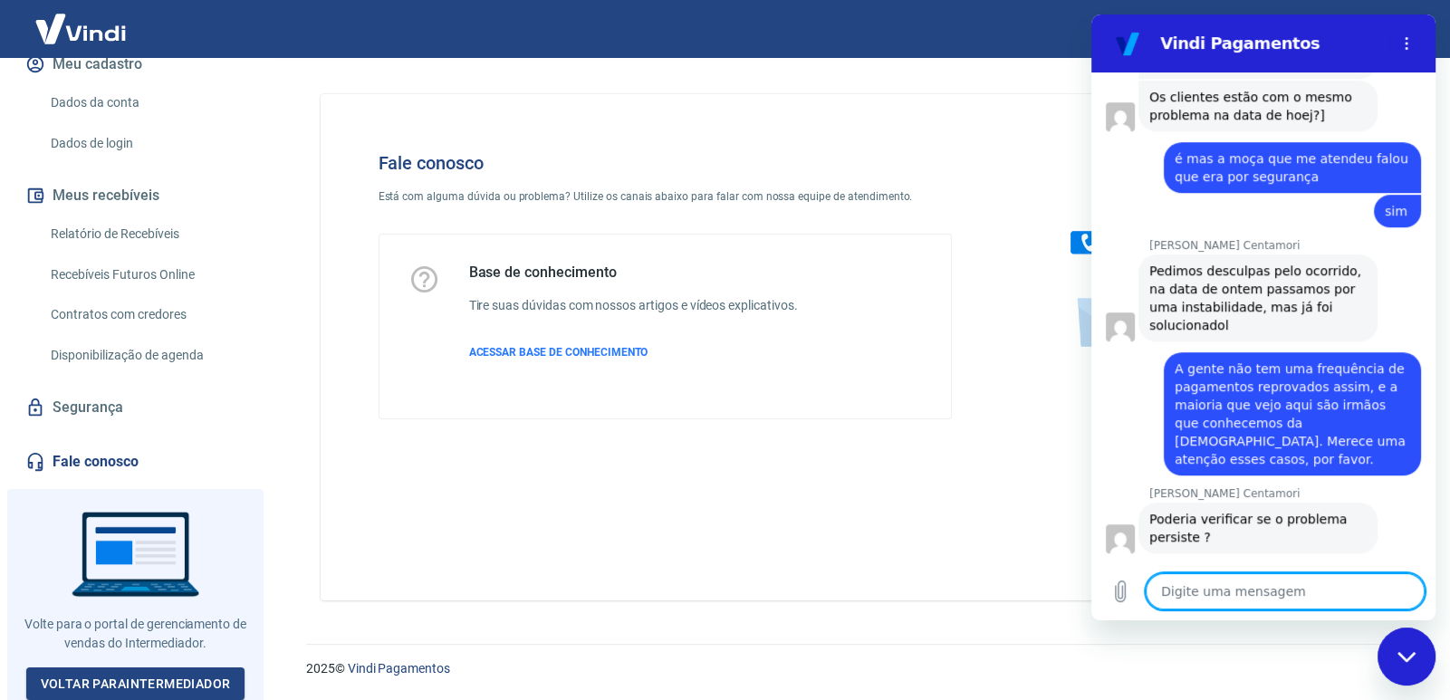
click at [1226, 582] on textarea at bounding box center [1285, 591] width 279 height 36
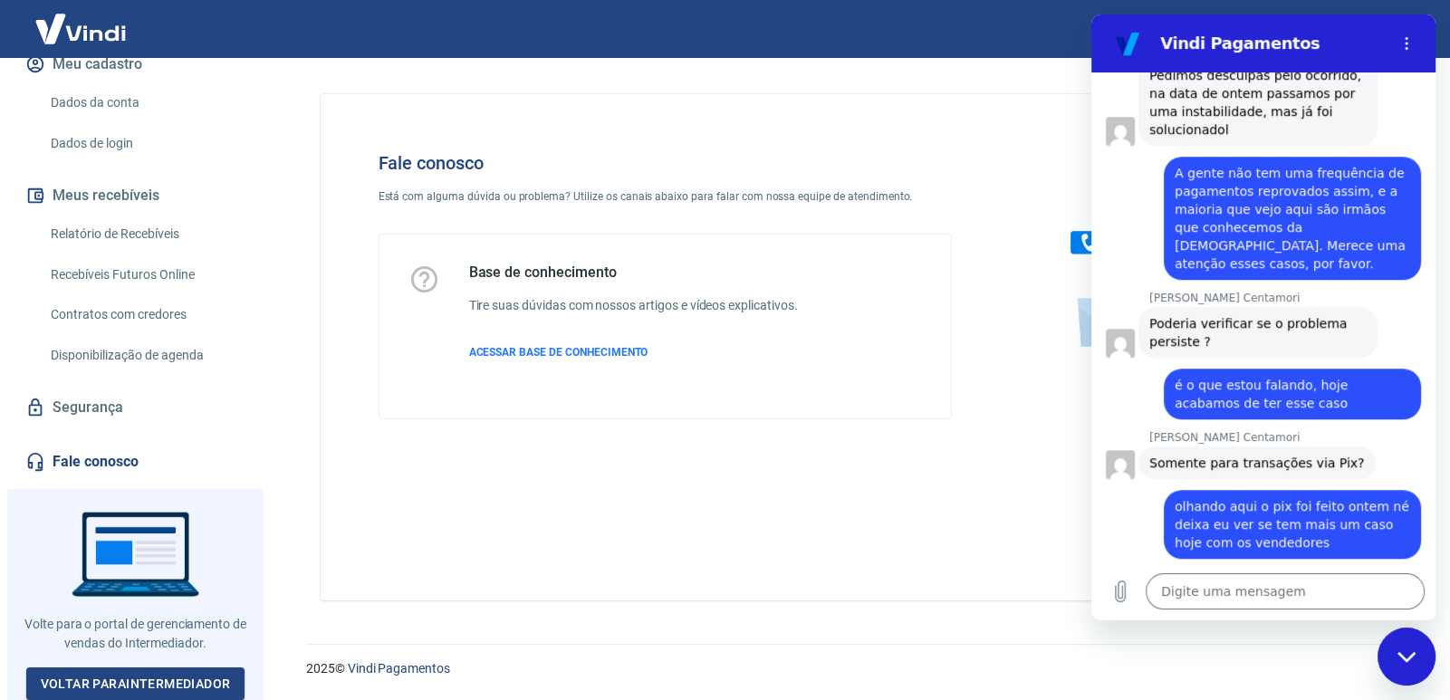
scroll to position [1501, 0]
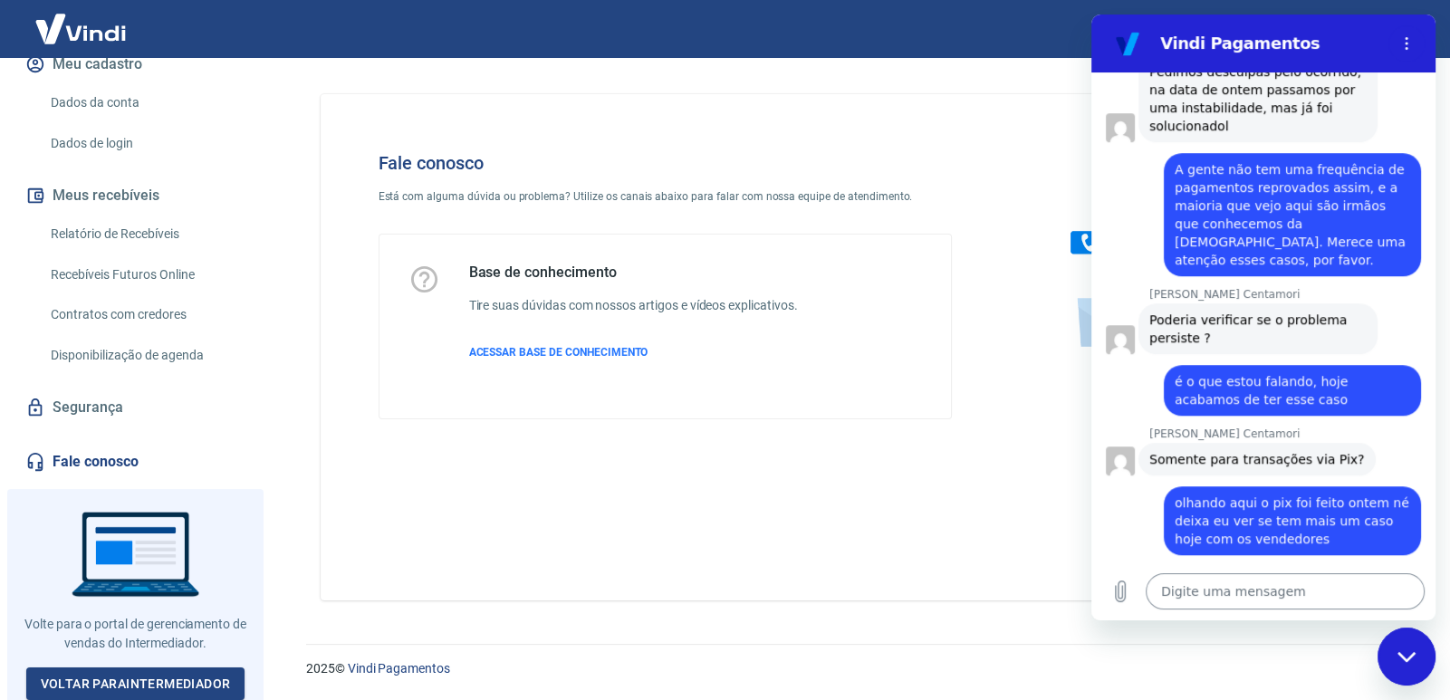
click at [1277, 584] on textarea at bounding box center [1285, 591] width 279 height 36
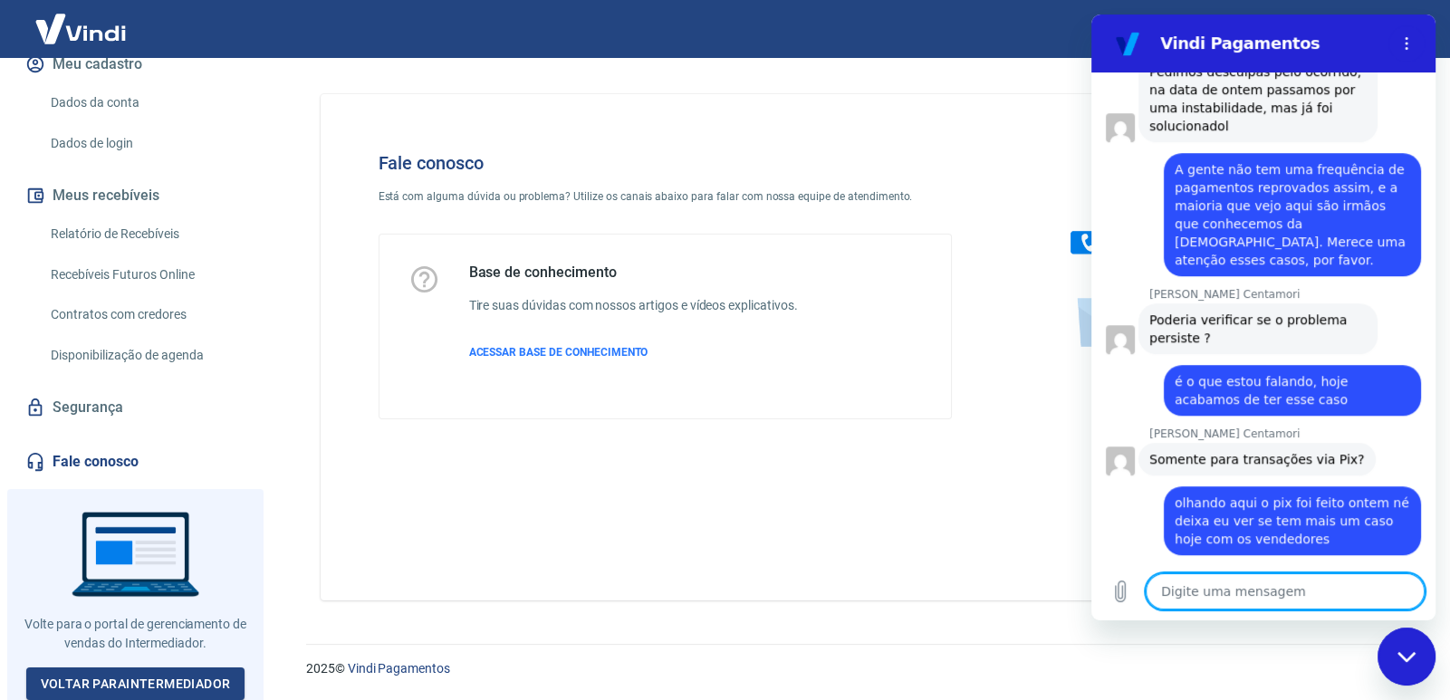
click at [1236, 593] on textarea at bounding box center [1285, 591] width 279 height 36
drag, startPoint x: 1200, startPoint y: 586, endPoint x: 1129, endPoint y: 582, distance: 71.7
click at [1129, 582] on div "Digite uma mensagem é não x" at bounding box center [1263, 591] width 344 height 58
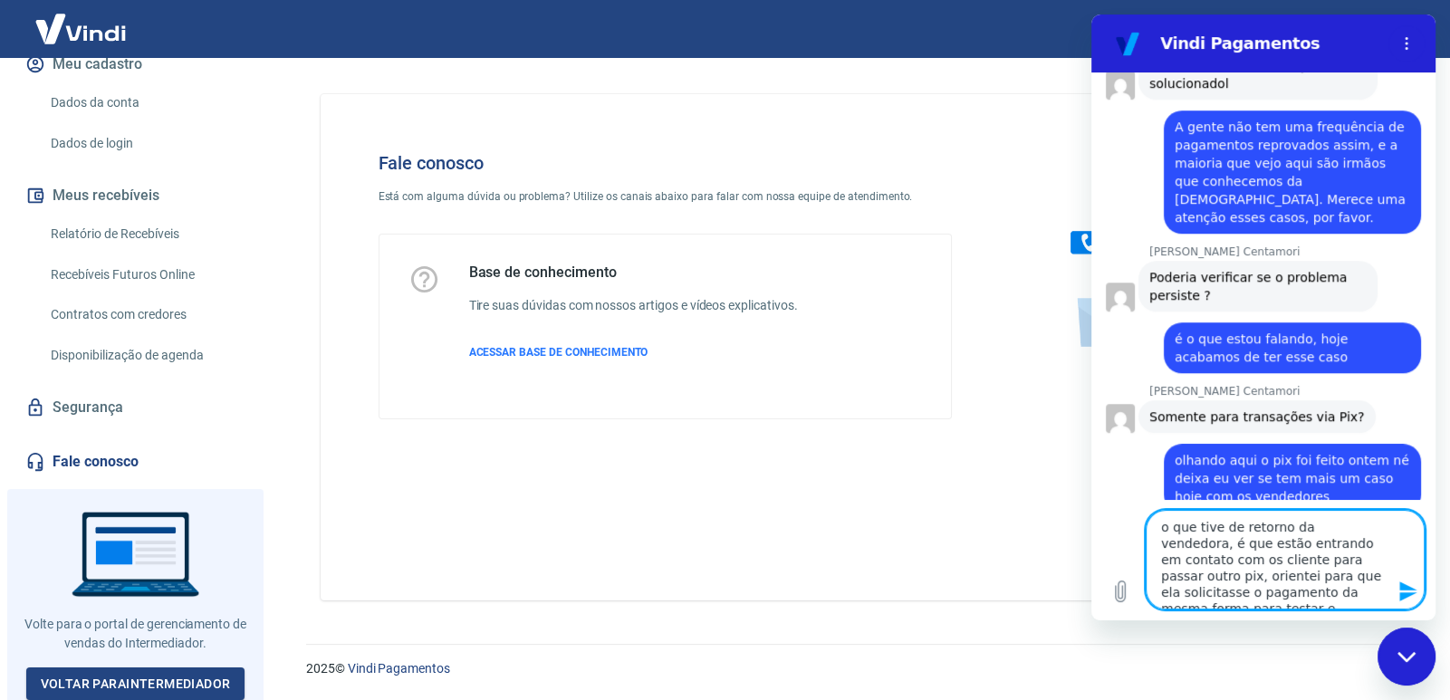
scroll to position [8, 0]
click at [1277, 568] on textarea "o que tive de retorno da vendedora, é que estão entrando em contato com os clie…" at bounding box center [1285, 560] width 279 height 100
click at [1091, 14] on lt-em "ela solicitar" at bounding box center [1091, 14] width 0 height 0
click at [1226, 607] on textarea "o que tive de retorno da vendedora, é que estão entrando em contato com os clie…" at bounding box center [1285, 560] width 279 height 100
click at [1091, 14] on lt-span "passaríamos" at bounding box center [1091, 14] width 0 height 0
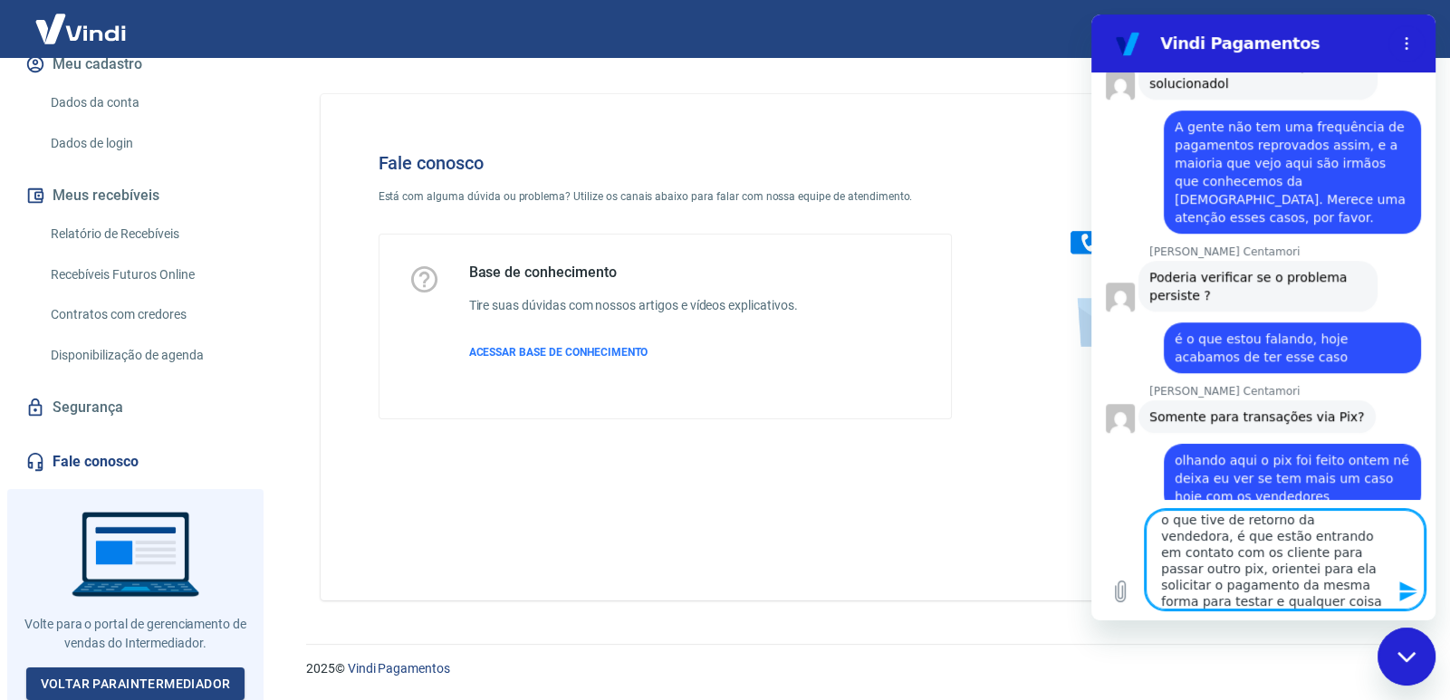
click at [1173, 553] on textarea "o que tive de retorno da vendedora, é que estão entrando em contato com os clie…" at bounding box center [1285, 560] width 279 height 100
click at [1091, 14] on lt-div "o cliente os cliente s os , cliente Ignorar" at bounding box center [1091, 14] width 0 height 0
click at [1091, 14] on lt-span "os cliente s" at bounding box center [1091, 14] width 0 height 0
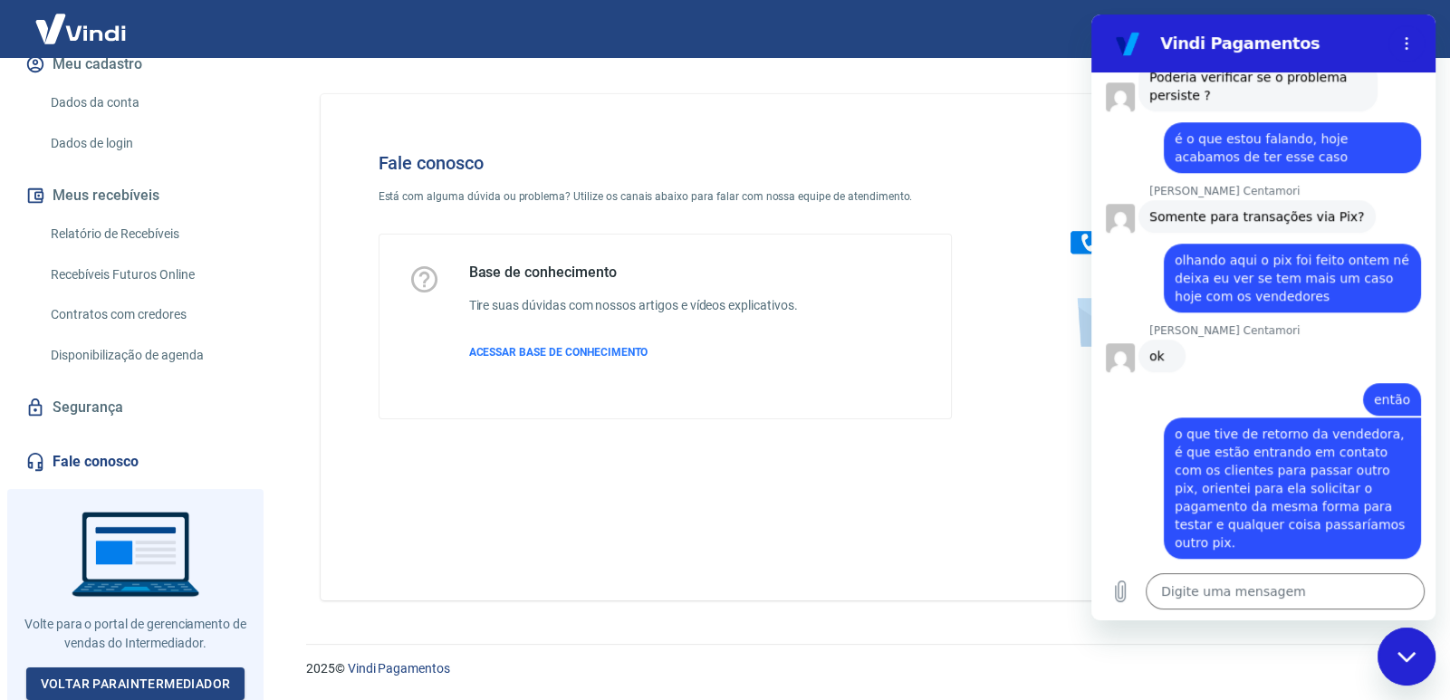
scroll to position [1747, 0]
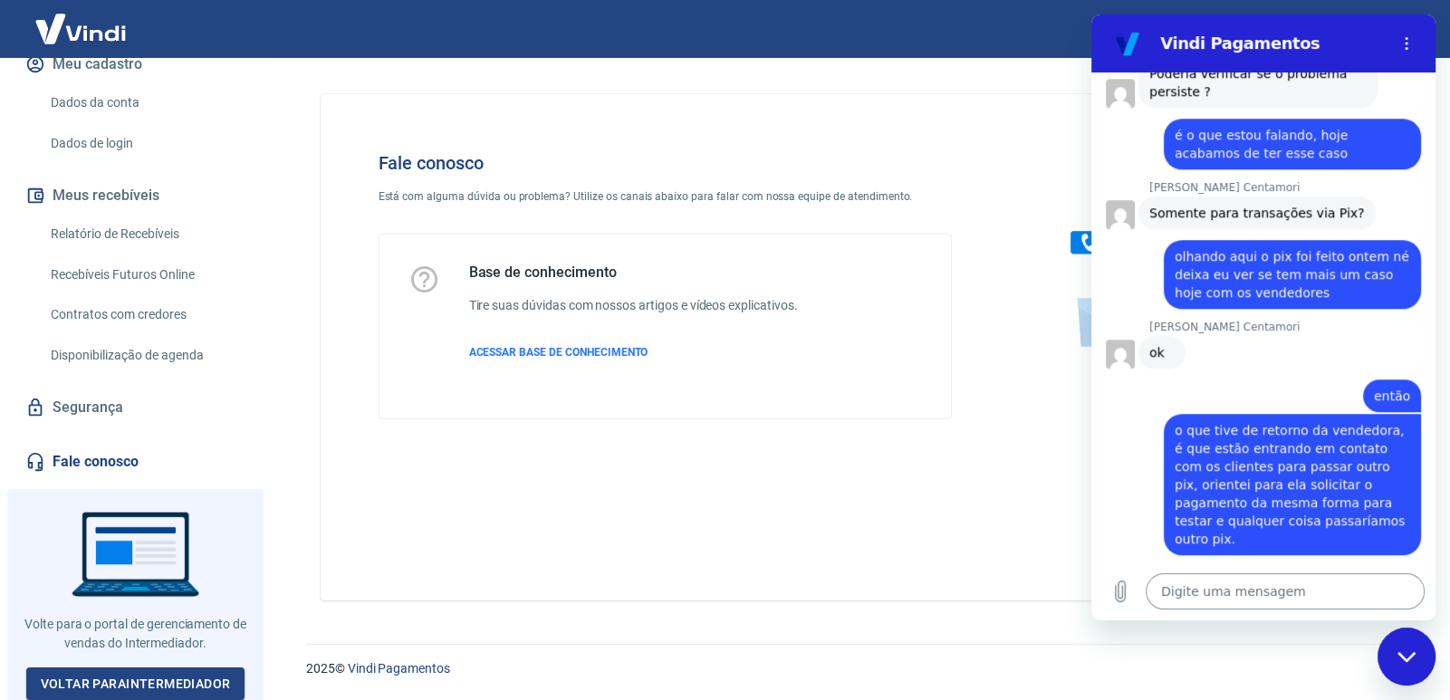
click at [1250, 587] on textarea at bounding box center [1285, 591] width 279 height 36
click at [1214, 595] on textarea "pelo site" at bounding box center [1285, 591] width 279 height 36
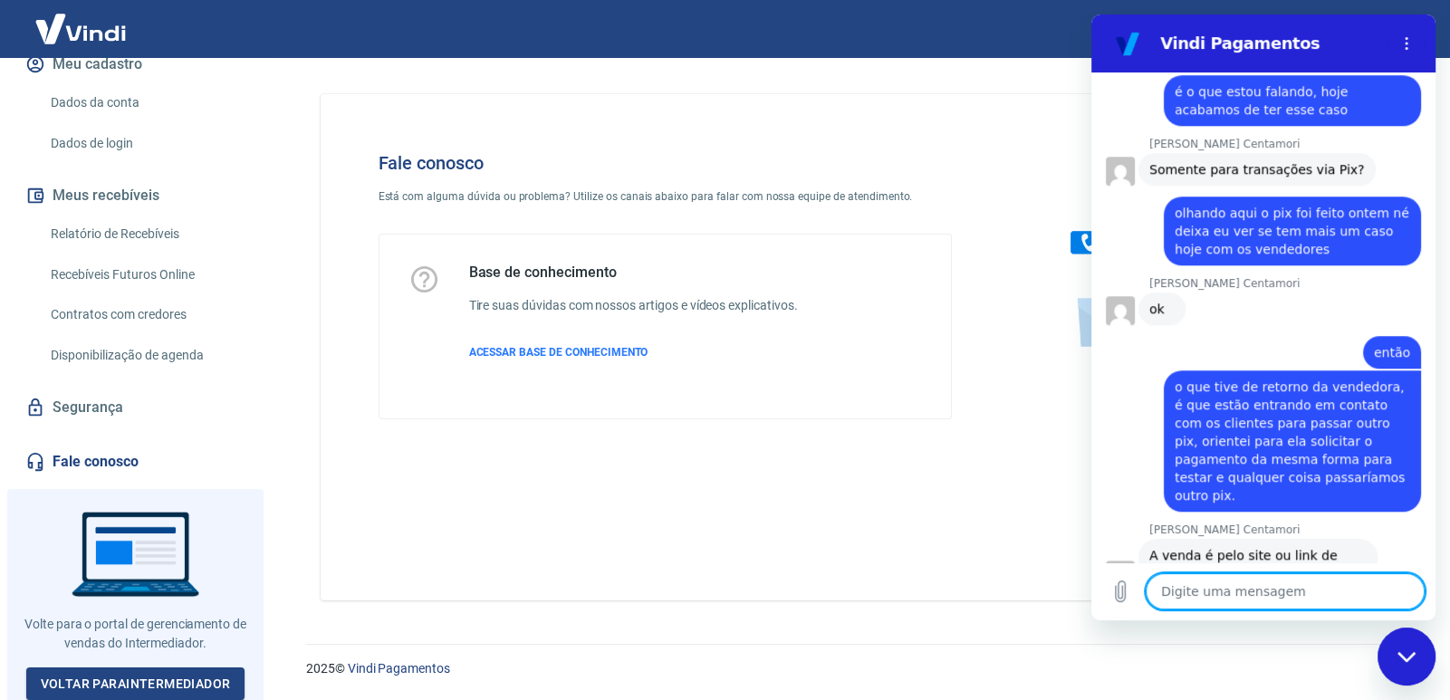
scroll to position [1824, 0]
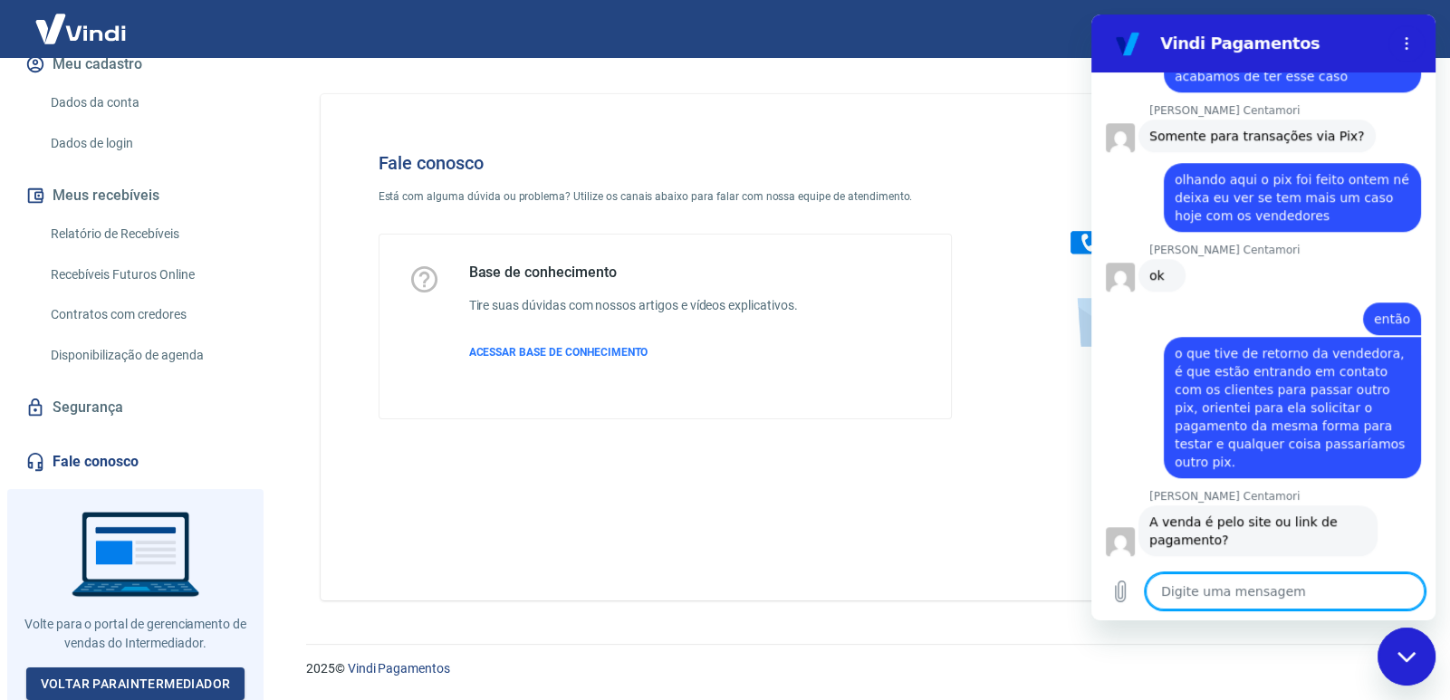
click at [1298, 594] on textarea at bounding box center [1285, 591] width 279 height 36
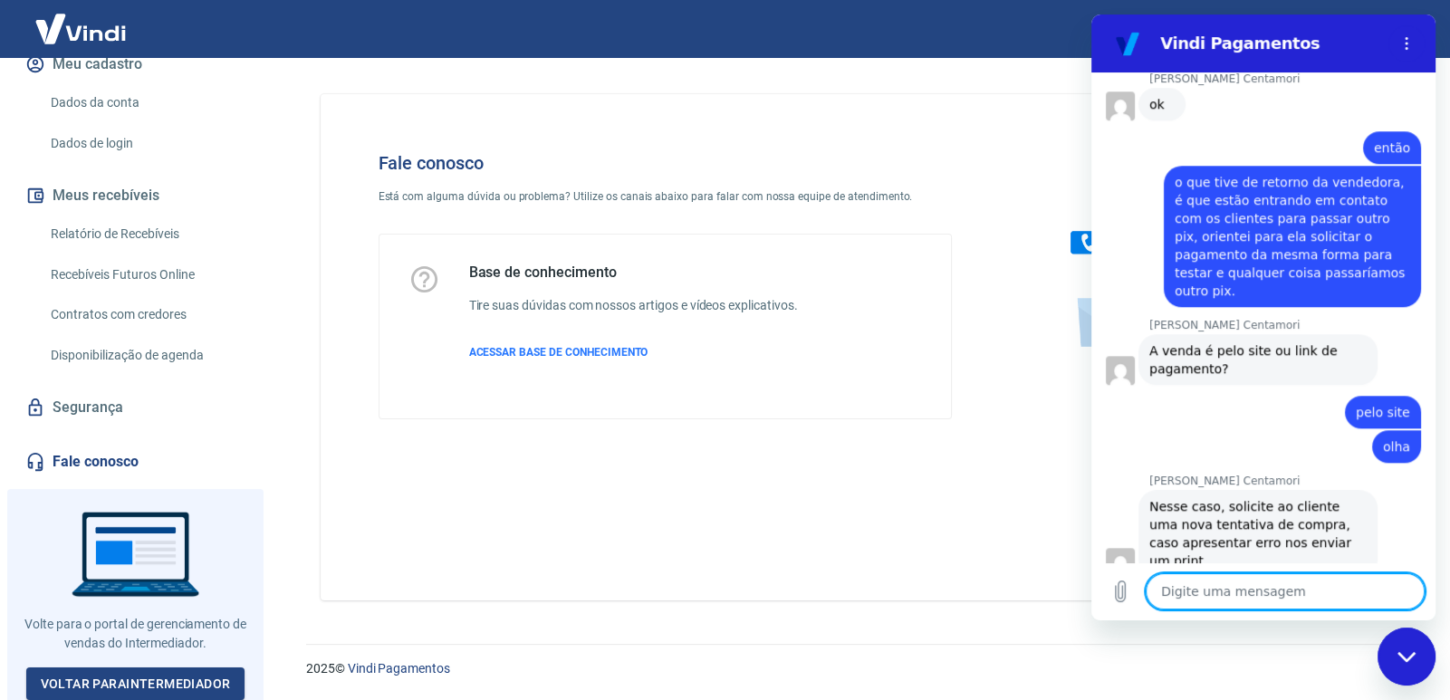
scroll to position [1998, 0]
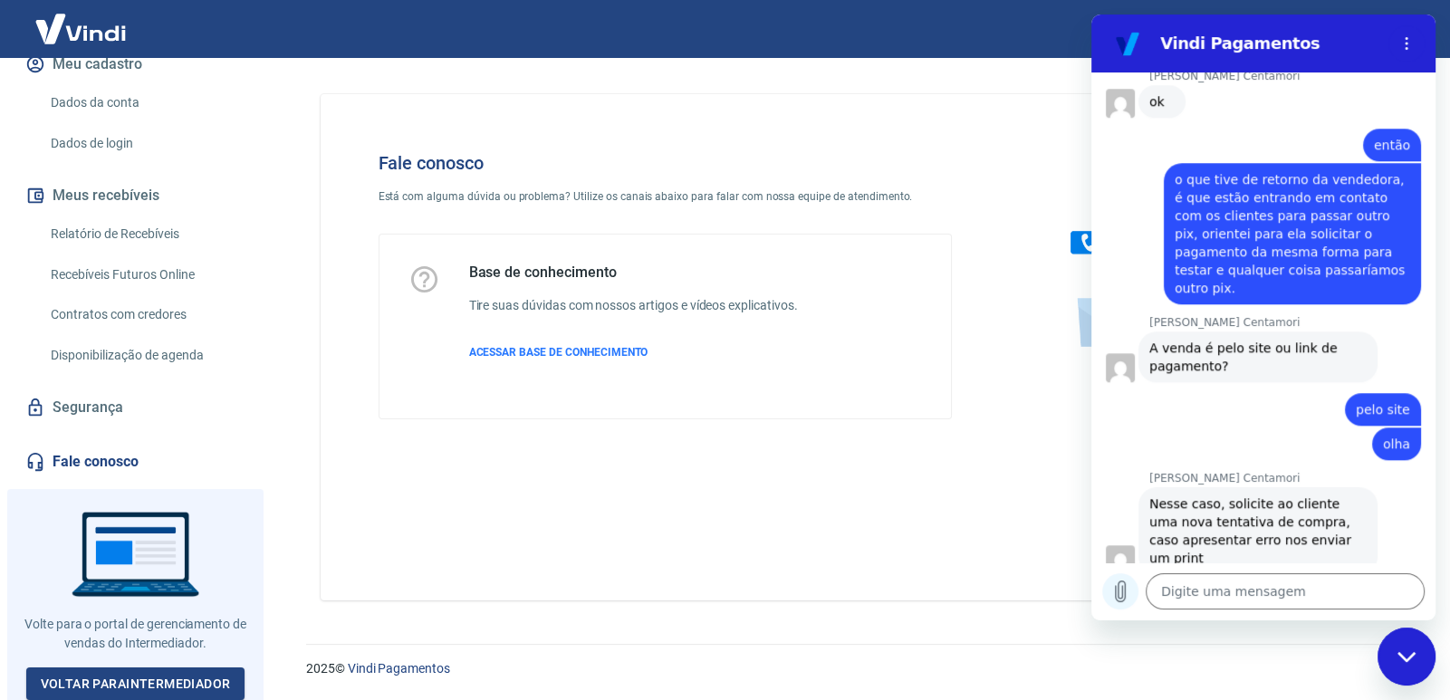
click at [1131, 593] on button "Carregar arquivo" at bounding box center [1120, 591] width 36 height 36
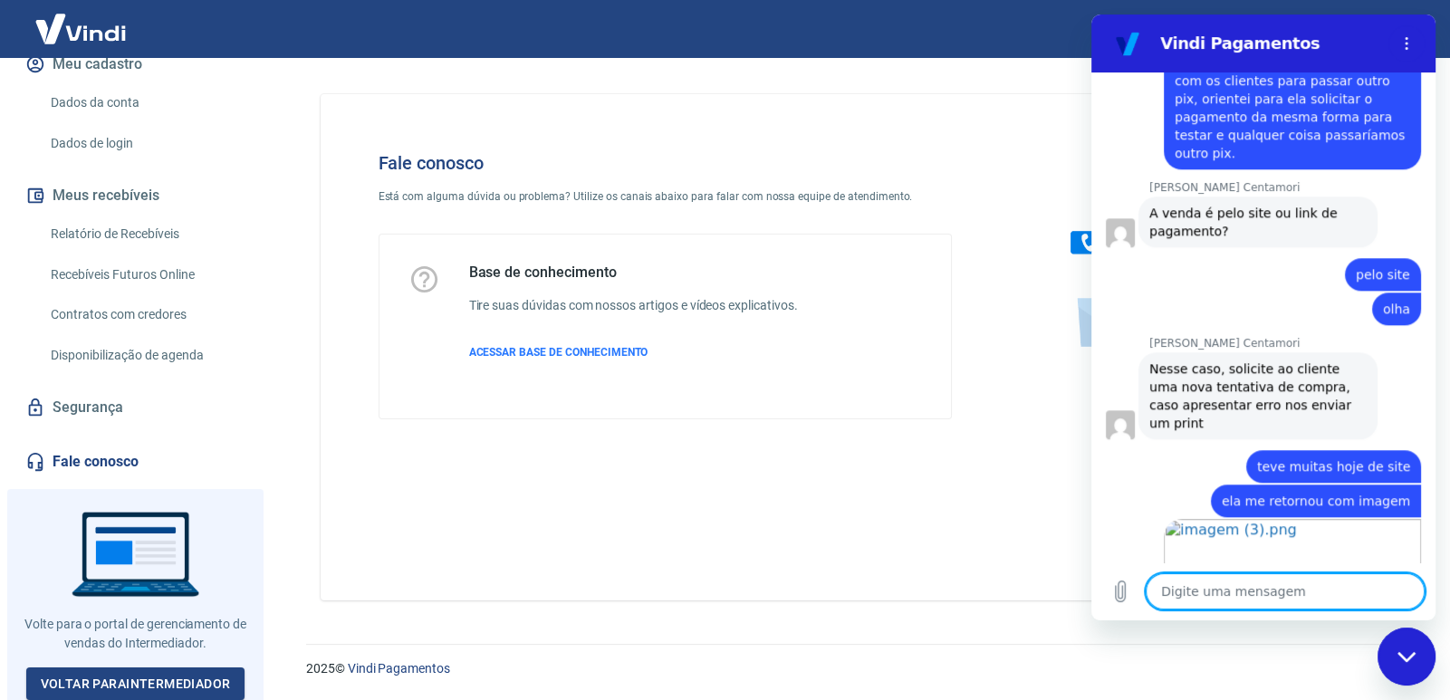
scroll to position [2210, 0]
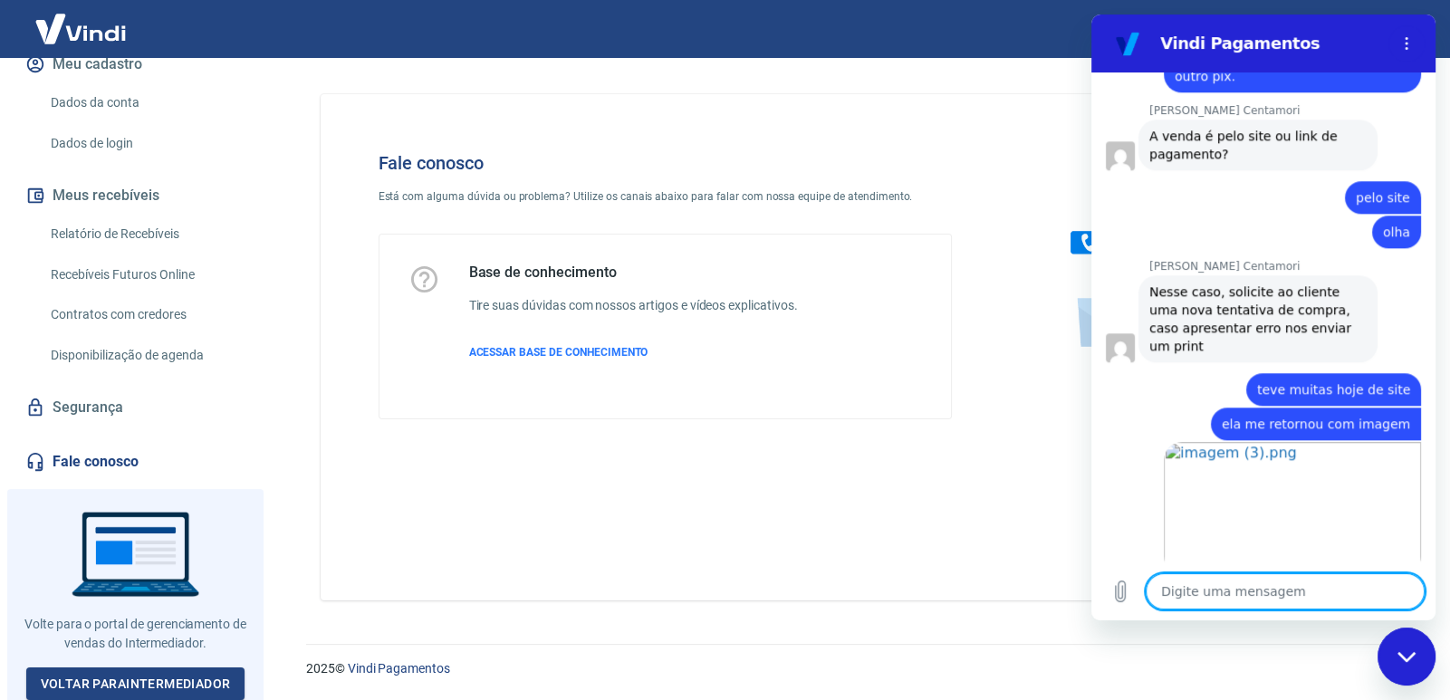
click at [1265, 580] on textarea at bounding box center [1285, 591] width 279 height 36
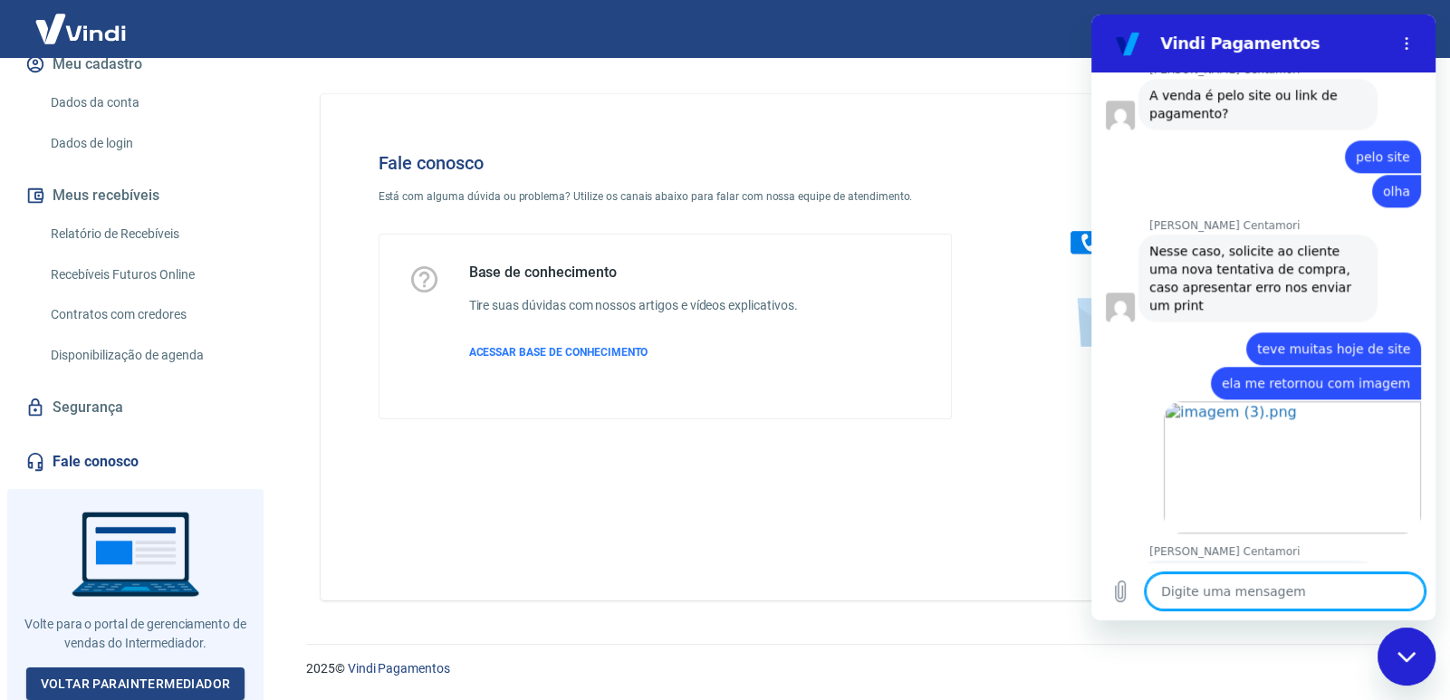
scroll to position [2254, 0]
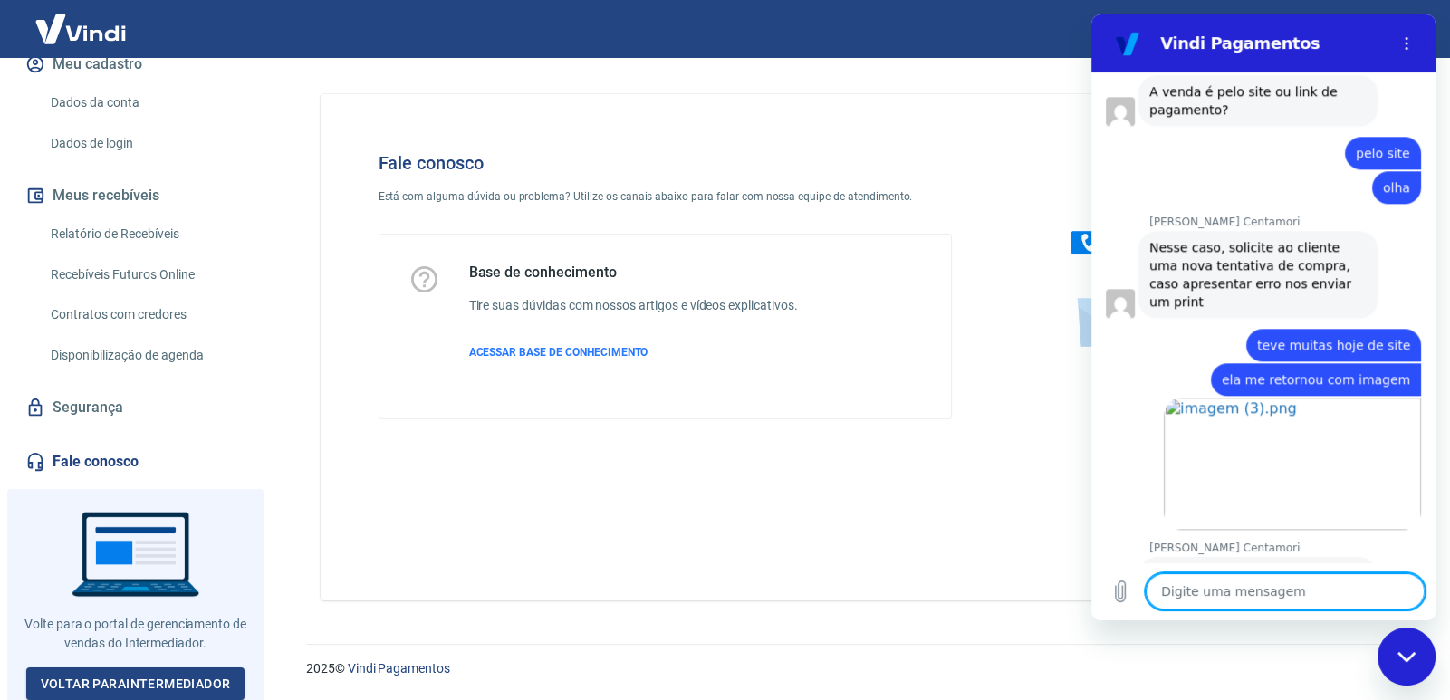
click at [1255, 584] on textarea at bounding box center [1285, 591] width 279 height 36
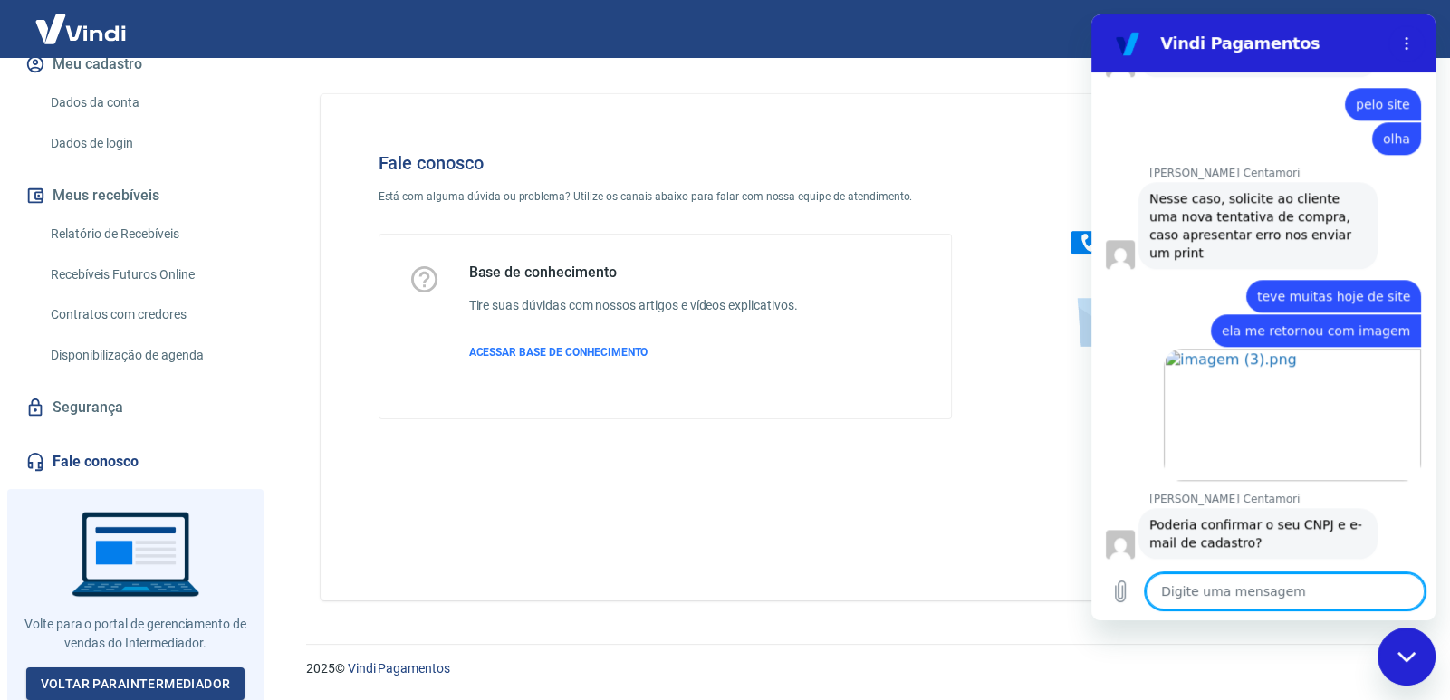
scroll to position [2306, 0]
click at [1227, 585] on textarea at bounding box center [1285, 591] width 279 height 36
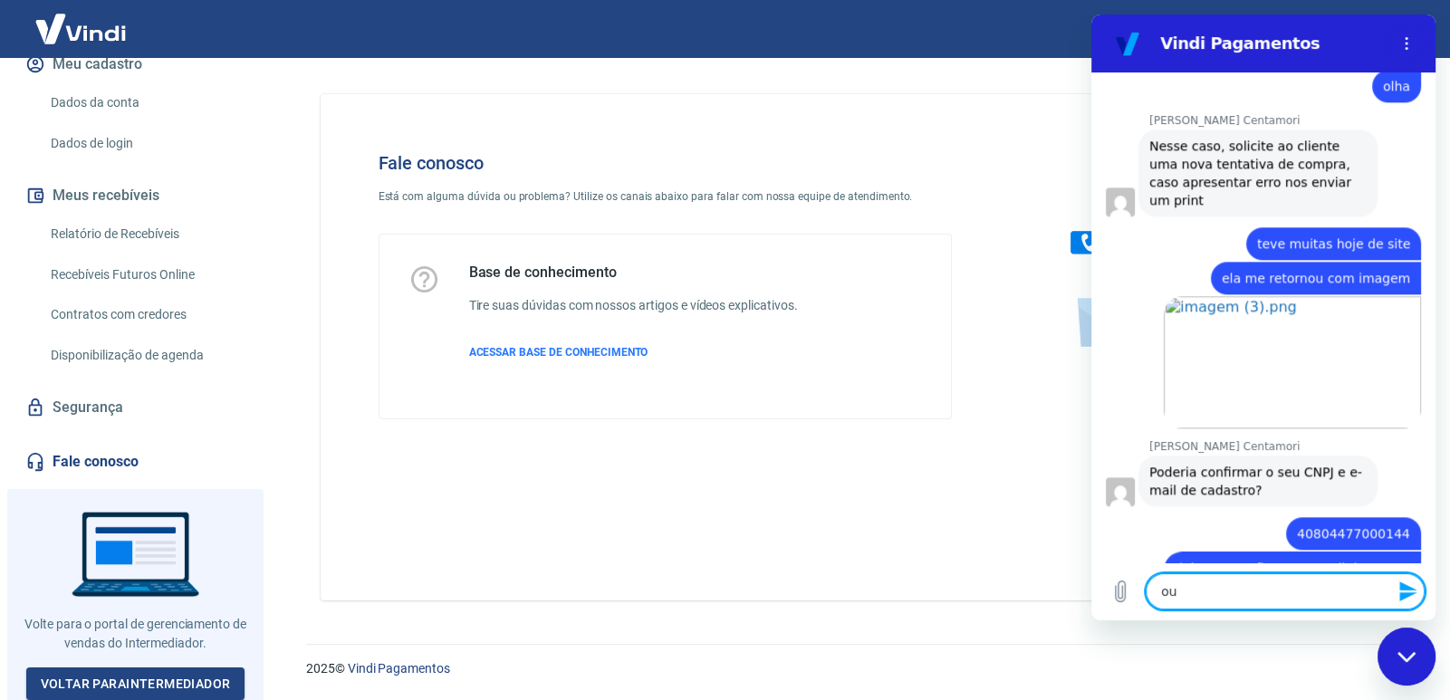
scroll to position [2360, 0]
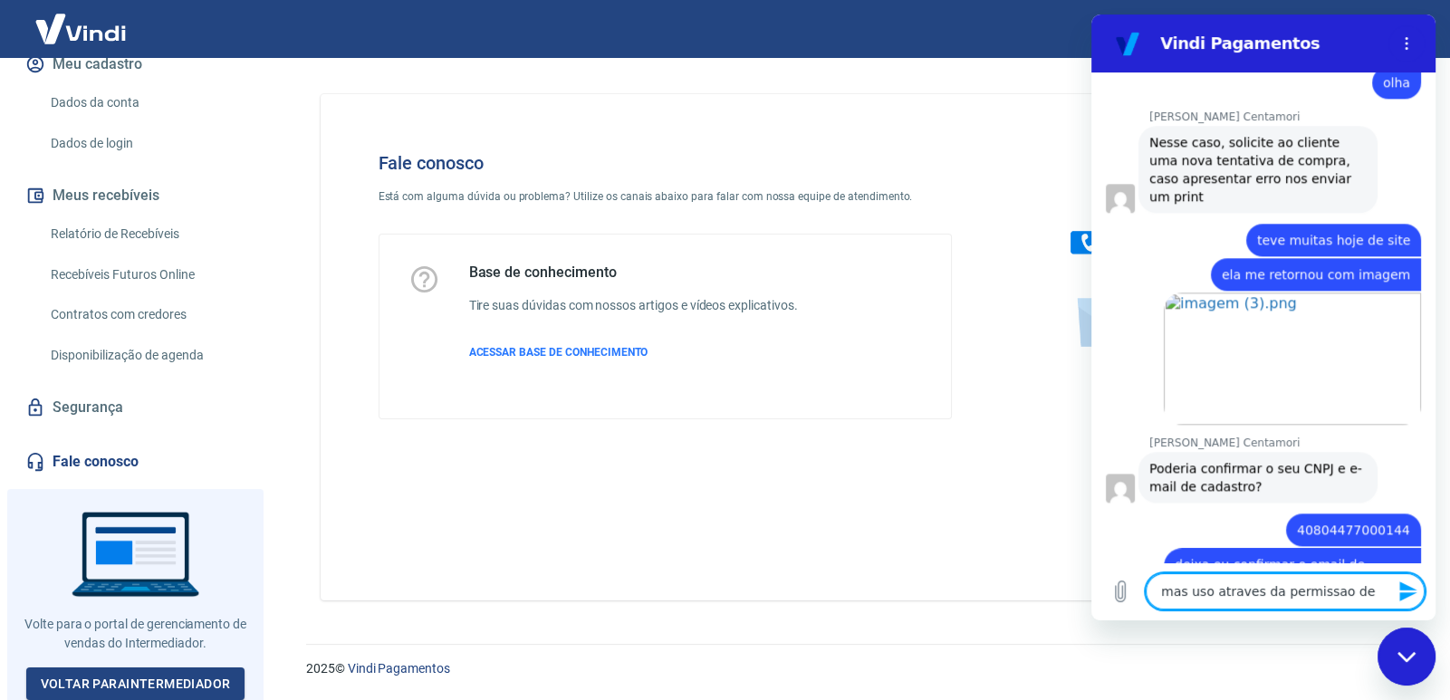
click at [1354, 593] on textarea "mas uso atraves da permissao de" at bounding box center [1285, 591] width 279 height 36
paste textarea "[EMAIL_ADDRESS][DOMAIN_NAME]"
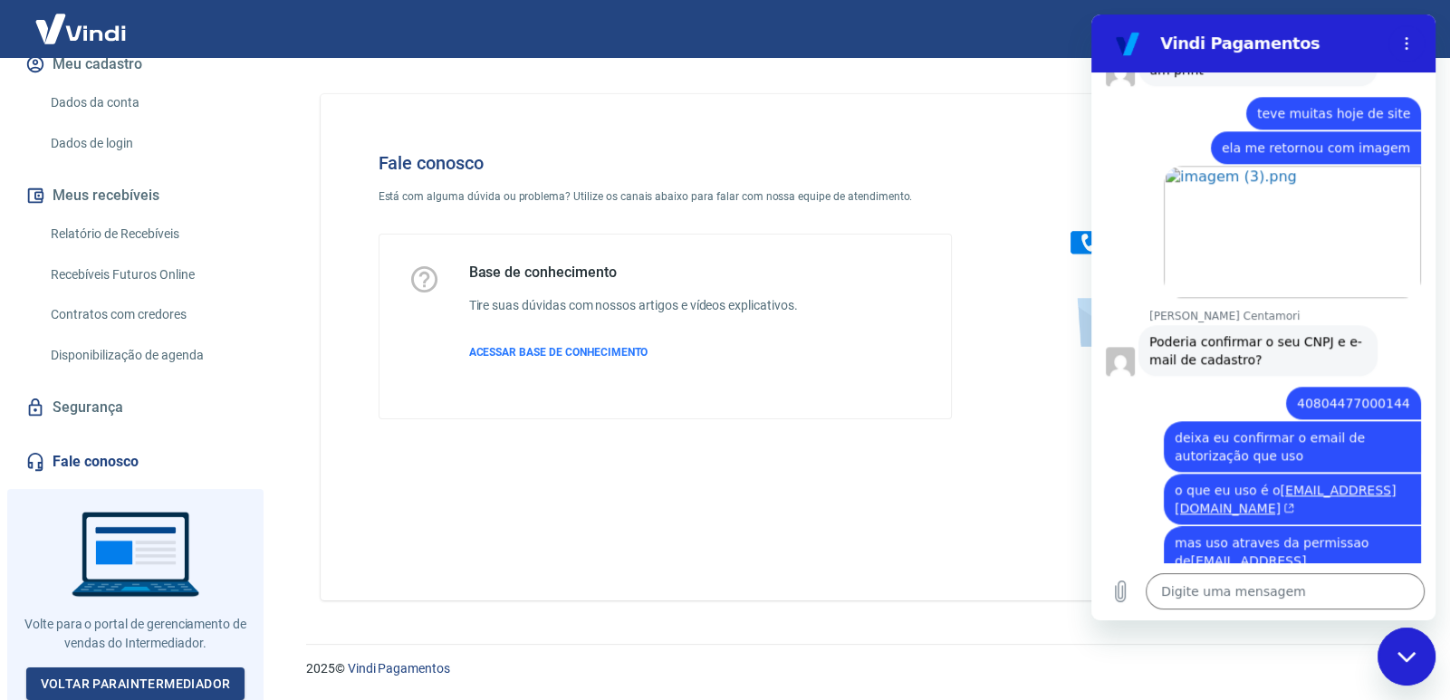
scroll to position [2490, 0]
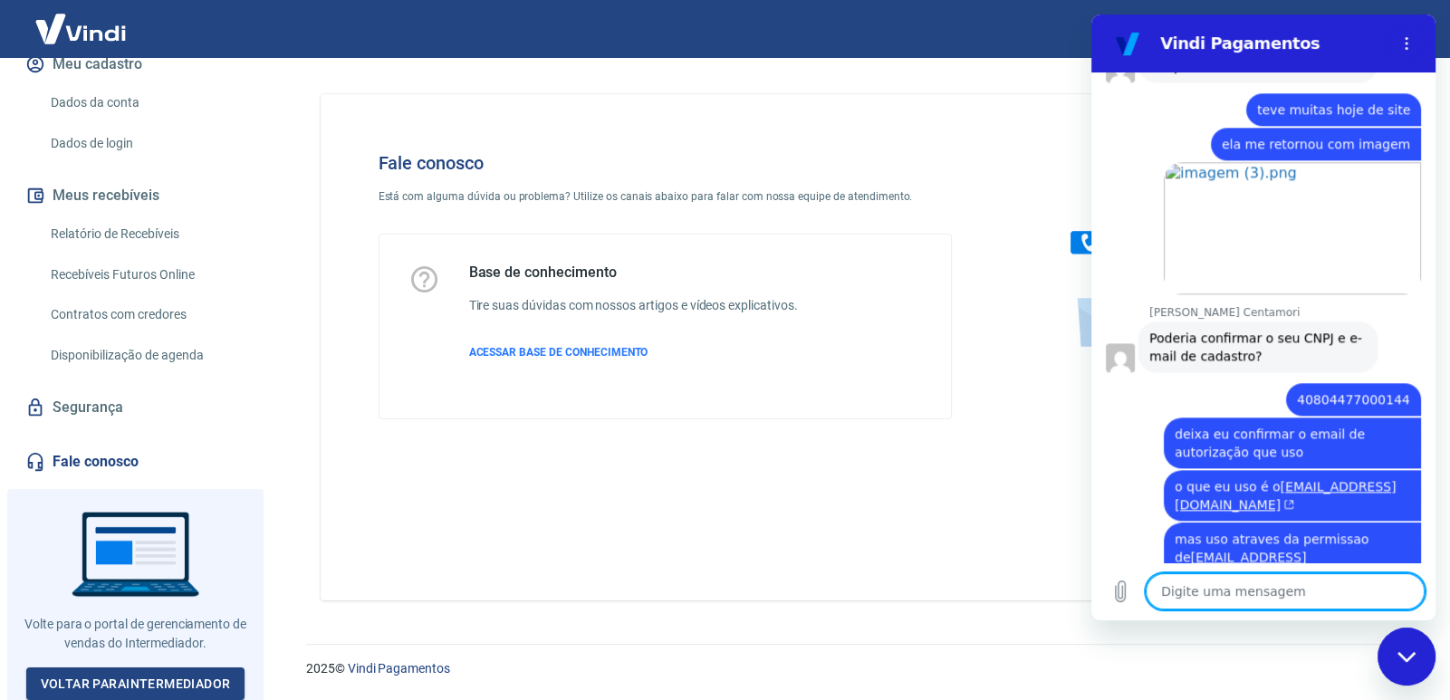
click at [1237, 595] on textarea at bounding box center [1285, 591] width 279 height 36
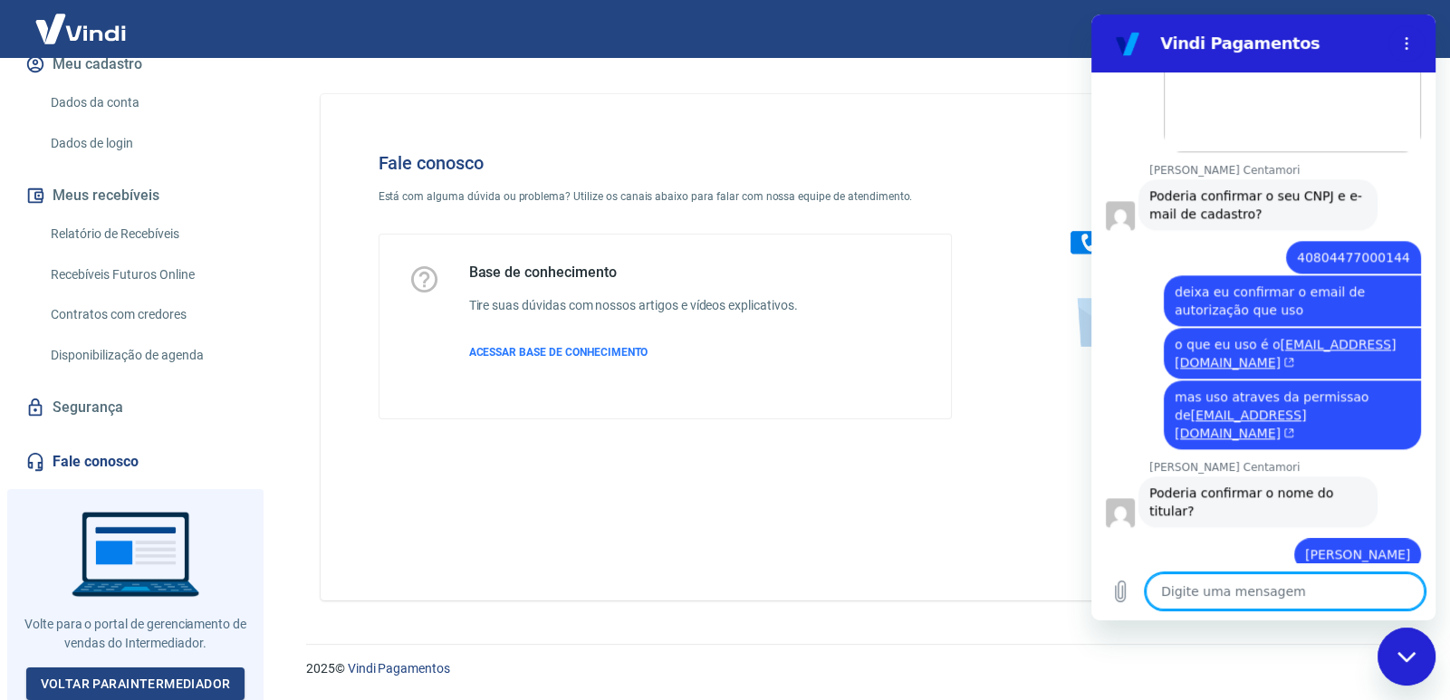
scroll to position [2790, 0]
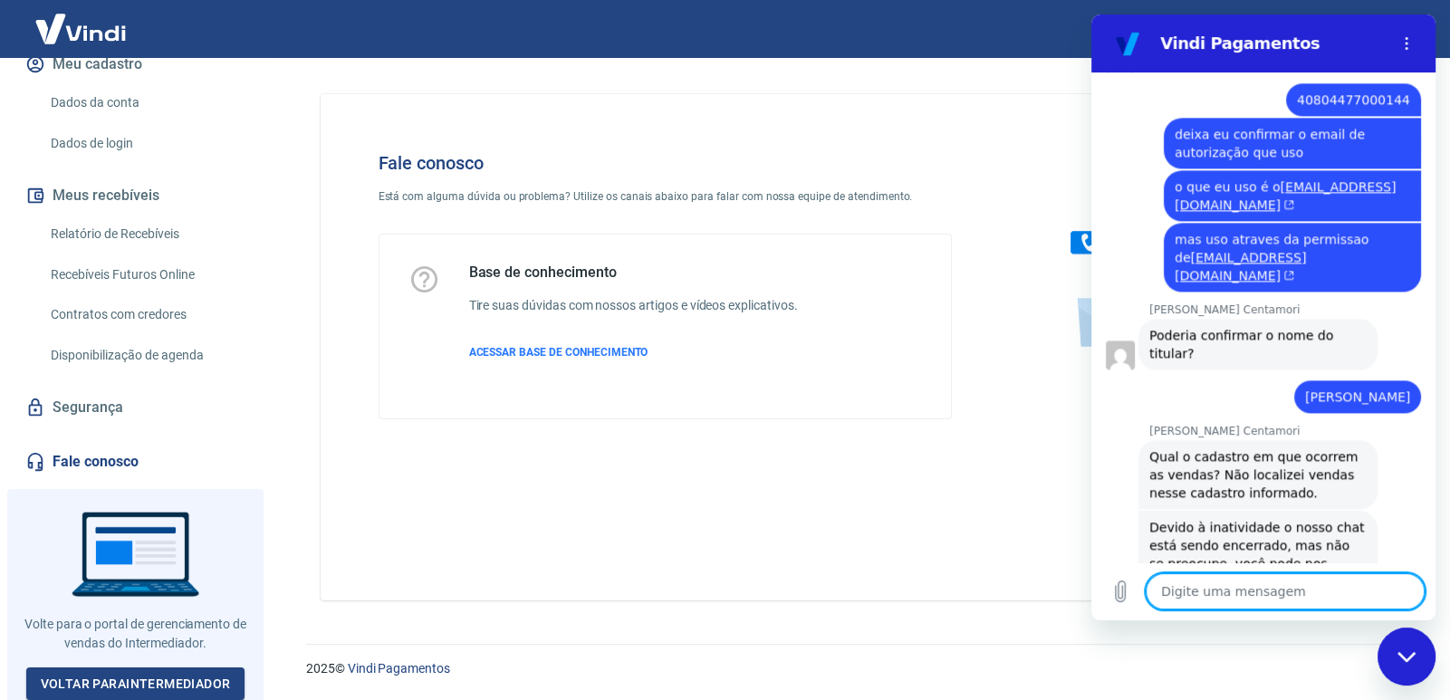
click at [1246, 604] on textarea at bounding box center [1285, 591] width 279 height 36
